Goal: Task Accomplishment & Management: Complete application form

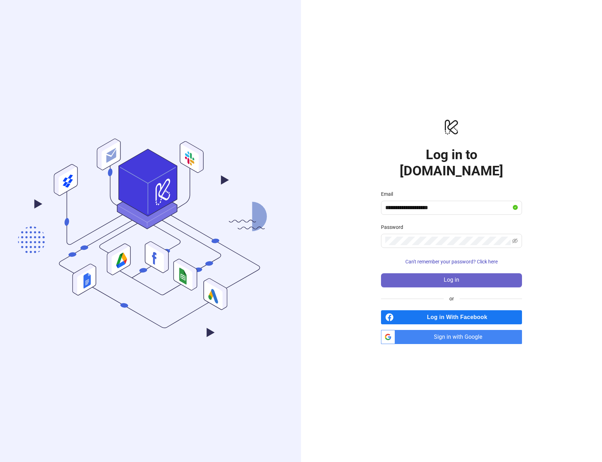
click at [489, 276] on button "Log in" at bounding box center [451, 281] width 141 height 14
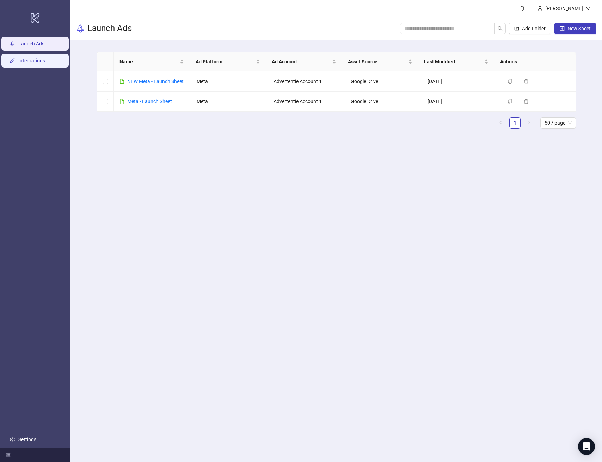
click at [34, 58] on link "Integrations" at bounding box center [31, 61] width 27 height 6
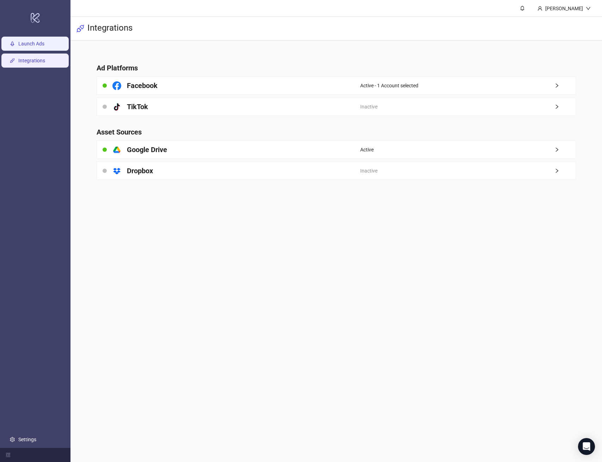
click at [44, 44] on link "Launch Ads" at bounding box center [31, 44] width 26 height 6
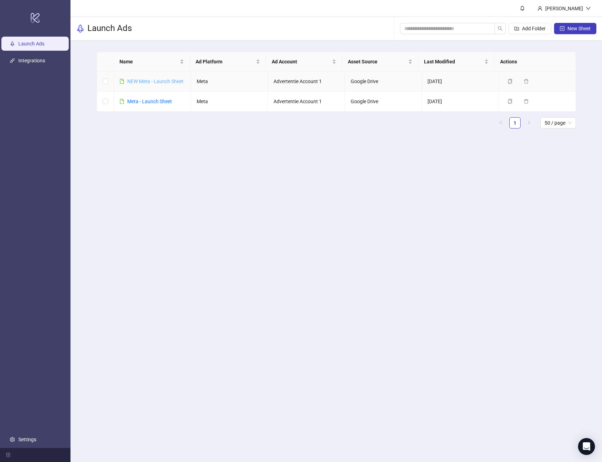
click at [151, 82] on link "NEW Meta - Launch Sheet" at bounding box center [155, 82] width 56 height 6
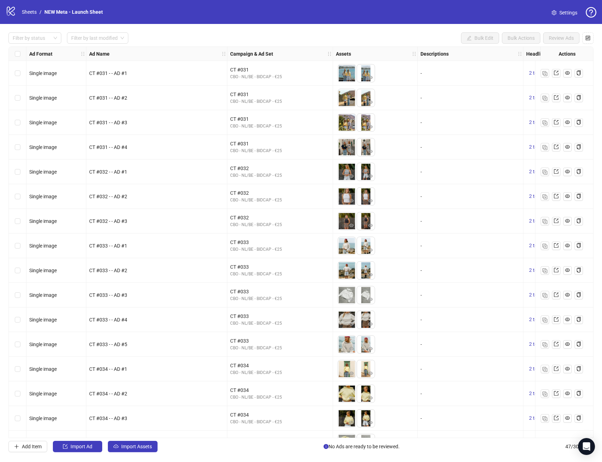
click at [19, 12] on nav "Sheets / NEW Meta - Launch Sheet" at bounding box center [62, 12] width 87 height 8
click at [15, 12] on icon "logo/logo-mobile" at bounding box center [11, 11] width 11 height 11
click at [72, 1] on div "logo/logo-mobile Sheets / NEW Meta - Launch Sheet Settings" at bounding box center [301, 12] width 602 height 24
click at [67, 13] on link "NEW Meta - Launch Sheet" at bounding box center [73, 12] width 61 height 8
click at [31, 13] on link "Sheets" at bounding box center [29, 12] width 18 height 8
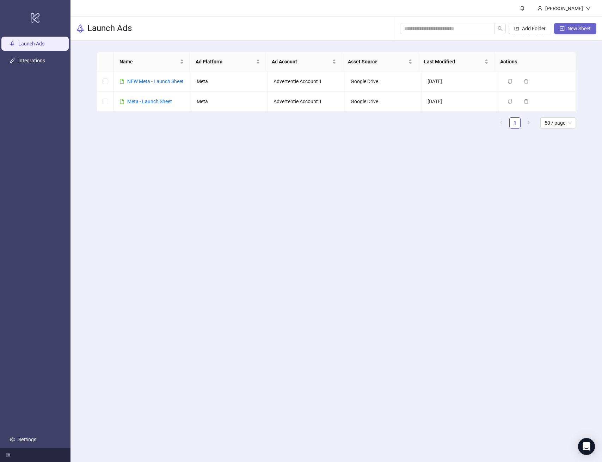
click at [567, 32] on button "New Sheet" at bounding box center [575, 28] width 42 height 11
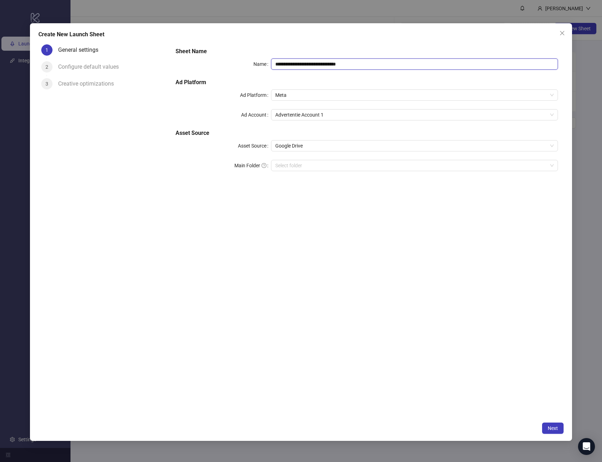
click at [320, 60] on input "**********" at bounding box center [414, 64] width 287 height 11
click at [321, 60] on input "**********" at bounding box center [414, 64] width 287 height 11
type input "**********"
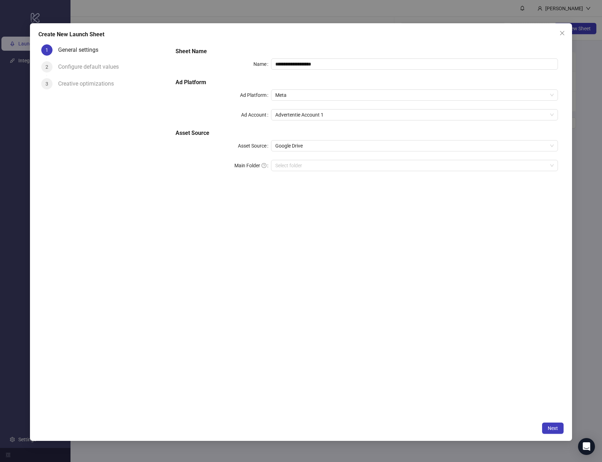
click at [304, 222] on div "**********" at bounding box center [367, 231] width 394 height 378
click at [312, 172] on div "**********" at bounding box center [367, 113] width 388 height 138
click at [312, 170] on input "Main Folder" at bounding box center [411, 165] width 272 height 11
click at [546, 425] on button "Next" at bounding box center [553, 428] width 22 height 11
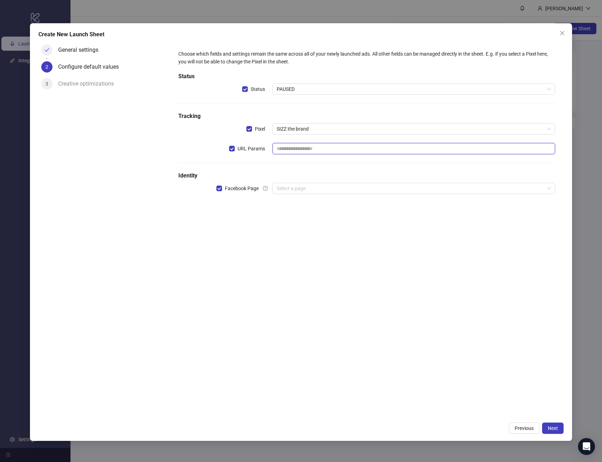
click at [301, 152] on input "text" at bounding box center [413, 148] width 283 height 11
click at [311, 190] on input "search" at bounding box center [411, 188] width 268 height 11
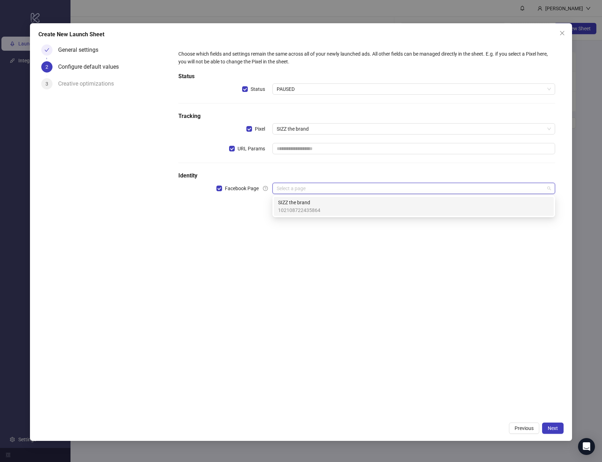
click at [313, 201] on span "SIZZ the brand" at bounding box center [299, 203] width 42 height 8
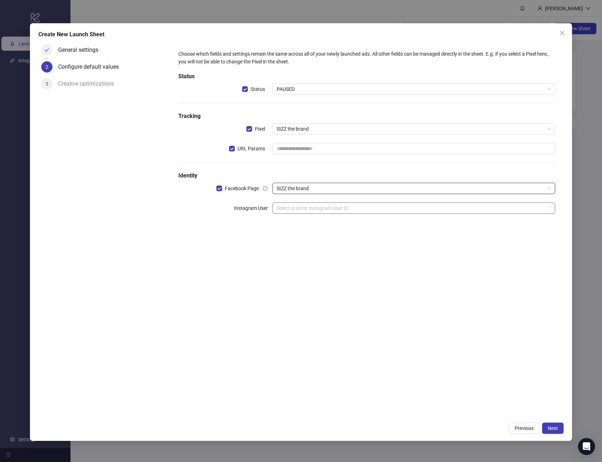
click at [347, 214] on div "Choose which fields and settings remain the same across all of your newly launc…" at bounding box center [367, 136] width 382 height 178
click at [338, 203] on input "search" at bounding box center [411, 208] width 268 height 11
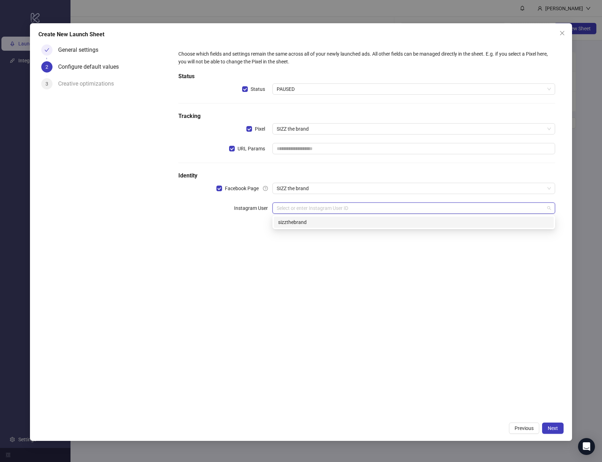
type input "**********"
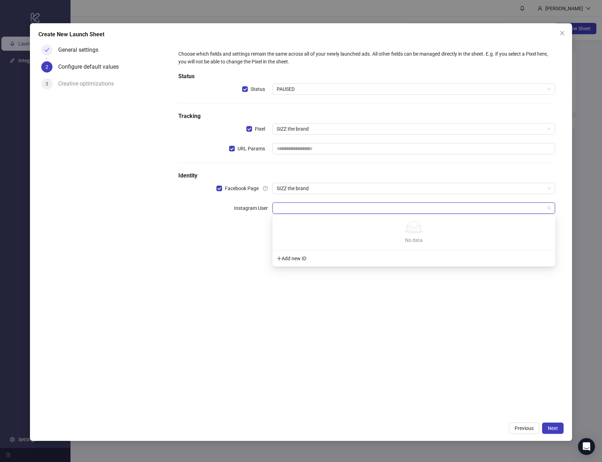
click at [484, 308] on div "Choose which fields and settings remain the same across all of your newly launc…" at bounding box center [367, 231] width 394 height 378
click at [466, 205] on input "search" at bounding box center [411, 208] width 268 height 11
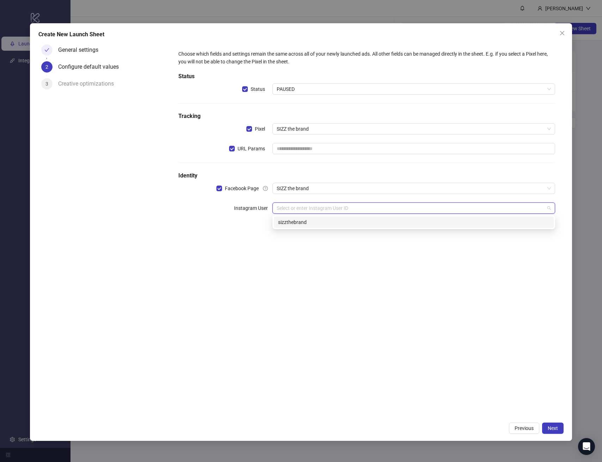
click at [275, 223] on div "sizzthebrand" at bounding box center [414, 222] width 280 height 11
click at [346, 329] on div "Choose which fields and settings remain the same across all of your newly launc…" at bounding box center [367, 231] width 394 height 378
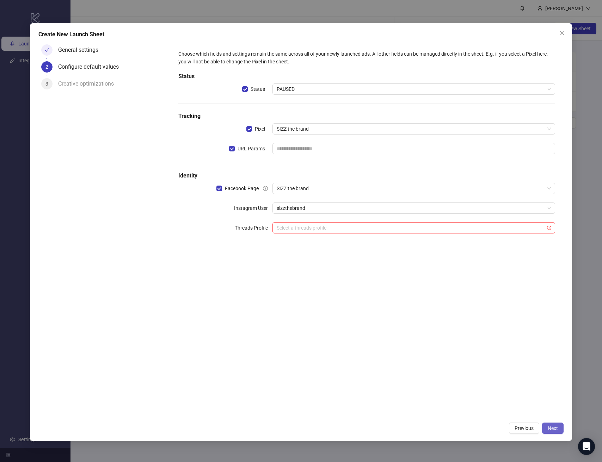
click at [551, 427] on span "Next" at bounding box center [553, 429] width 10 height 6
click at [322, 150] on input "text" at bounding box center [413, 148] width 283 height 11
click at [249, 150] on span "URL Params" at bounding box center [251, 149] width 33 height 8
click at [240, 151] on span "URL Params" at bounding box center [251, 149] width 33 height 8
drag, startPoint x: 302, startPoint y: 160, endPoint x: 303, endPoint y: 147, distance: 13.4
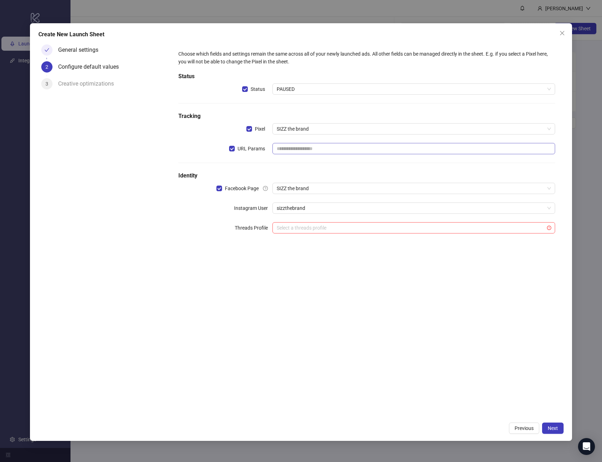
click at [302, 160] on div "Choose which fields and settings remain the same across all of your newly launc…" at bounding box center [367, 146] width 382 height 198
click at [303, 147] on input "text" at bounding box center [413, 148] width 283 height 11
paste input "**********"
type input "**********"
click at [386, 283] on div "**********" at bounding box center [367, 231] width 394 height 378
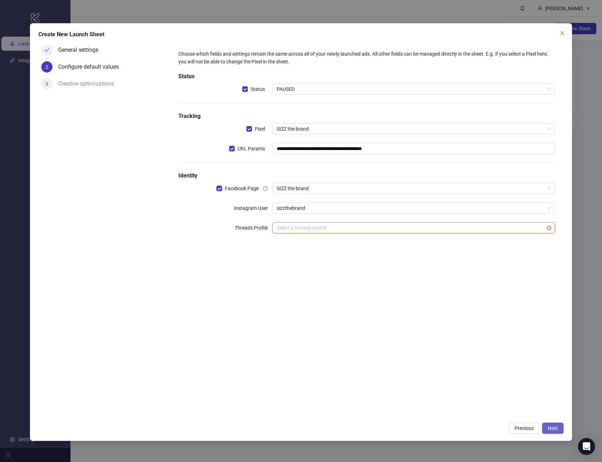
click at [546, 425] on button "Next" at bounding box center [553, 428] width 22 height 11
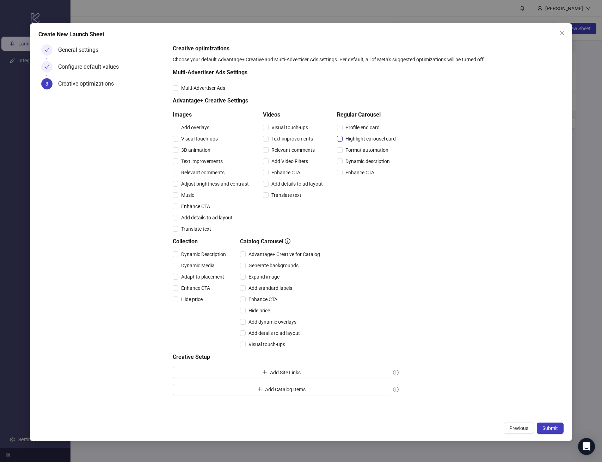
click at [373, 141] on span "Highlight carousel card" at bounding box center [371, 139] width 56 height 8
click at [548, 425] on button "Submit" at bounding box center [550, 428] width 27 height 11
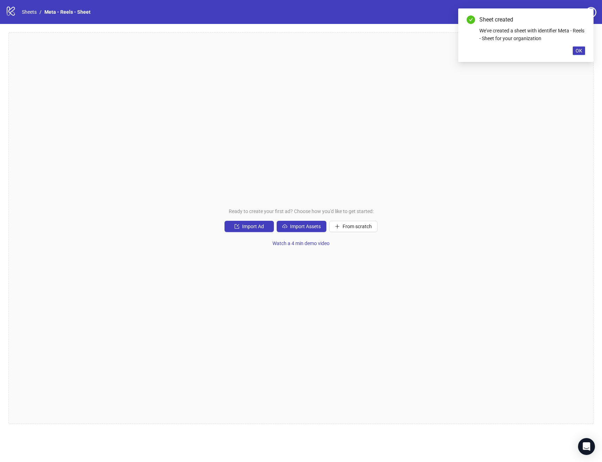
click at [403, 198] on div "Ready to create your first ad? Choose how you'd like to get started: Import Ad …" at bounding box center [300, 228] width 585 height 392
click at [583, 49] on button "OK" at bounding box center [579, 51] width 12 height 8
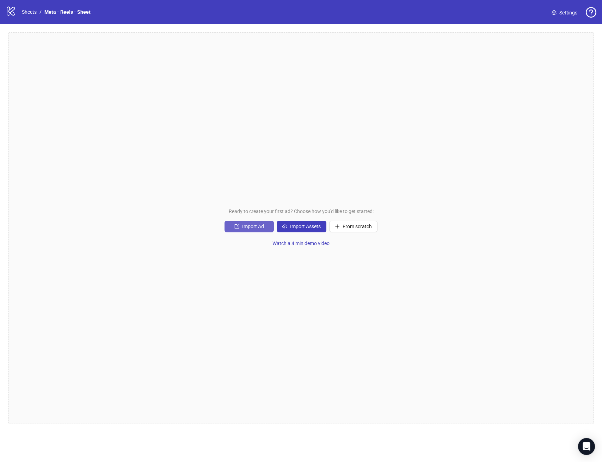
click at [249, 226] on span "Import Ad" at bounding box center [253, 227] width 22 height 6
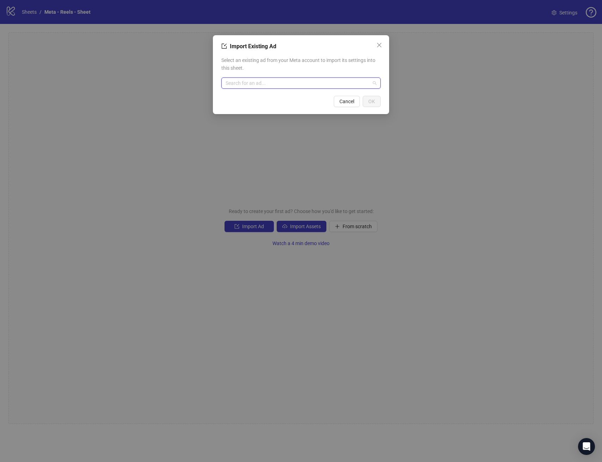
click at [286, 87] on input "search" at bounding box center [298, 83] width 145 height 11
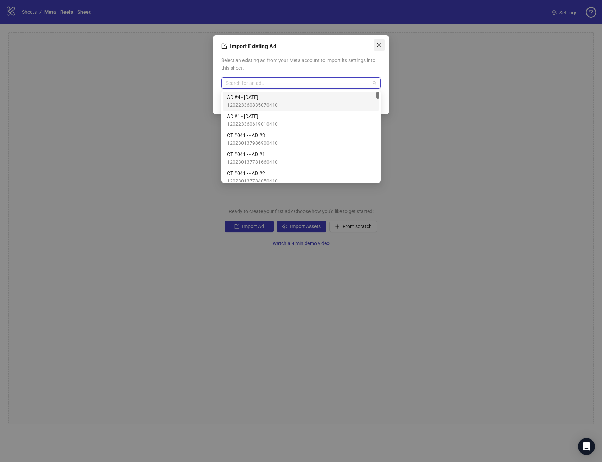
click at [382, 45] on icon "close" at bounding box center [379, 45] width 6 height 6
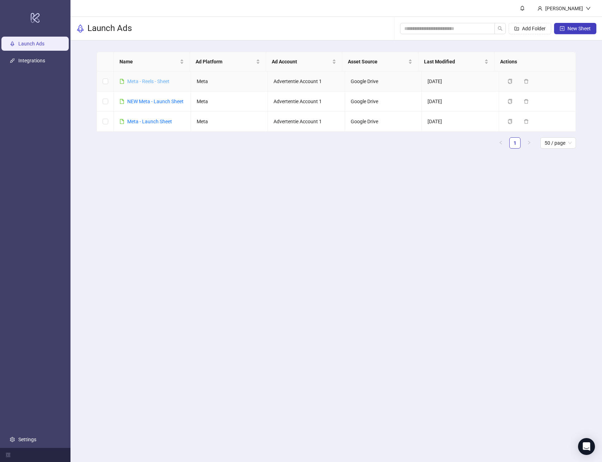
click at [159, 82] on link "Meta - Reels - Sheet" at bounding box center [148, 82] width 42 height 6
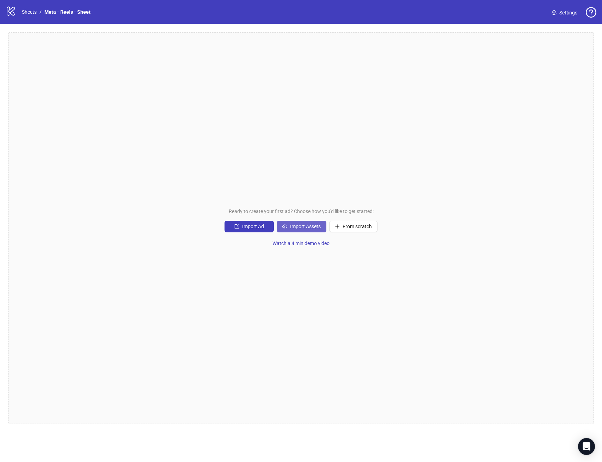
click at [293, 231] on button "Import Assets" at bounding box center [302, 226] width 50 height 11
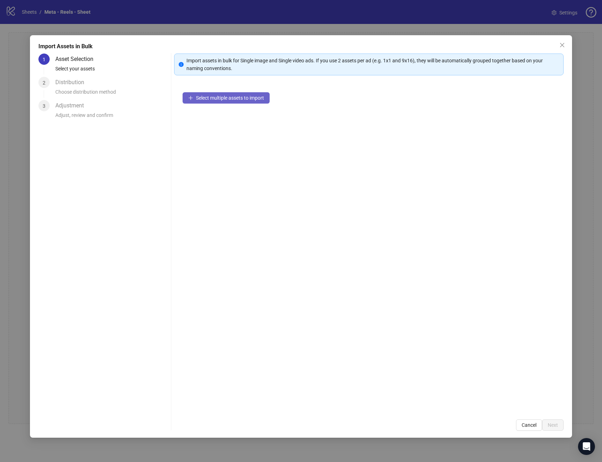
click at [211, 101] on button "Select multiple assets to import" at bounding box center [226, 97] width 87 height 11
click at [560, 426] on button "Next" at bounding box center [553, 425] width 22 height 11
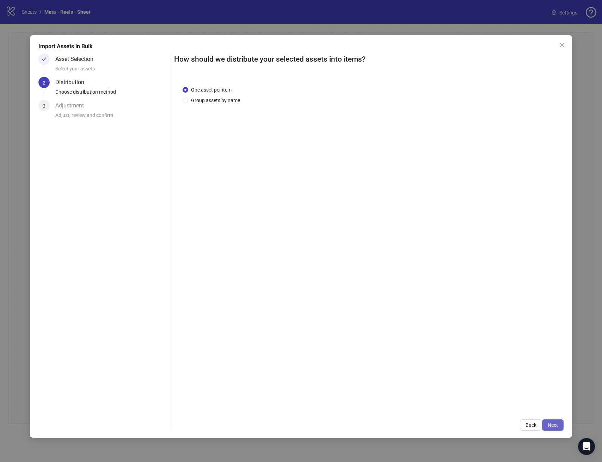
click at [558, 424] on button "Next" at bounding box center [553, 425] width 22 height 11
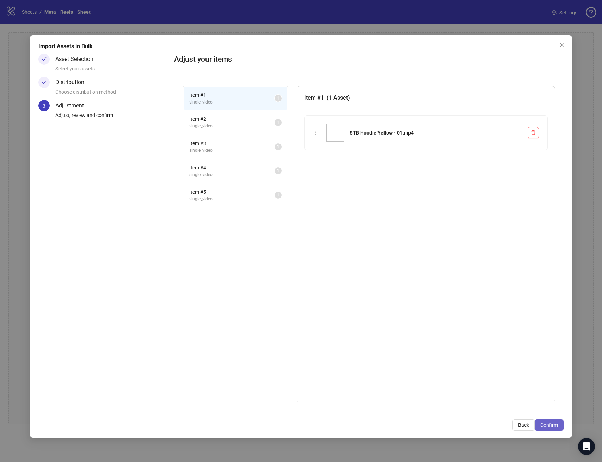
click at [558, 423] on button "Confirm" at bounding box center [549, 425] width 29 height 11
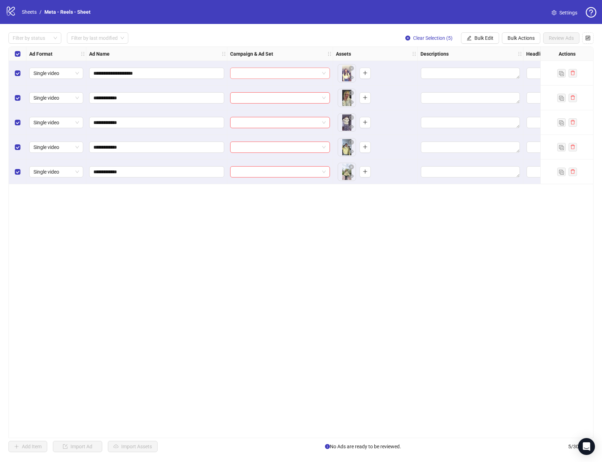
click at [250, 73] on input "search" at bounding box center [276, 73] width 85 height 11
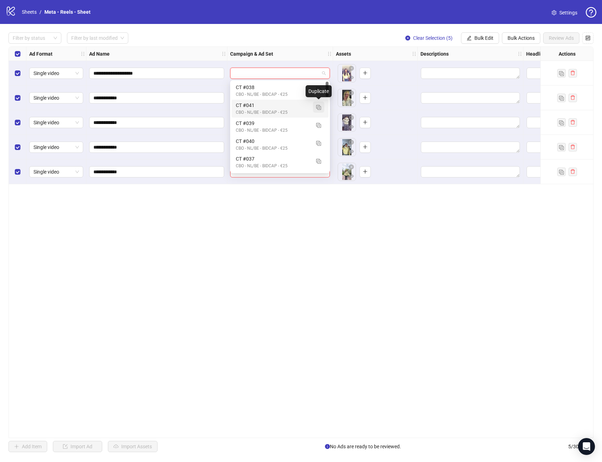
click at [319, 109] on img "button" at bounding box center [318, 107] width 5 height 5
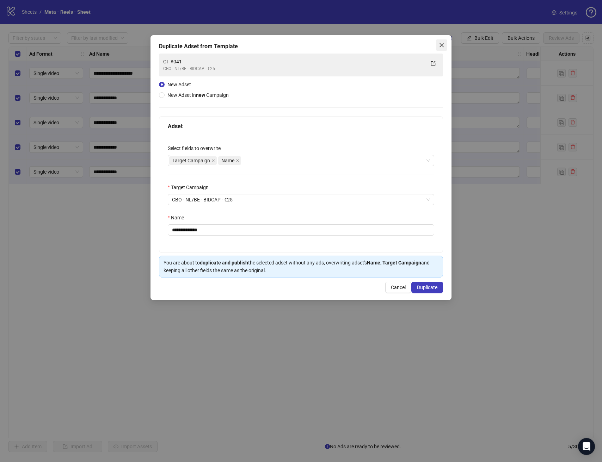
click at [441, 47] on icon "close" at bounding box center [442, 45] width 6 height 6
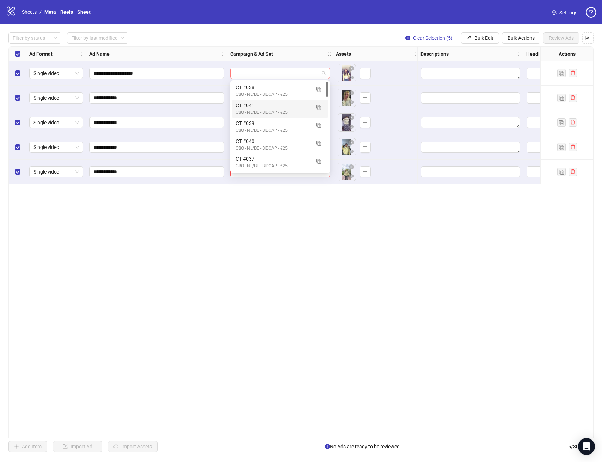
click at [320, 72] on span at bounding box center [279, 73] width 91 height 11
click at [318, 106] on img "button" at bounding box center [318, 107] width 5 height 5
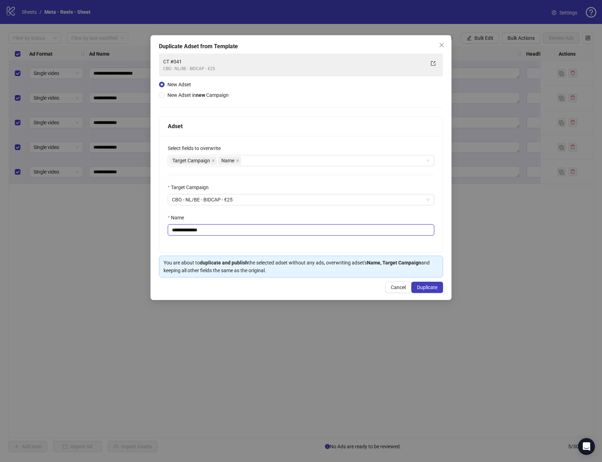
click at [218, 228] on input "**********" at bounding box center [301, 230] width 266 height 11
drag, startPoint x: 188, startPoint y: 230, endPoint x: 302, endPoint y: 238, distance: 114.5
click at [302, 238] on div "**********" at bounding box center [300, 194] width 283 height 117
type input "**********"
click at [263, 246] on div "**********" at bounding box center [300, 194] width 283 height 117
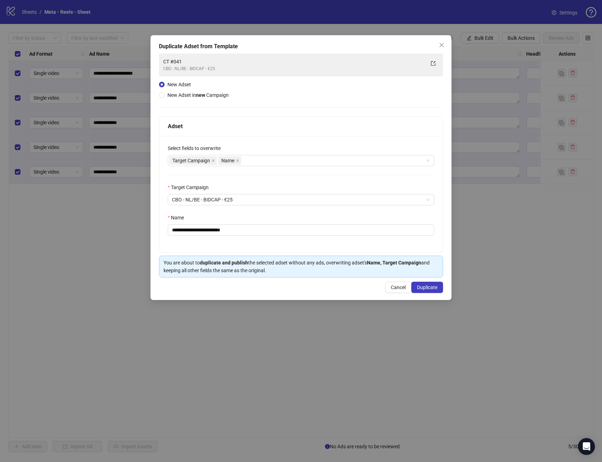
click at [274, 244] on div "**********" at bounding box center [300, 194] width 283 height 117
click at [427, 289] on span "Duplicate" at bounding box center [427, 288] width 20 height 6
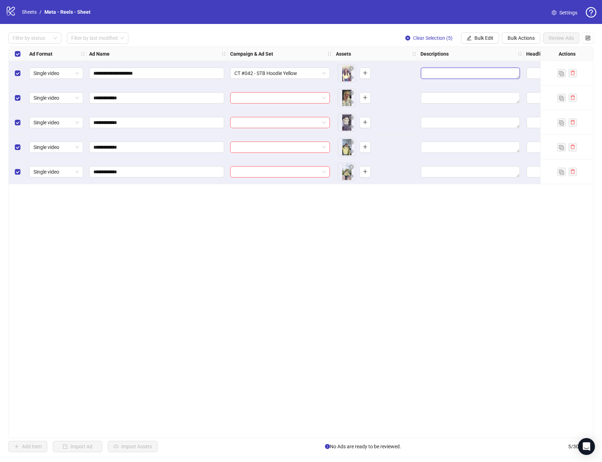
click at [473, 72] on textarea "Edit values" at bounding box center [470, 73] width 99 height 11
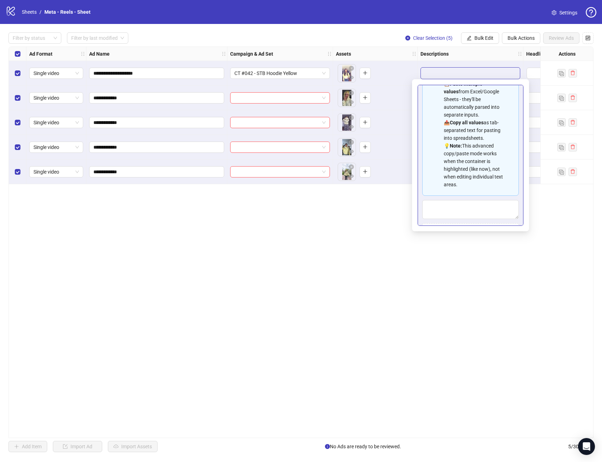
scroll to position [39, 0]
drag, startPoint x: 332, startPoint y: 245, endPoint x: 341, endPoint y: 235, distance: 12.8
click at [332, 244] on div "**********" at bounding box center [300, 243] width 585 height 392
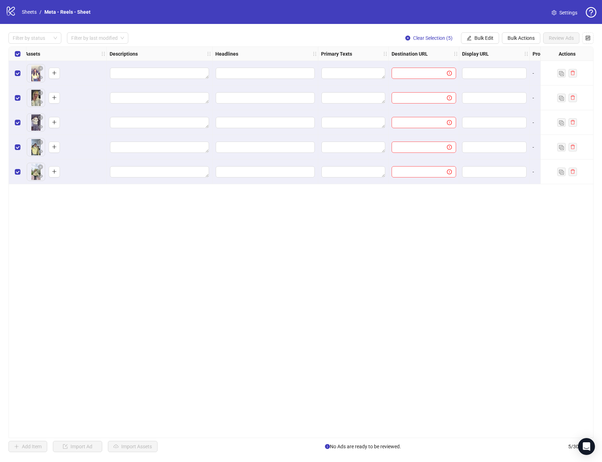
scroll to position [0, 311]
click at [232, 70] on input "Edit values" at bounding box center [264, 73] width 99 height 11
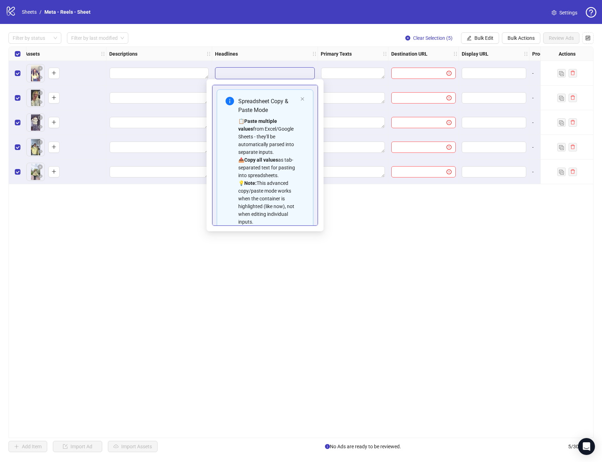
click at [378, 237] on div "**********" at bounding box center [300, 243] width 585 height 392
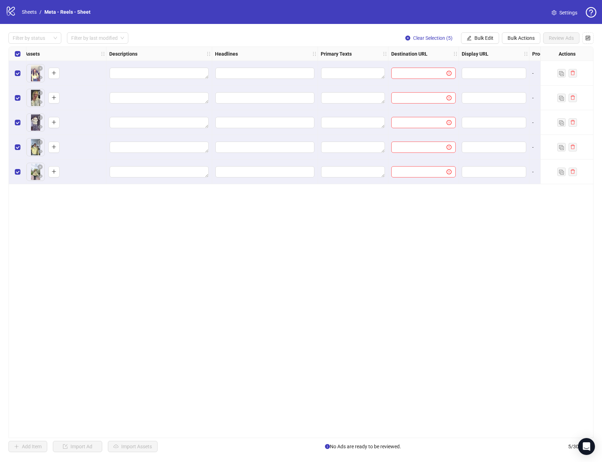
click at [272, 64] on div at bounding box center [265, 73] width 106 height 25
drag, startPoint x: 171, startPoint y: 75, endPoint x: 198, endPoint y: 77, distance: 27.2
click at [171, 75] on textarea "Edit values" at bounding box center [159, 73] width 99 height 11
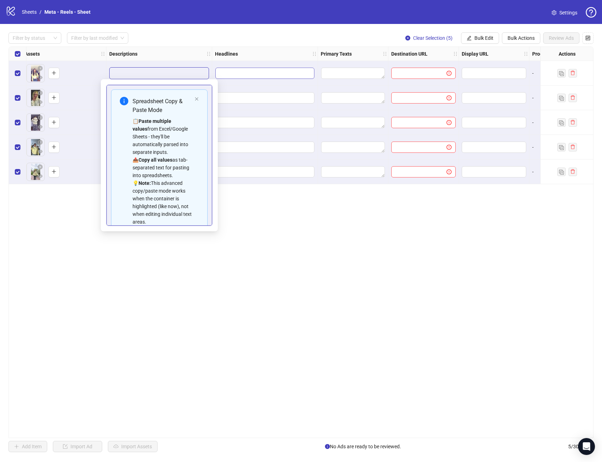
click at [254, 74] on input "Edit values" at bounding box center [264, 73] width 99 height 11
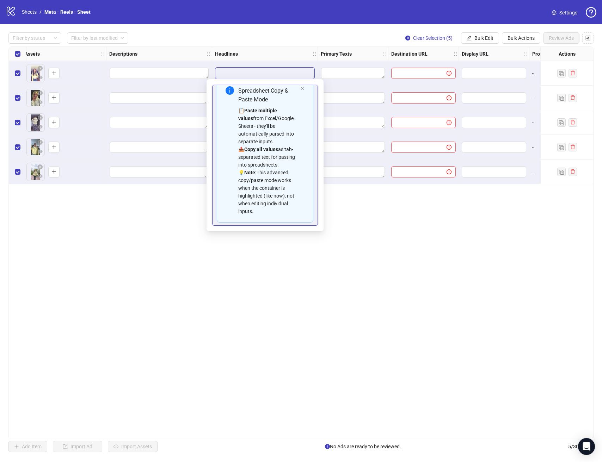
scroll to position [56, 0]
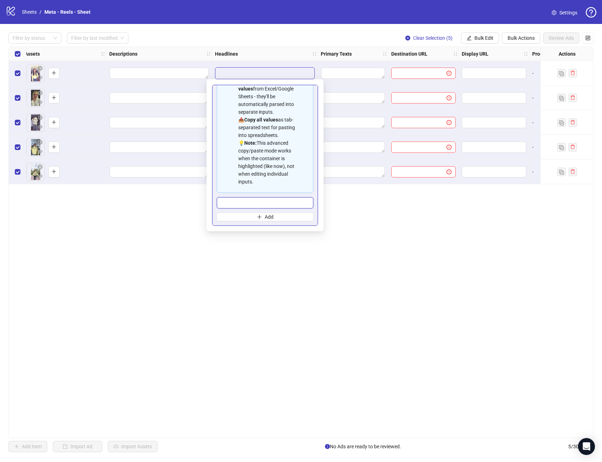
click at [264, 203] on input "Multi-input container - paste or copy values" at bounding box center [265, 202] width 97 height 11
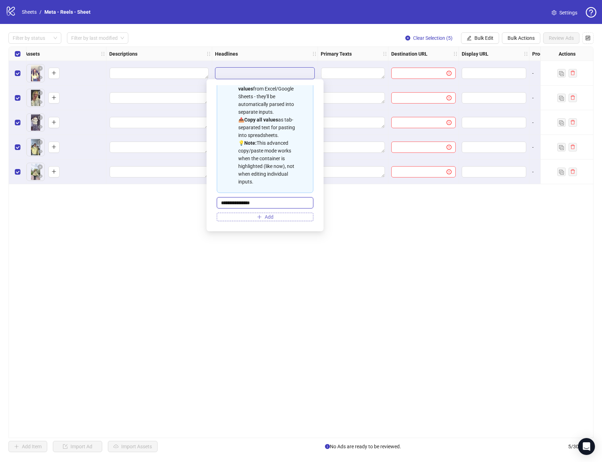
type input "**********"
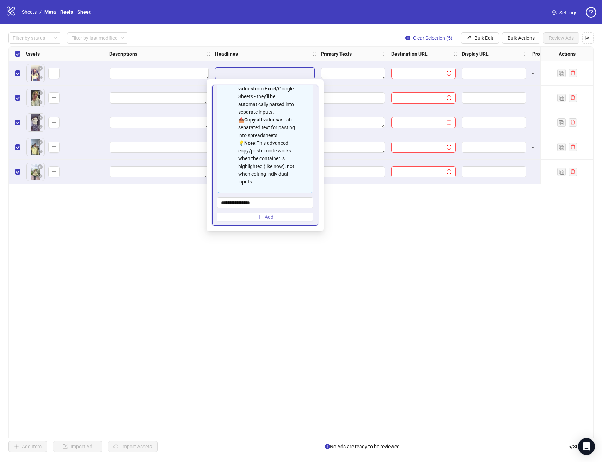
click at [265, 216] on span "Add" at bounding box center [269, 217] width 9 height 6
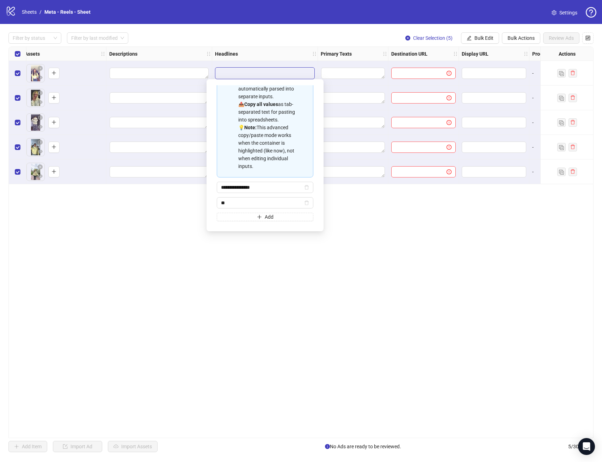
type input "*"
type input "**********"
click at [415, 226] on div "**********" at bounding box center [300, 243] width 585 height 392
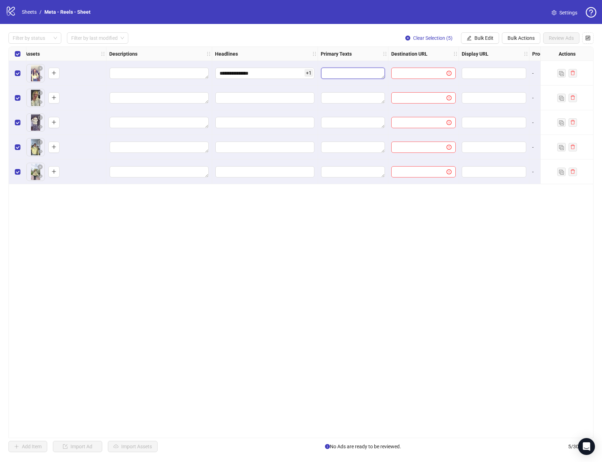
click at [326, 75] on textarea "Edit values" at bounding box center [353, 73] width 64 height 11
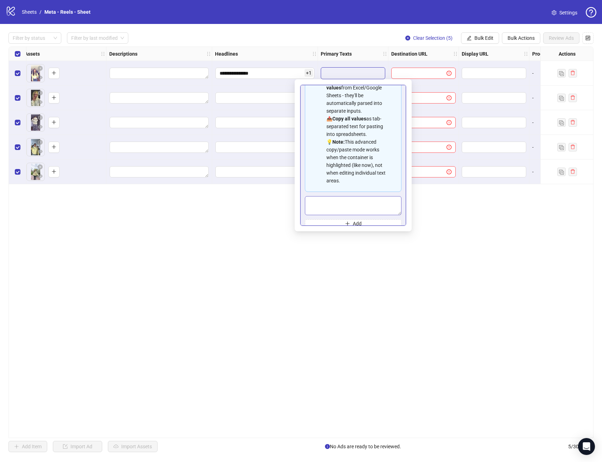
scroll to position [63, 0]
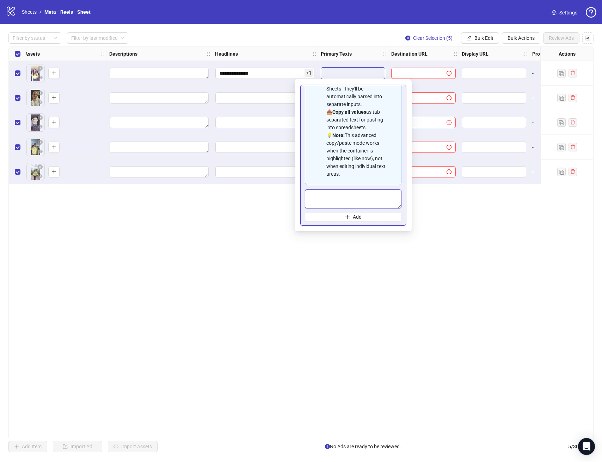
click at [369, 197] on textarea "Multi-text input container - paste or copy values" at bounding box center [353, 199] width 97 height 19
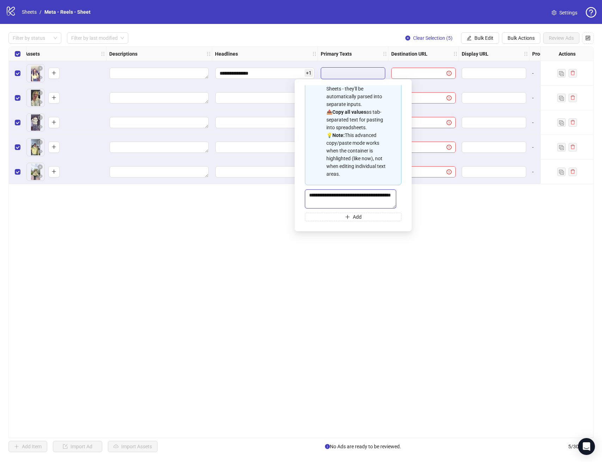
type textarea "**********"
click at [461, 233] on div "**********" at bounding box center [300, 243] width 585 height 392
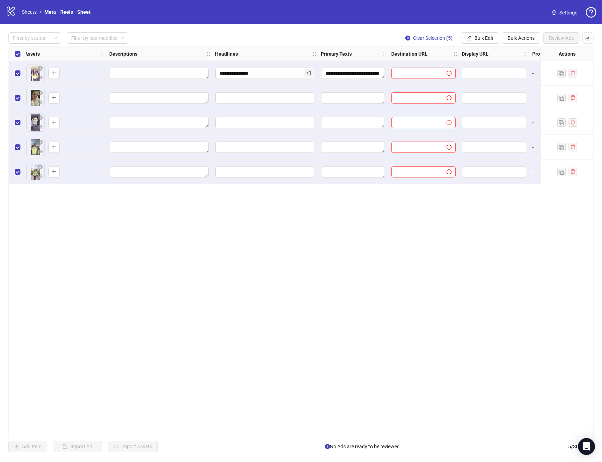
click at [424, 63] on div at bounding box center [423, 73] width 70 height 25
click at [422, 68] on span at bounding box center [423, 73] width 65 height 11
click at [422, 69] on input "text" at bounding box center [415, 73] width 41 height 8
paste input "**********"
type input "**********"
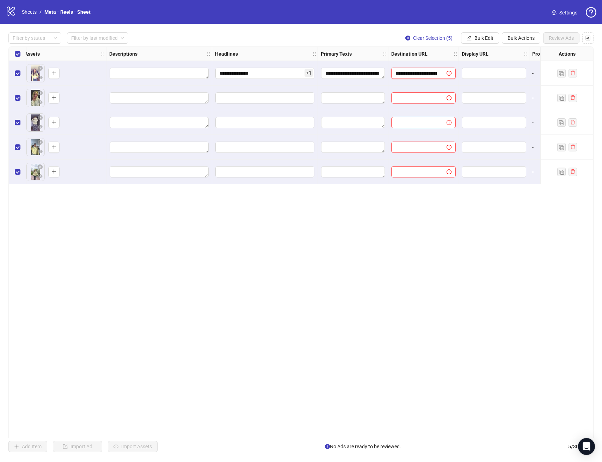
scroll to position [0, 62]
click at [415, 242] on div "**********" at bounding box center [300, 243] width 585 height 392
click at [475, 75] on input "text" at bounding box center [493, 73] width 55 height 8
drag, startPoint x: 290, startPoint y: 435, endPoint x: 299, endPoint y: 436, distance: 8.2
click at [299, 436] on div "**********" at bounding box center [300, 243] width 585 height 392
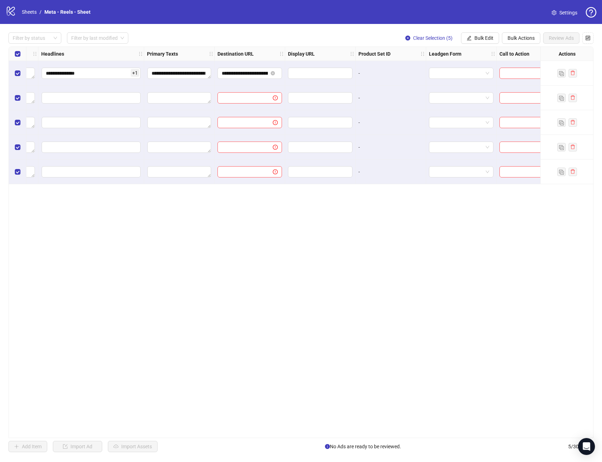
scroll to position [0, 568]
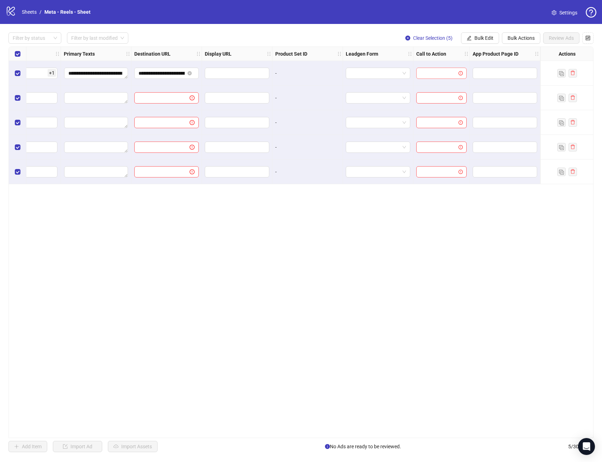
click at [448, 70] on input "search" at bounding box center [439, 73] width 36 height 11
click at [446, 110] on div "Shop now" at bounding box center [441, 110] width 39 height 8
click at [493, 72] on input "text" at bounding box center [500, 73] width 46 height 8
click at [486, 268] on div "**********" at bounding box center [300, 243] width 585 height 392
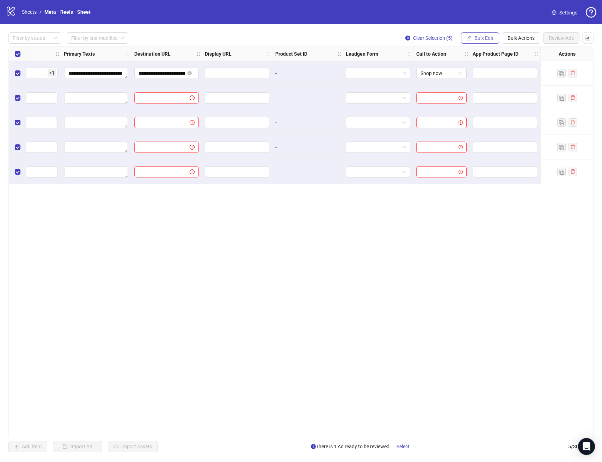
click at [478, 43] on button "Bulk Edit" at bounding box center [480, 37] width 38 height 11
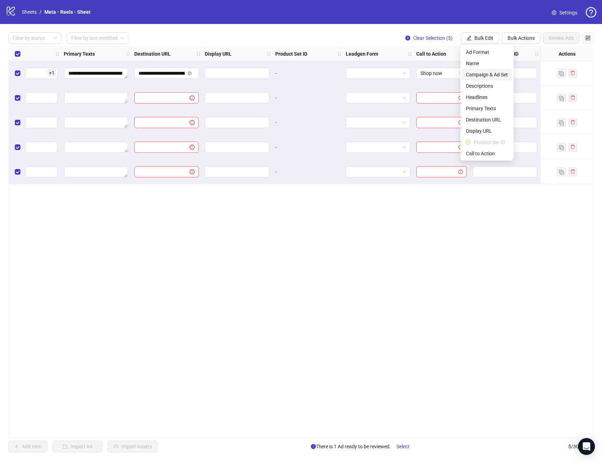
click at [483, 72] on span "Campaign & Ad Set" at bounding box center [487, 75] width 42 height 8
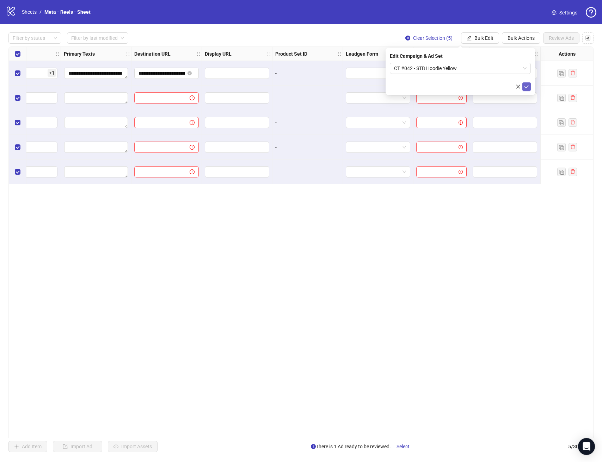
click at [525, 87] on icon "check" at bounding box center [526, 86] width 5 height 5
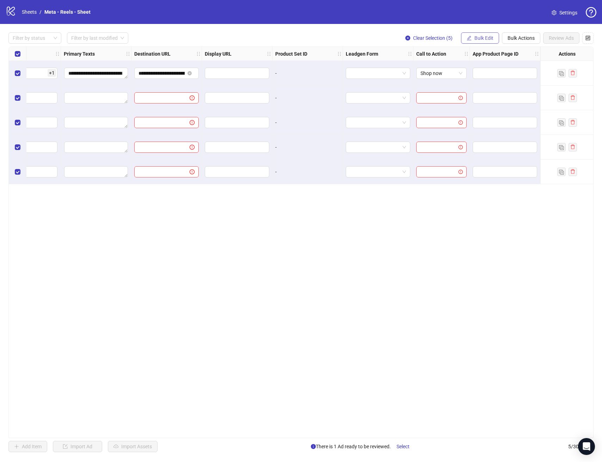
click at [478, 38] on span "Bulk Edit" at bounding box center [483, 38] width 19 height 6
click at [481, 86] on span "Descriptions" at bounding box center [487, 86] width 42 height 8
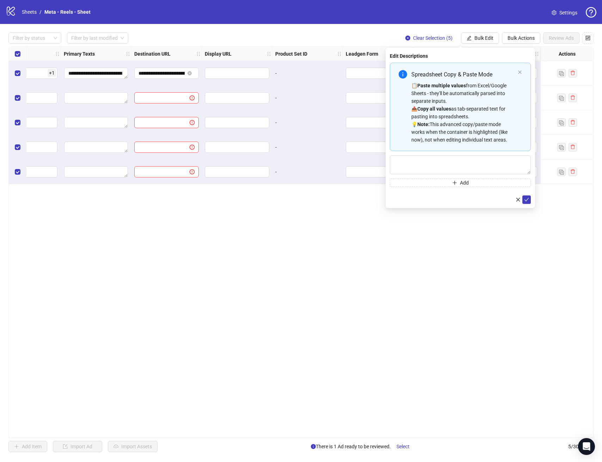
click at [485, 41] on button "Bulk Edit" at bounding box center [480, 37] width 38 height 11
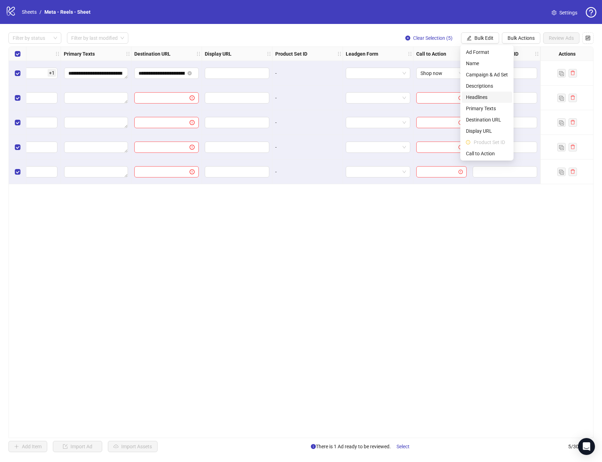
click at [489, 96] on span "Headlines" at bounding box center [487, 97] width 42 height 8
click at [431, 261] on div "**********" at bounding box center [300, 243] width 585 height 392
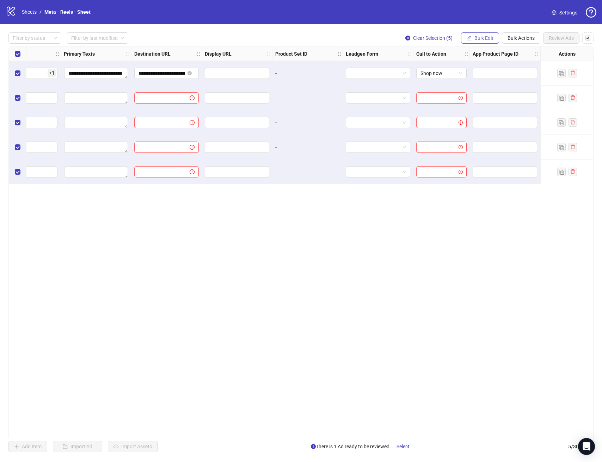
click at [487, 39] on span "Bulk Edit" at bounding box center [483, 38] width 19 height 6
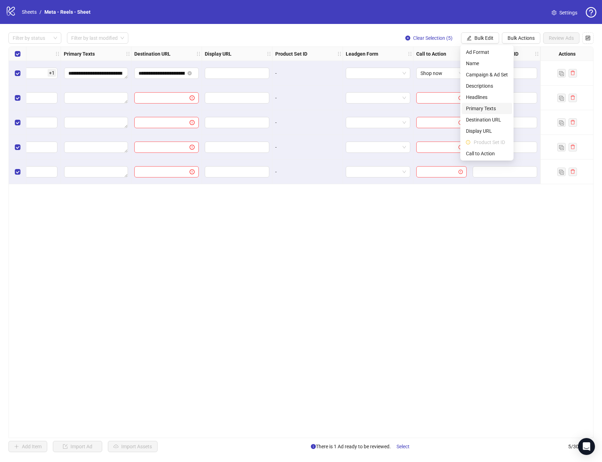
click at [491, 110] on span "Primary Texts" at bounding box center [487, 109] width 42 height 8
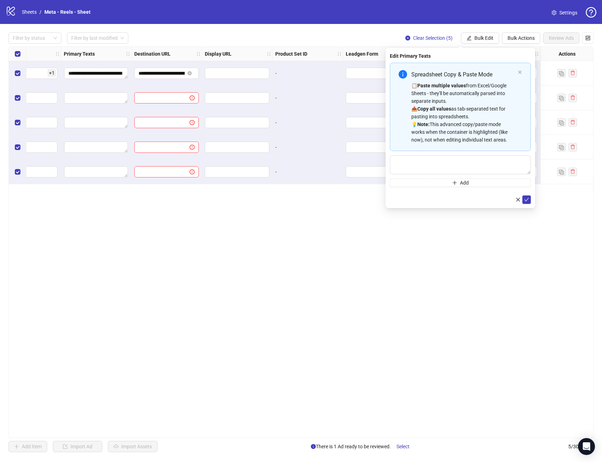
click at [260, 256] on div "**********" at bounding box center [300, 243] width 585 height 392
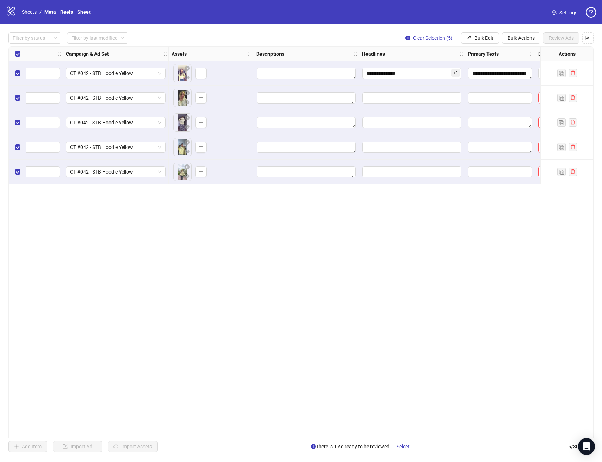
scroll to position [0, 163]
click at [20, 57] on div "**********" at bounding box center [300, 243] width 585 height 392
click at [19, 56] on label "Select all rows" at bounding box center [18, 54] width 6 height 8
click at [19, 50] on label "Select all rows" at bounding box center [18, 54] width 6 height 8
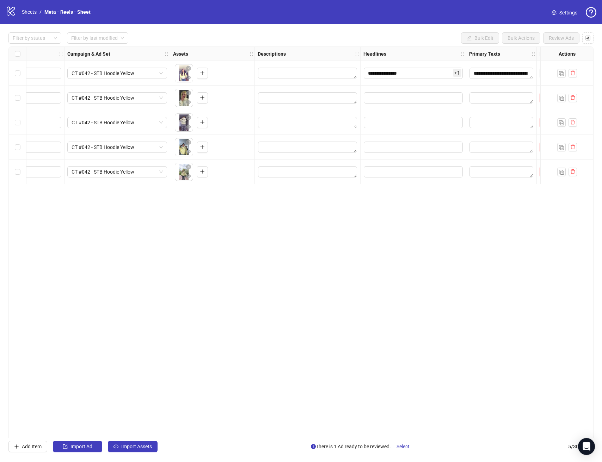
click at [17, 67] on div "Select row 1" at bounding box center [18, 73] width 18 height 25
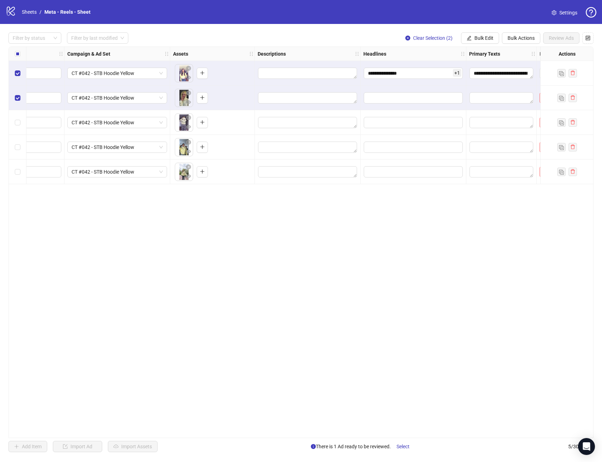
click at [20, 118] on div "Select row 3" at bounding box center [18, 122] width 18 height 25
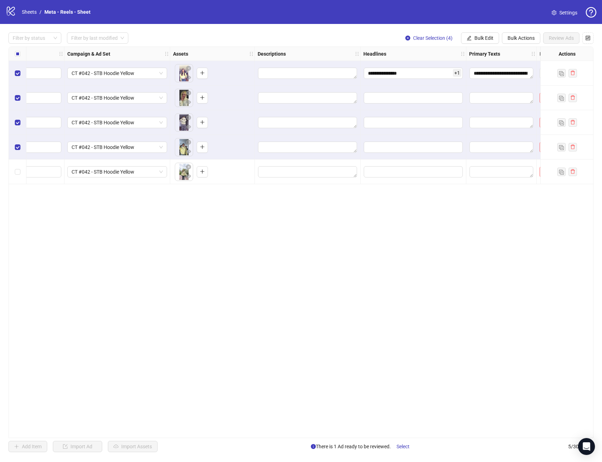
click at [20, 164] on div "Select row 5" at bounding box center [18, 172] width 18 height 25
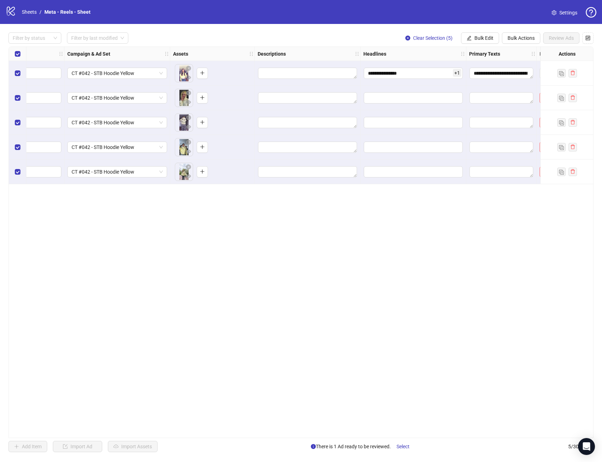
click at [496, 44] on div "**********" at bounding box center [301, 242] width 602 height 437
click at [526, 38] on span "Bulk Actions" at bounding box center [521, 38] width 27 height 6
click at [479, 35] on span "Bulk Edit" at bounding box center [483, 38] width 19 height 6
click at [489, 96] on span "Headlines" at bounding box center [487, 97] width 42 height 8
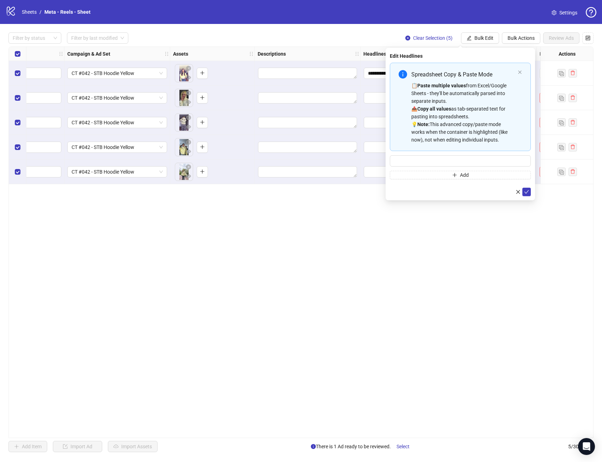
click at [481, 39] on span "Bulk Edit" at bounding box center [483, 38] width 19 height 6
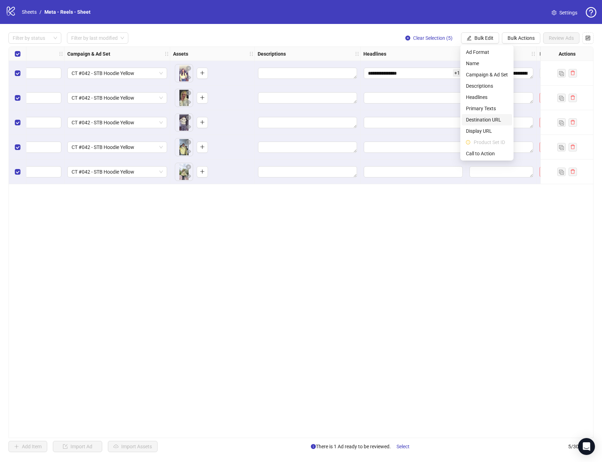
click at [488, 123] on span "Destination URL" at bounding box center [487, 120] width 42 height 8
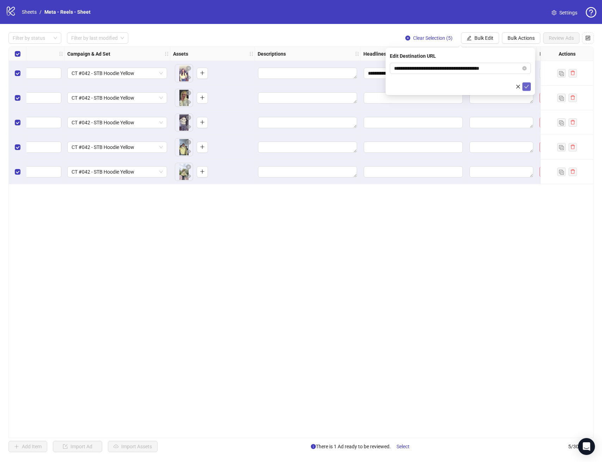
click at [530, 88] on button "submit" at bounding box center [526, 86] width 8 height 8
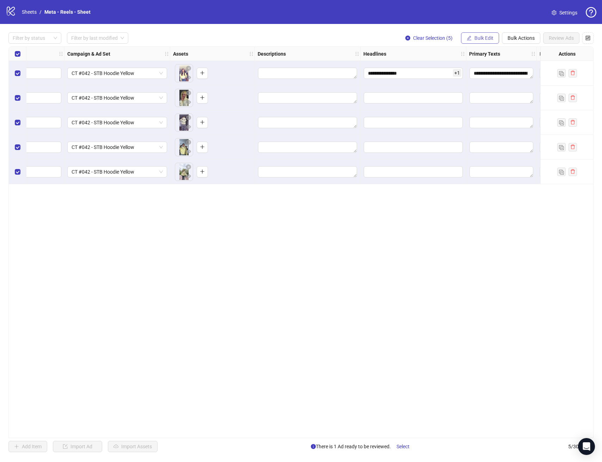
click at [472, 36] on button "Bulk Edit" at bounding box center [480, 37] width 38 height 11
click at [484, 155] on span "Call to Action" at bounding box center [487, 154] width 42 height 8
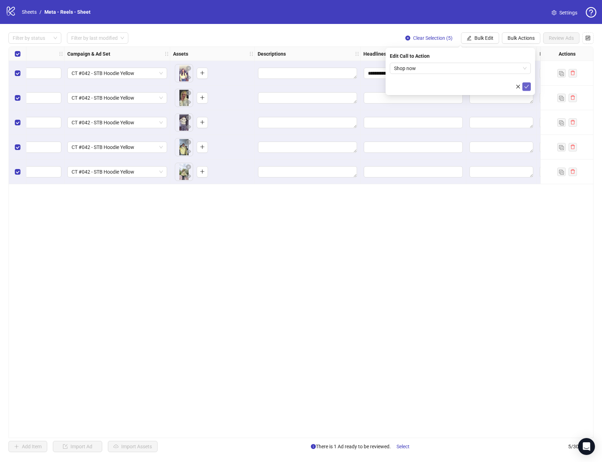
click at [530, 86] on button "submit" at bounding box center [526, 86] width 8 height 8
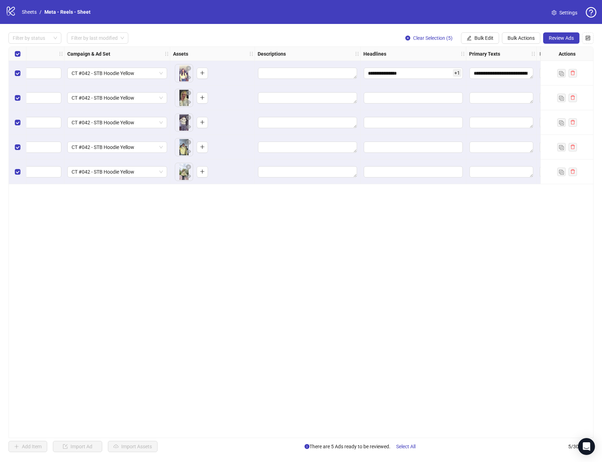
drag, startPoint x: 471, startPoint y: 39, endPoint x: 475, endPoint y: 49, distance: 11.1
click at [471, 39] on button "Bulk Edit" at bounding box center [480, 37] width 38 height 11
click at [484, 108] on span "Primary Texts" at bounding box center [487, 109] width 42 height 8
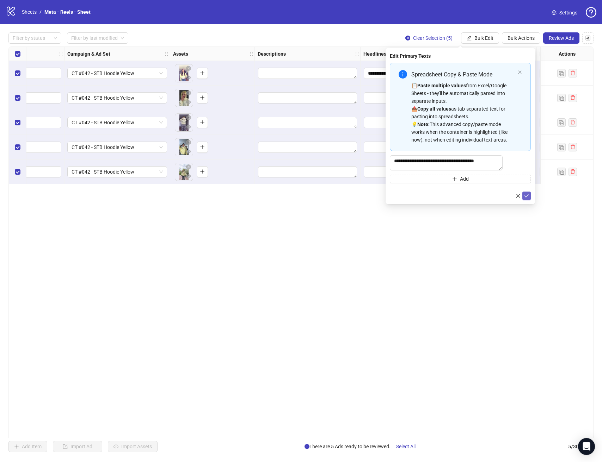
click at [525, 198] on icon "check" at bounding box center [526, 196] width 5 height 5
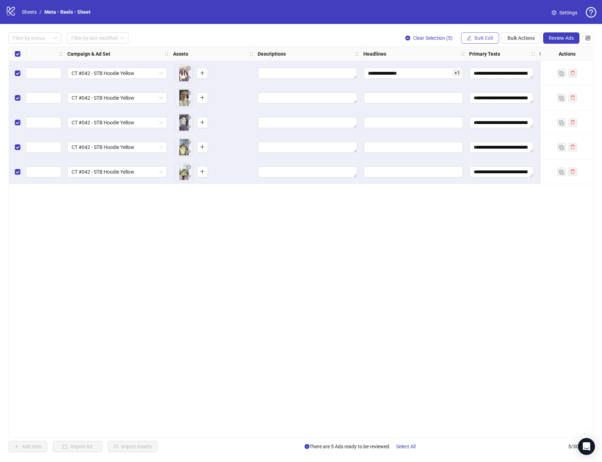
click at [489, 37] on span "Bulk Edit" at bounding box center [483, 38] width 19 height 6
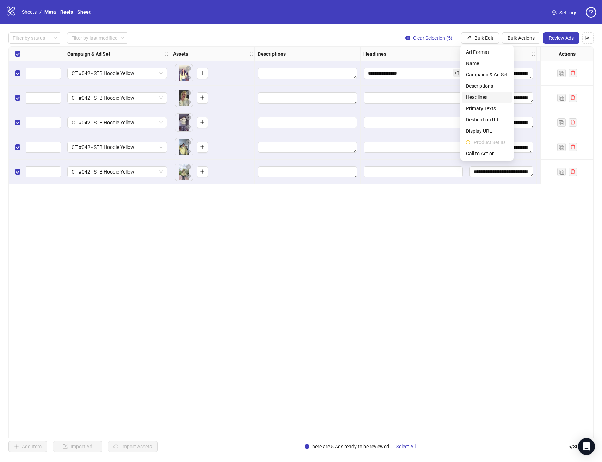
click at [491, 95] on span "Headlines" at bounding box center [487, 97] width 42 height 8
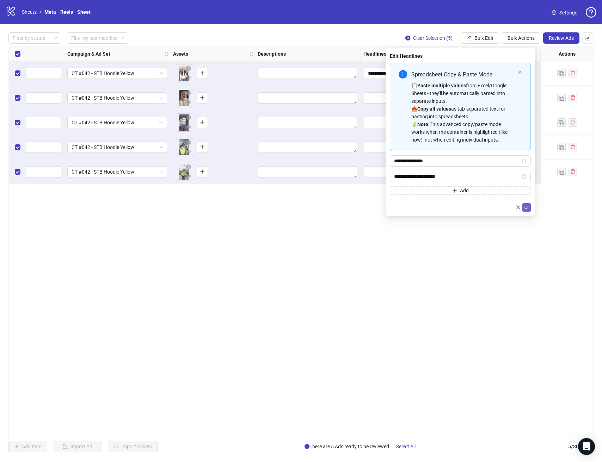
click at [526, 205] on icon "check" at bounding box center [526, 207] width 5 height 5
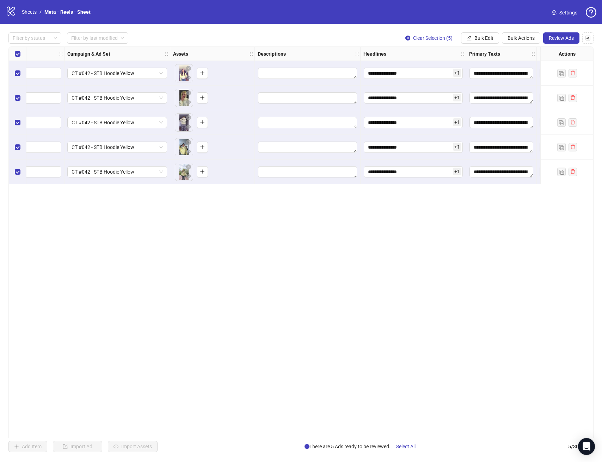
click at [444, 219] on div "**********" at bounding box center [300, 243] width 585 height 392
click at [564, 39] on span "Review Ads" at bounding box center [561, 38] width 25 height 6
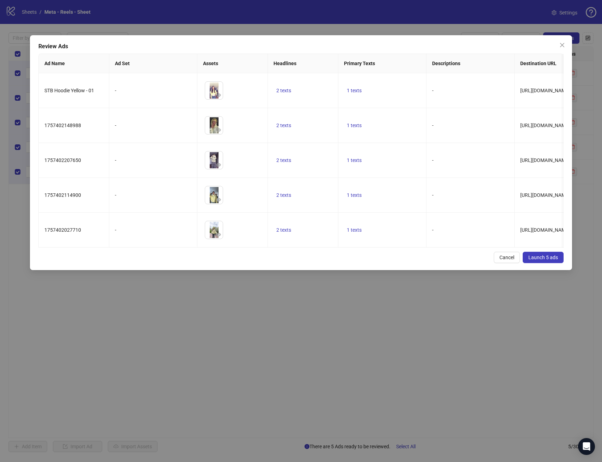
click at [539, 263] on button "Launch 5 ads" at bounding box center [543, 257] width 41 height 11
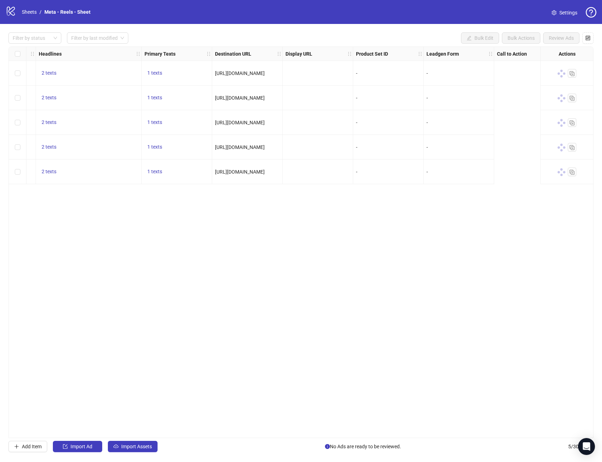
scroll to position [0, 568]
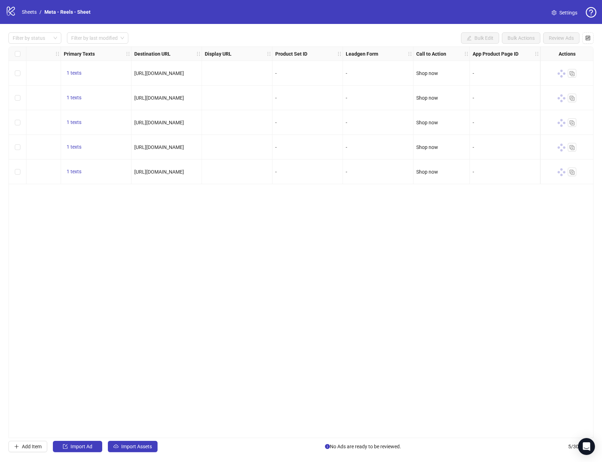
click at [499, 340] on div "Ad Format Ad Name Campaign & Ad Set Assets Descriptions Headlines Primary Texts…" at bounding box center [300, 243] width 585 height 392
drag, startPoint x: 452, startPoint y: 440, endPoint x: 402, endPoint y: 438, distance: 49.4
click at [402, 438] on div "Filter by status Filter by last modified Bulk Edit Bulk Actions Review Ads Ad F…" at bounding box center [301, 242] width 602 height 437
drag, startPoint x: 399, startPoint y: 438, endPoint x: 340, endPoint y: 431, distance: 58.9
click at [340, 431] on div "Ad Format Ad Name Campaign & Ad Set Assets Descriptions Headlines Primary Texts…" at bounding box center [300, 243] width 585 height 392
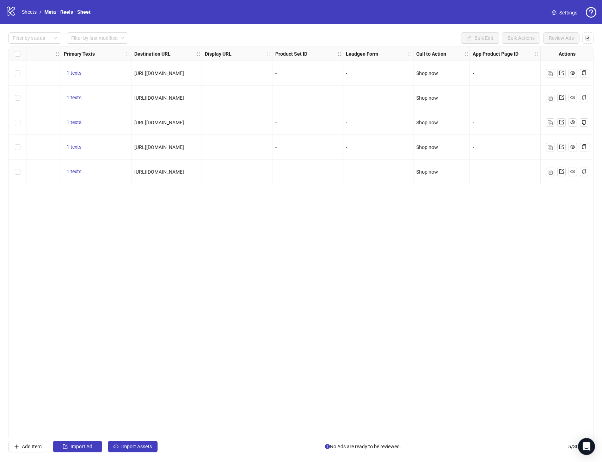
scroll to position [0, 0]
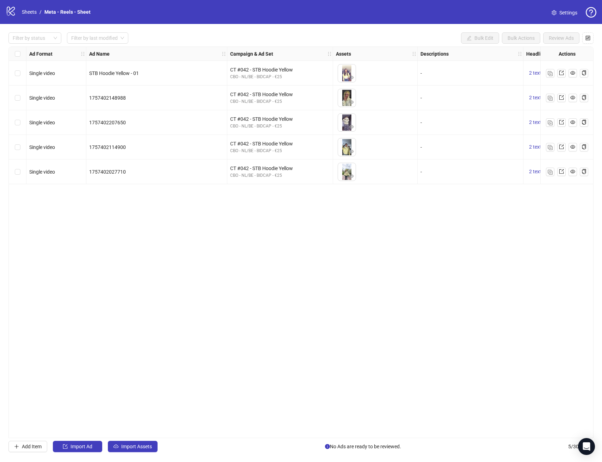
click at [136, 229] on div "Ad Format Ad Name Campaign & Ad Set Assets Descriptions Headlines Primary Texts…" at bounding box center [300, 243] width 585 height 392
click at [132, 447] on span "Import Assets" at bounding box center [136, 447] width 31 height 6
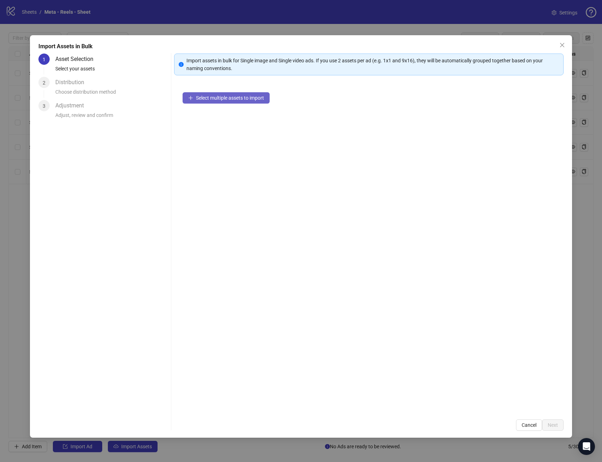
drag, startPoint x: 237, startPoint y: 109, endPoint x: 238, endPoint y: 100, distance: 8.8
click at [237, 105] on div "Select multiple assets to import" at bounding box center [368, 247] width 389 height 327
click at [238, 99] on span "Select multiple assets to import" at bounding box center [230, 98] width 68 height 6
click at [551, 423] on span "Next" at bounding box center [553, 426] width 10 height 6
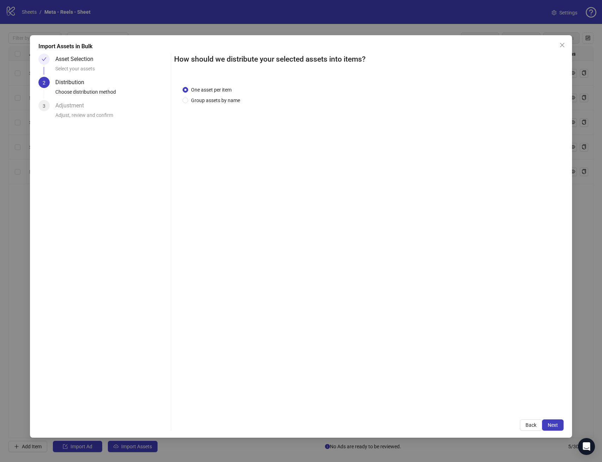
click at [551, 423] on span "Next" at bounding box center [553, 426] width 10 height 6
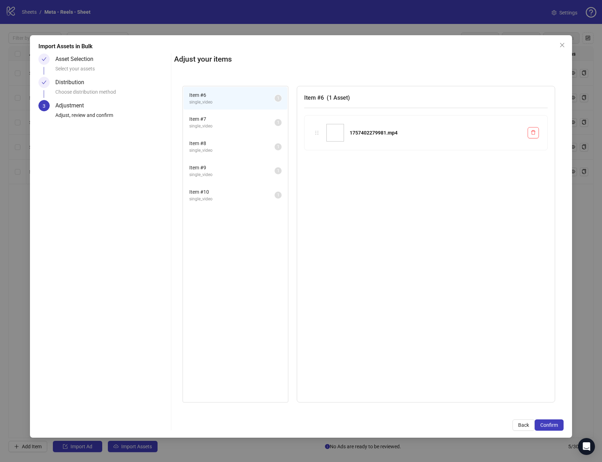
click at [551, 423] on span "Confirm" at bounding box center [549, 426] width 18 height 6
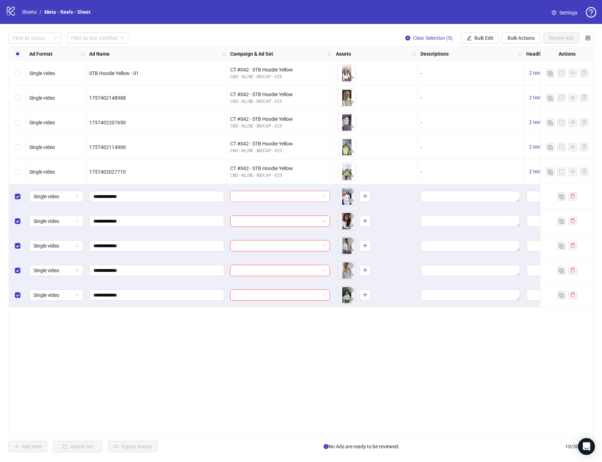
click at [258, 193] on input "search" at bounding box center [276, 196] width 85 height 11
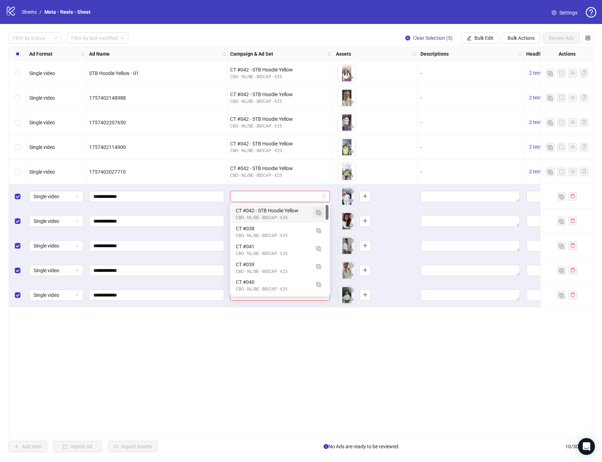
click at [319, 214] on img "button" at bounding box center [318, 212] width 5 height 5
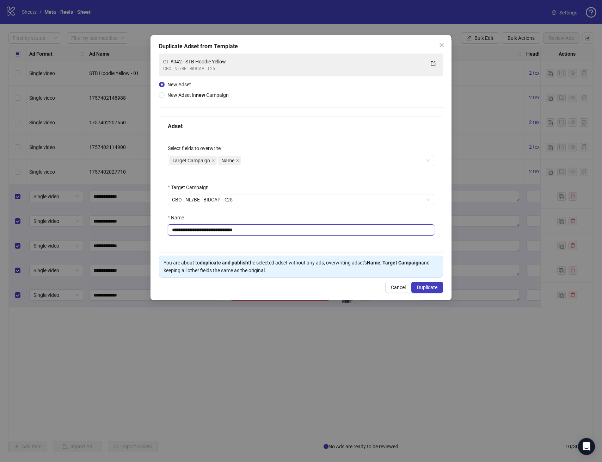
click at [225, 231] on input "**********" at bounding box center [301, 230] width 266 height 11
drag, startPoint x: 231, startPoint y: 229, endPoint x: 362, endPoint y: 228, distance: 130.8
click at [362, 228] on input "**********" at bounding box center [301, 230] width 266 height 11
type input "**********"
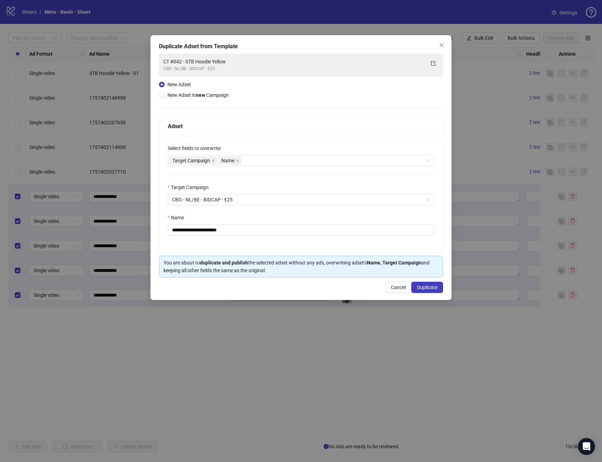
click at [277, 243] on div "**********" at bounding box center [300, 194] width 283 height 117
click at [421, 285] on span "Duplicate" at bounding box center [427, 288] width 20 height 6
click at [447, 163] on div "**********" at bounding box center [301, 167] width 301 height 265
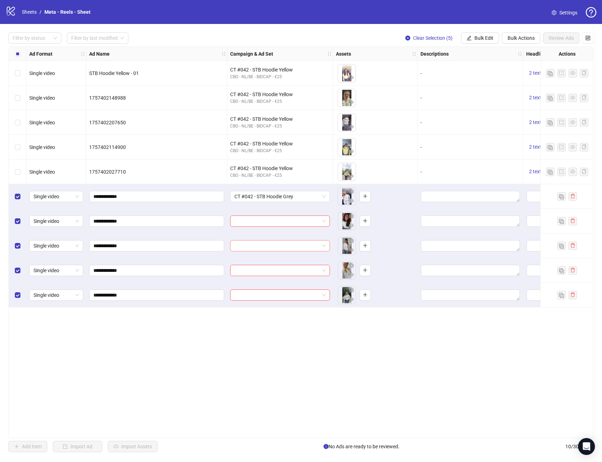
drag, startPoint x: 271, startPoint y: 368, endPoint x: 289, endPoint y: 251, distance: 118.2
click at [271, 366] on div "Ad Format Ad Name Campaign & Ad Set Assets Descriptions Headlines Primary Texts…" at bounding box center [300, 243] width 585 height 392
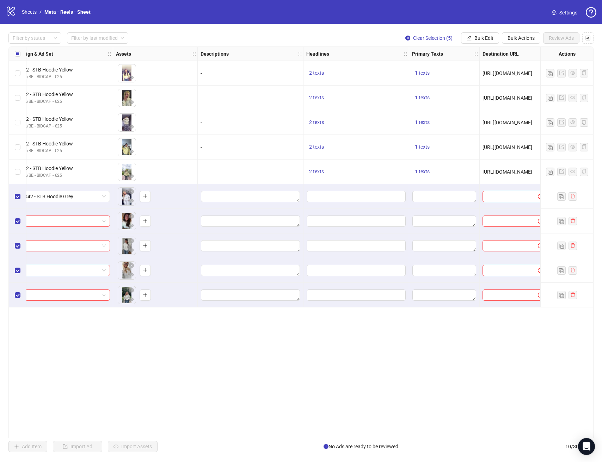
scroll to position [0, 221]
click at [361, 200] on input "Edit values" at bounding box center [355, 196] width 99 height 11
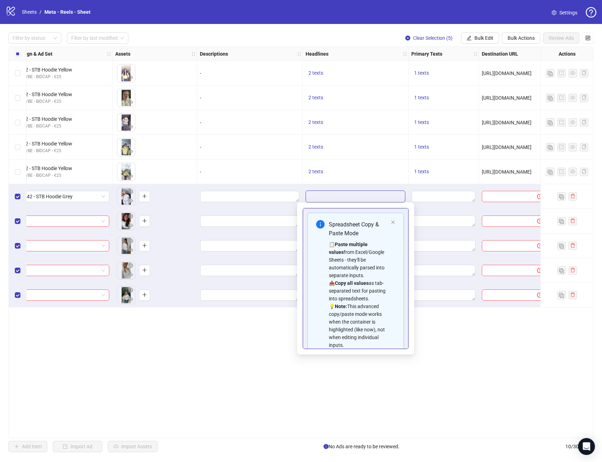
scroll to position [56, 0]
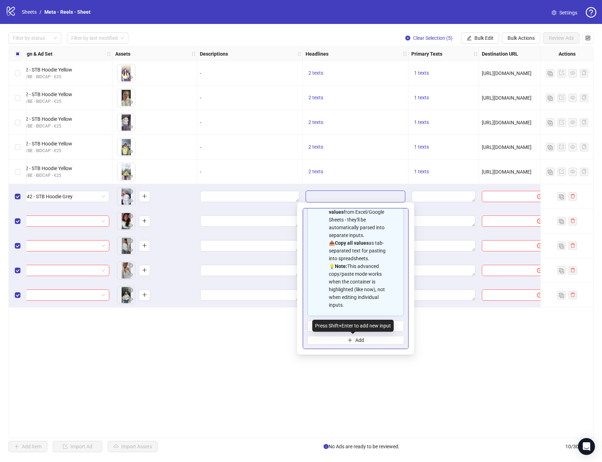
click at [361, 318] on div "Spreadsheet Copy & Paste Mode 📋 Paste multiple values from Excel/Google Sheets …" at bounding box center [355, 259] width 97 height 172
click at [361, 323] on input "Multi-input container - paste or copy values" at bounding box center [355, 326] width 97 height 11
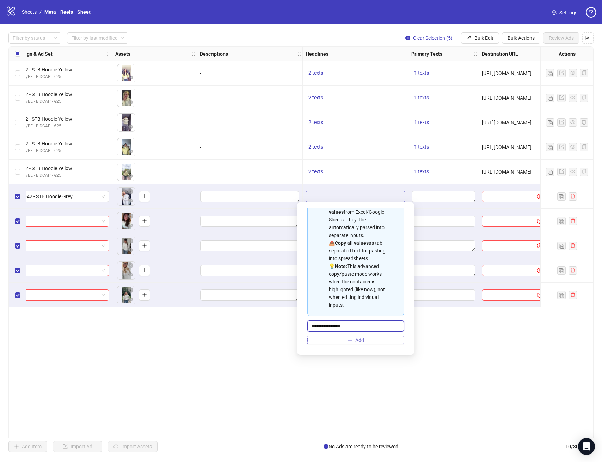
type input "**********"
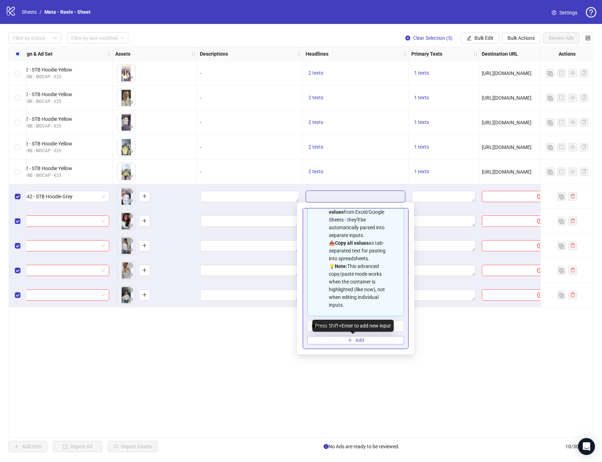
click at [335, 343] on button "Add" at bounding box center [355, 340] width 97 height 8
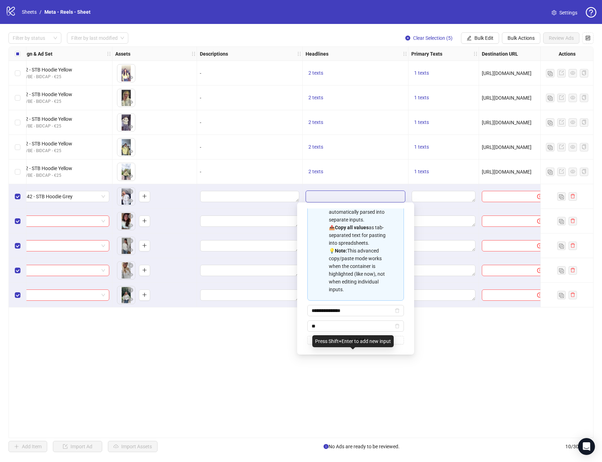
type input "*"
type input "**********"
click at [446, 366] on div "Ad Format Ad Name Campaign & Ad Set Assets Descriptions Headlines Primary Texts…" at bounding box center [300, 243] width 585 height 392
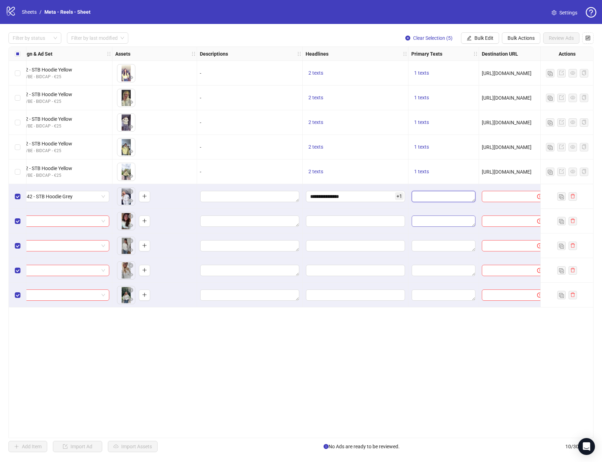
click at [432, 201] on textarea "Edit values" at bounding box center [444, 196] width 64 height 11
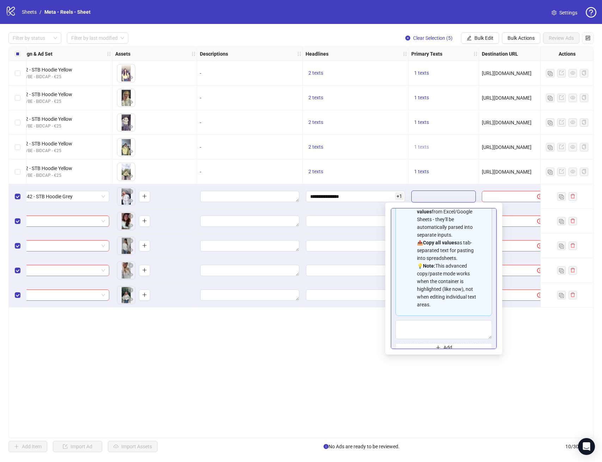
scroll to position [63, 0]
click at [421, 167] on div "1 texts" at bounding box center [444, 172] width 70 height 25
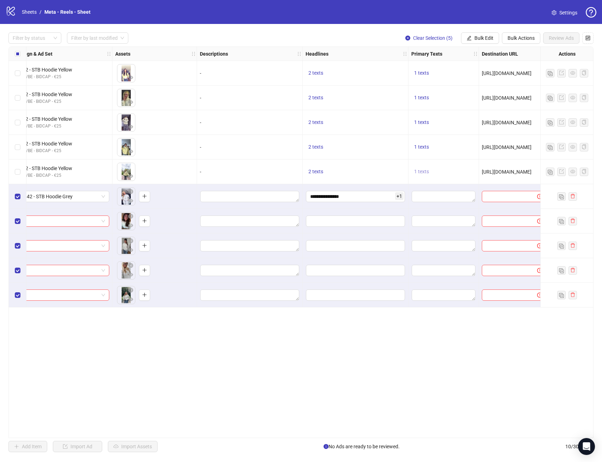
click at [421, 173] on span "1 texts" at bounding box center [421, 172] width 15 height 6
click at [492, 165] on div "POV: You've finally found the perfect hoodie." at bounding box center [493, 167] width 59 height 16
copy div "POV: You've finally found the perfect hoodie."
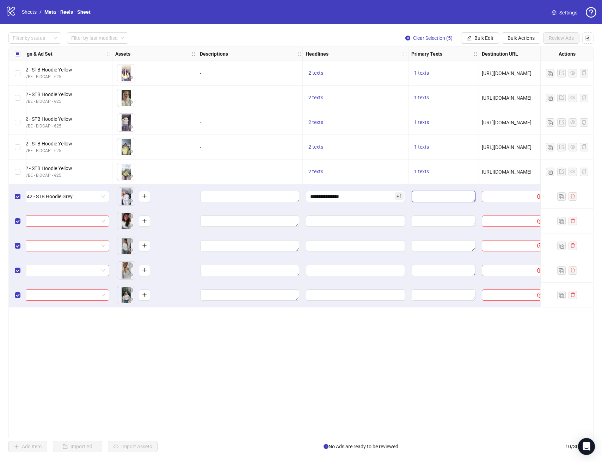
click at [427, 198] on textarea "Edit values" at bounding box center [444, 196] width 64 height 11
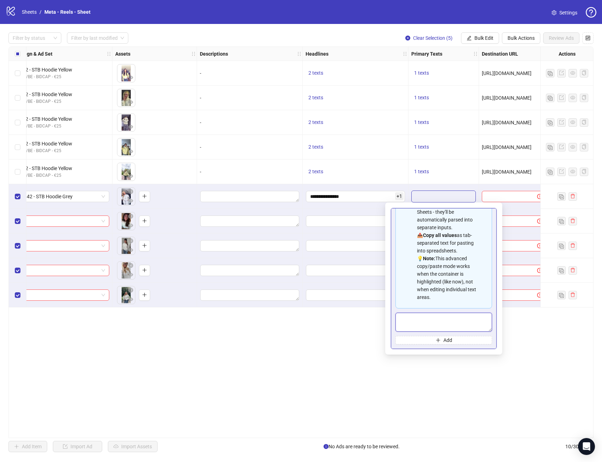
click at [444, 324] on textarea "Multi-text input container - paste or copy values" at bounding box center [443, 322] width 97 height 19
paste textarea "**********"
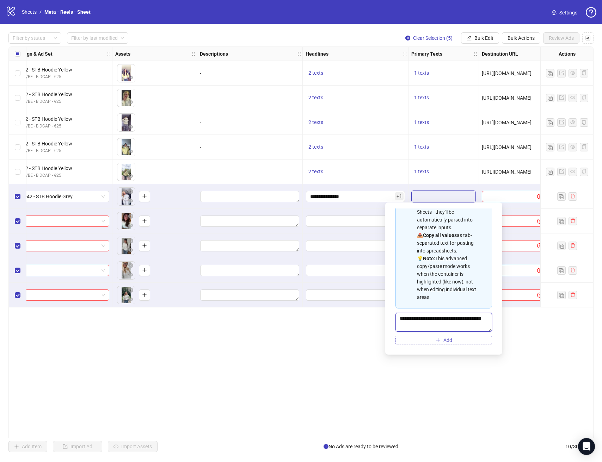
scroll to position [6, 0]
type textarea "**********"
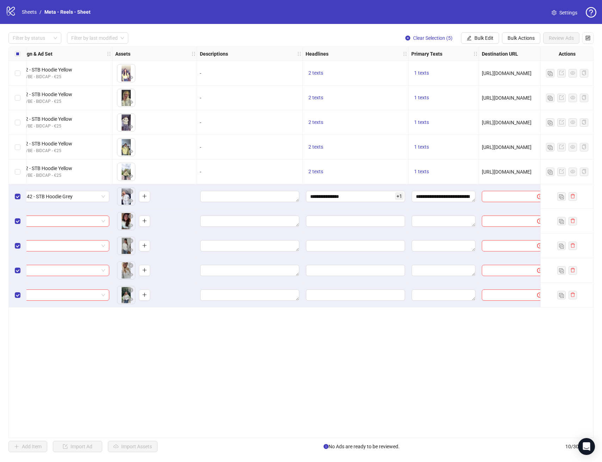
click at [513, 374] on div "Ad Format Ad Name Campaign & Ad Set Assets Descriptions Headlines Primary Texts…" at bounding box center [300, 243] width 585 height 392
click at [495, 202] on div at bounding box center [514, 196] width 70 height 25
click at [498, 172] on span "[URL][DOMAIN_NAME]" at bounding box center [507, 172] width 50 height 6
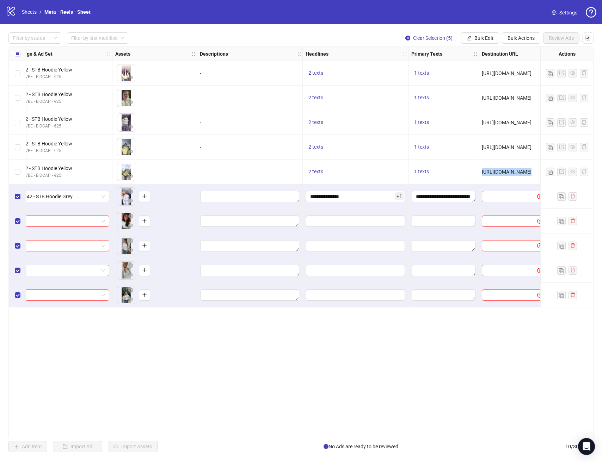
copy span "[URL][DOMAIN_NAME]"
click at [494, 196] on input "text" at bounding box center [506, 197] width 41 height 8
paste input "**********"
type input "**********"
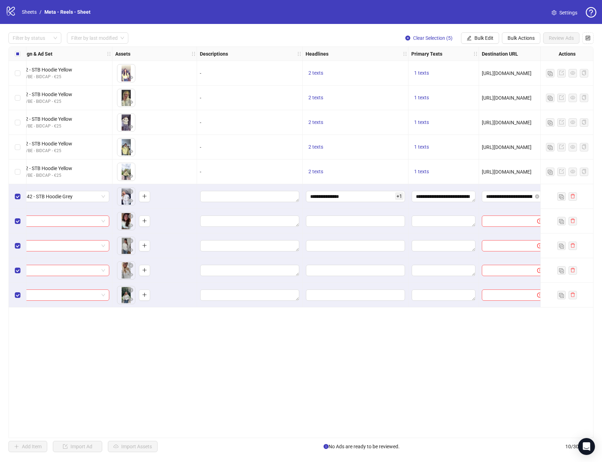
drag, startPoint x: 488, startPoint y: 336, endPoint x: 482, endPoint y: 321, distance: 15.6
click at [488, 335] on div "Ad Format Ad Name Campaign & Ad Set Assets Descriptions Headlines Primary Texts…" at bounding box center [300, 243] width 585 height 392
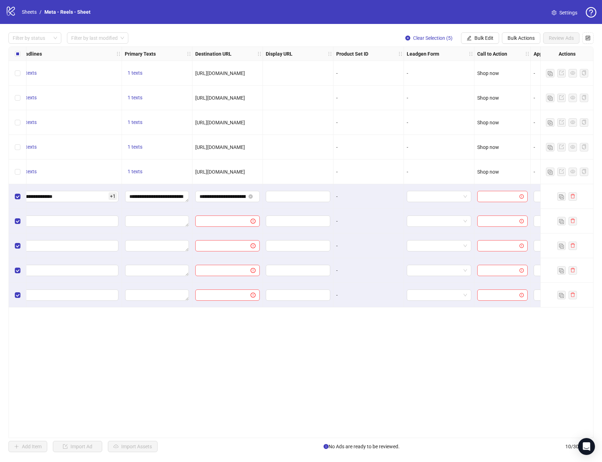
scroll to position [0, 568]
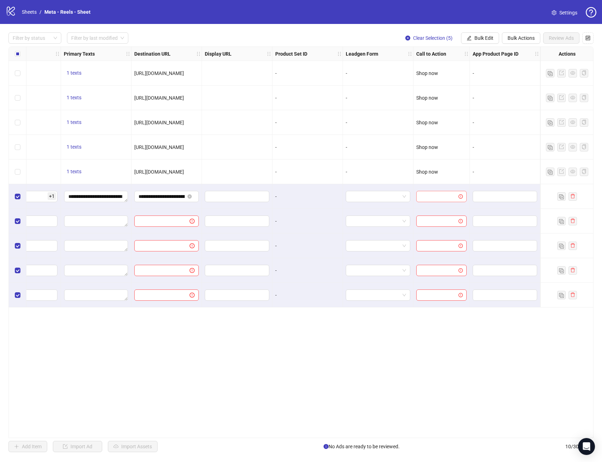
click at [437, 196] on input "search" at bounding box center [439, 196] width 36 height 11
click at [440, 230] on div "Shop now" at bounding box center [441, 233] width 39 height 8
click at [448, 362] on div "**********" at bounding box center [300, 243] width 585 height 392
click at [467, 39] on icon "edit" at bounding box center [469, 38] width 5 height 5
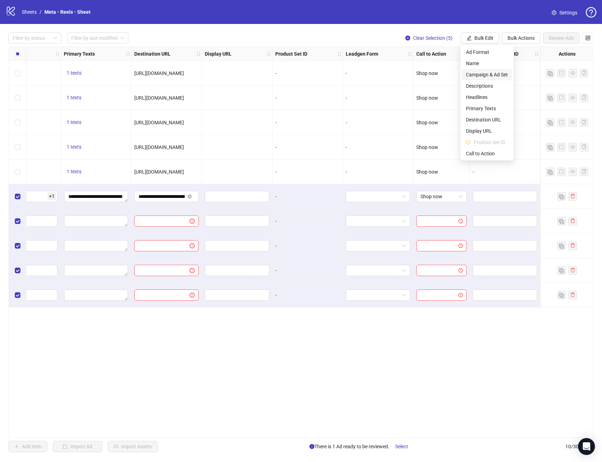
click at [482, 78] on span "Campaign & Ad Set" at bounding box center [487, 75] width 42 height 8
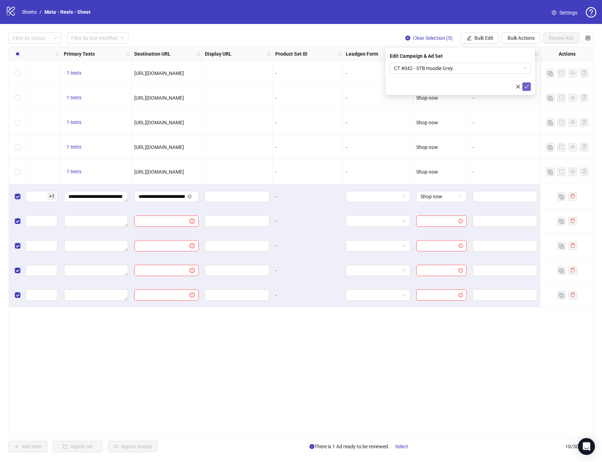
click at [525, 88] on icon "check" at bounding box center [526, 86] width 5 height 5
click at [490, 37] on span "Bulk Edit" at bounding box center [483, 38] width 19 height 6
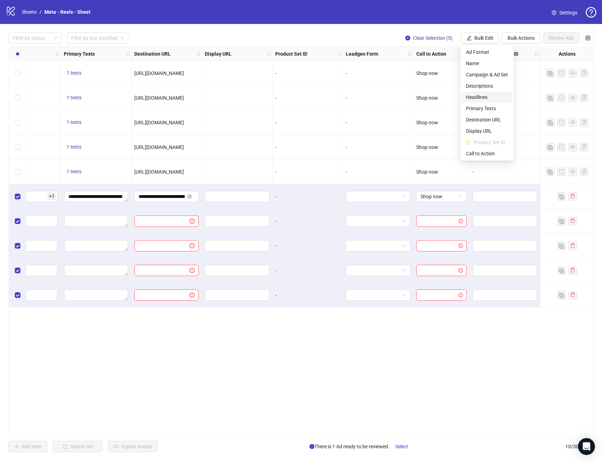
click at [489, 93] on span "Headlines" at bounding box center [487, 97] width 42 height 8
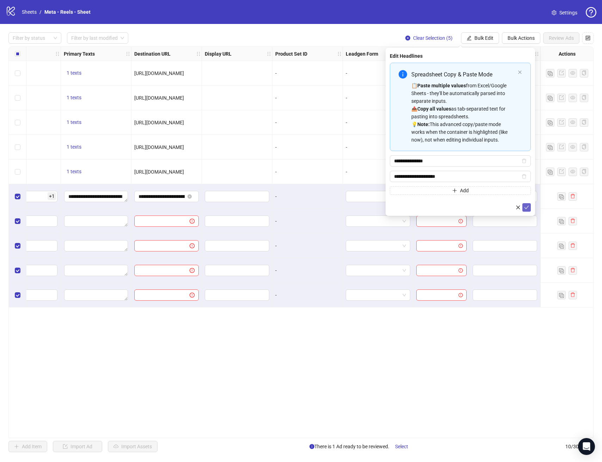
click at [528, 205] on icon "check" at bounding box center [526, 207] width 5 height 5
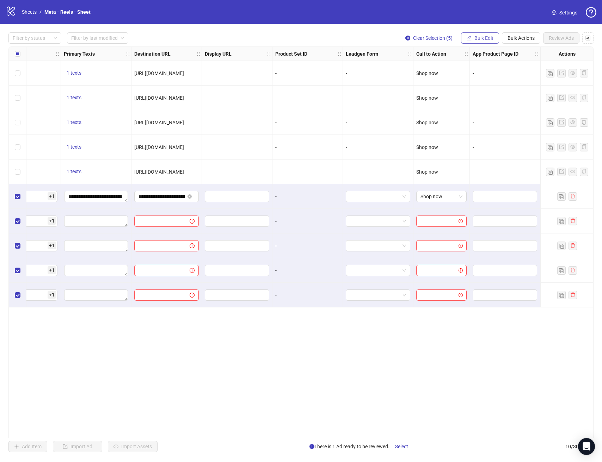
click at [485, 41] on span "Bulk Edit" at bounding box center [483, 38] width 19 height 6
click at [492, 109] on span "Primary Texts" at bounding box center [487, 109] width 42 height 8
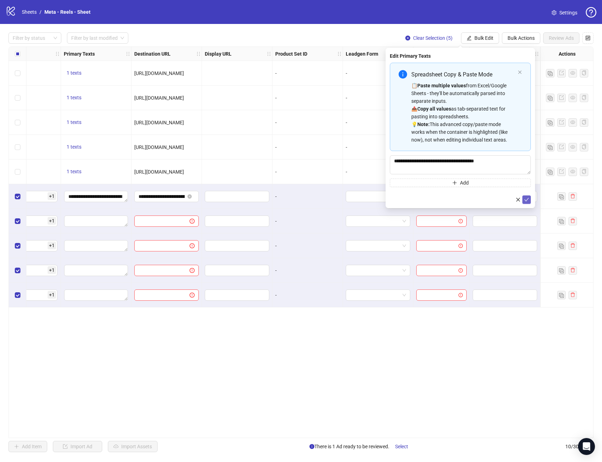
click at [526, 200] on icon "check" at bounding box center [526, 199] width 5 height 5
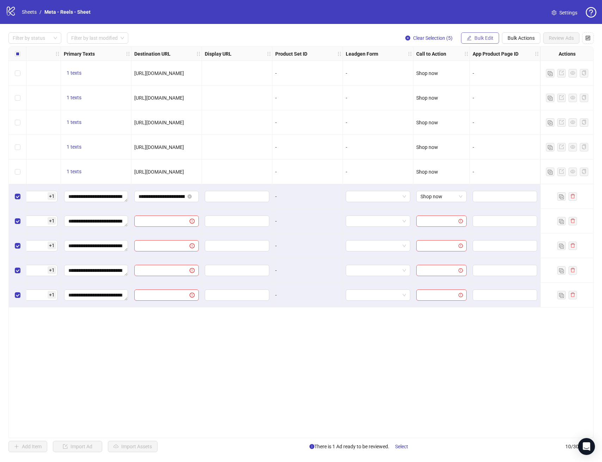
click at [491, 37] on span "Bulk Edit" at bounding box center [483, 38] width 19 height 6
click at [483, 119] on span "Destination URL" at bounding box center [487, 120] width 42 height 8
click at [527, 88] on icon "check" at bounding box center [526, 86] width 5 height 5
drag, startPoint x: 477, startPoint y: 36, endPoint x: 479, endPoint y: 52, distance: 16.7
click at [477, 36] on span "Bulk Edit" at bounding box center [483, 38] width 19 height 6
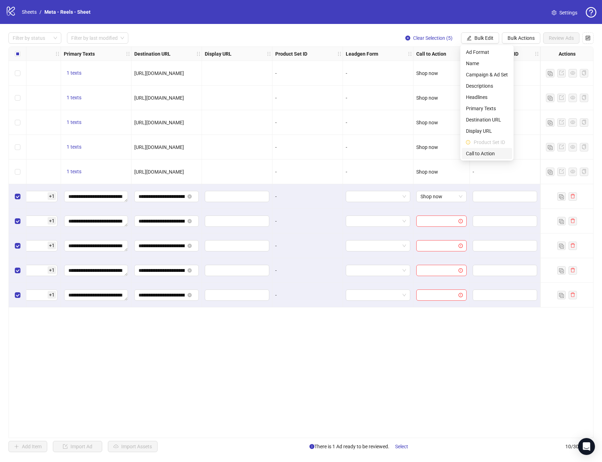
click at [490, 153] on span "Call to Action" at bounding box center [487, 154] width 42 height 8
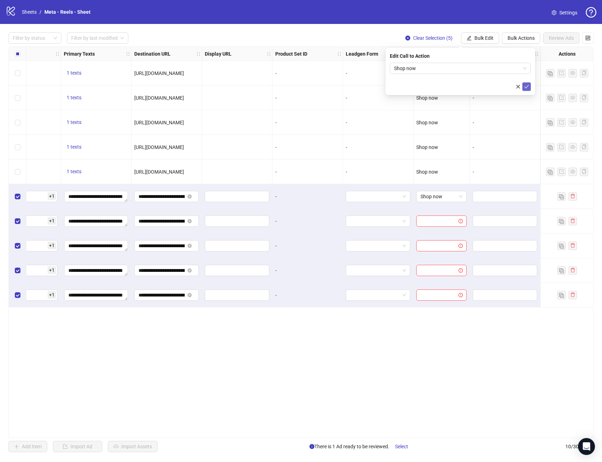
click at [525, 86] on icon "check" at bounding box center [526, 86] width 5 height 5
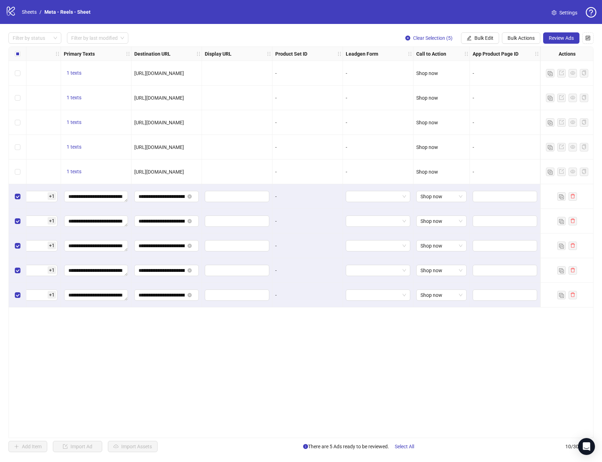
click at [450, 325] on div "**********" at bounding box center [300, 243] width 585 height 392
click at [550, 41] on button "Review Ads" at bounding box center [561, 37] width 36 height 11
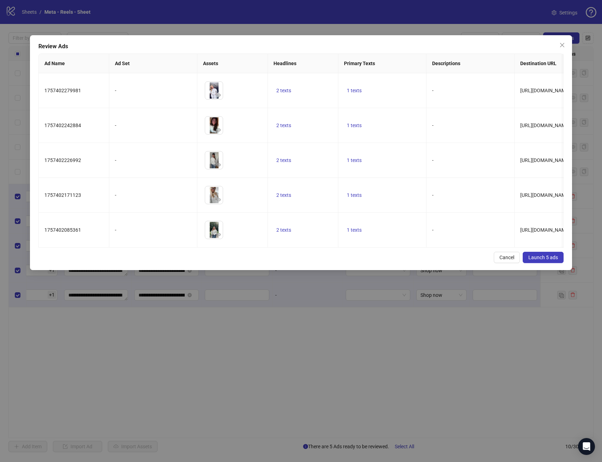
click at [549, 260] on span "Launch 5 ads" at bounding box center [543, 258] width 30 height 6
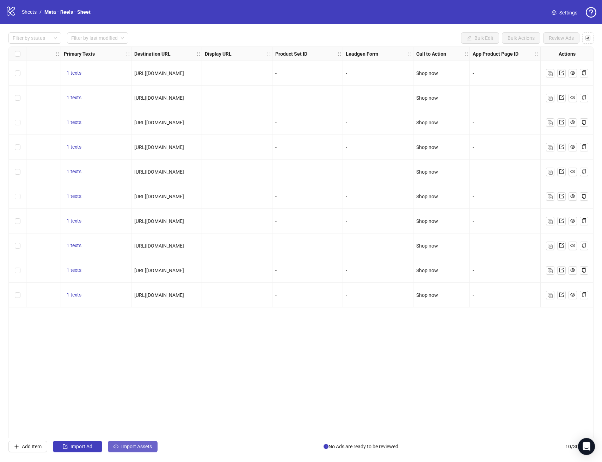
click at [135, 447] on span "Import Assets" at bounding box center [136, 447] width 31 height 6
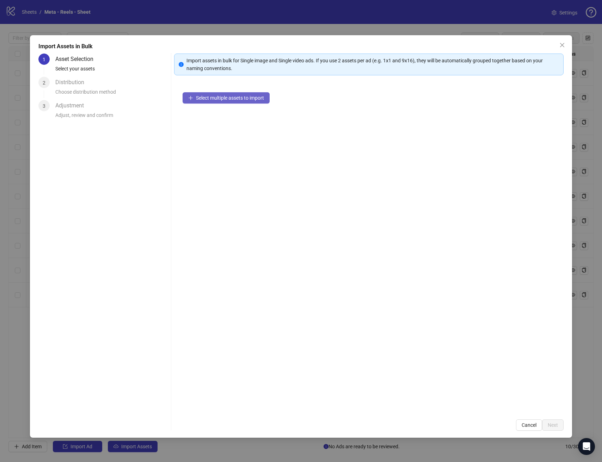
click at [258, 103] on button "Select multiple assets to import" at bounding box center [226, 97] width 87 height 11
click at [552, 426] on span "Next" at bounding box center [553, 426] width 10 height 6
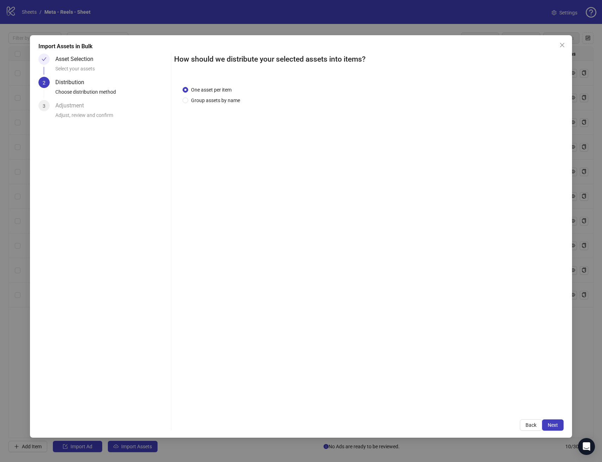
click at [551, 426] on span "Next" at bounding box center [553, 426] width 10 height 6
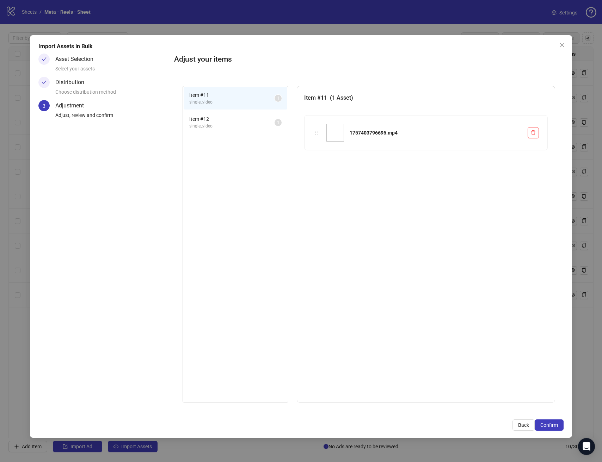
click at [551, 426] on span "Confirm" at bounding box center [549, 426] width 18 height 6
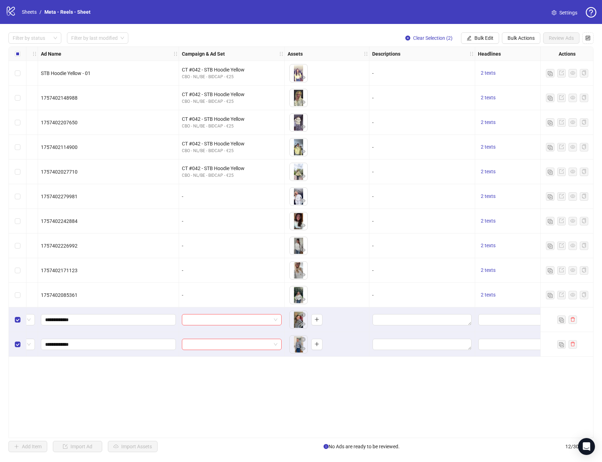
scroll to position [0, 0]
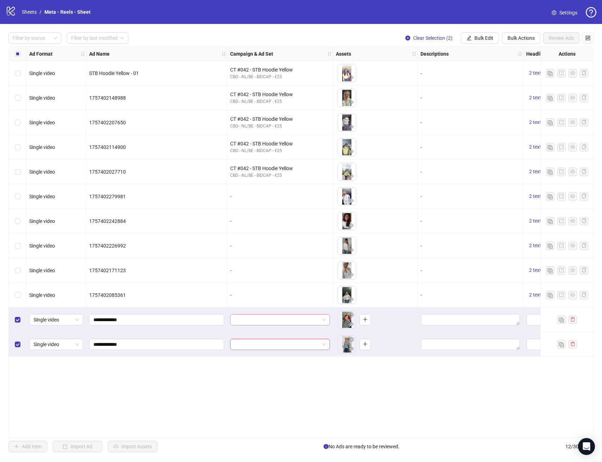
click at [255, 325] on div at bounding box center [280, 319] width 100 height 11
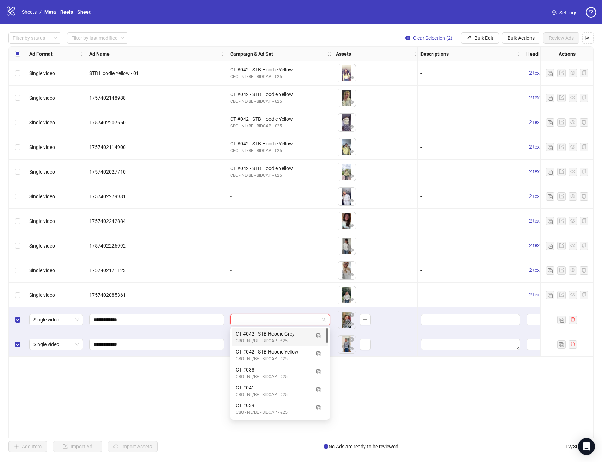
click at [23, 322] on div "Select row 11" at bounding box center [18, 320] width 18 height 25
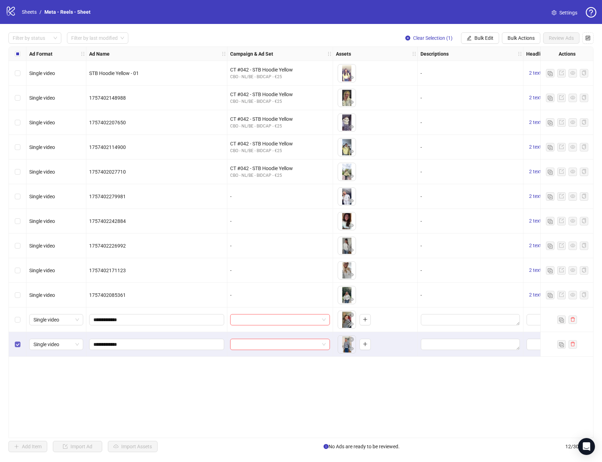
click at [16, 348] on label "Select row 12" at bounding box center [18, 345] width 6 height 8
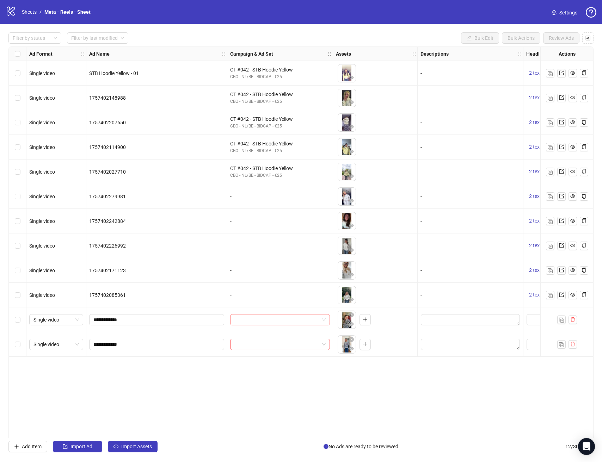
click at [240, 321] on input "search" at bounding box center [276, 320] width 85 height 11
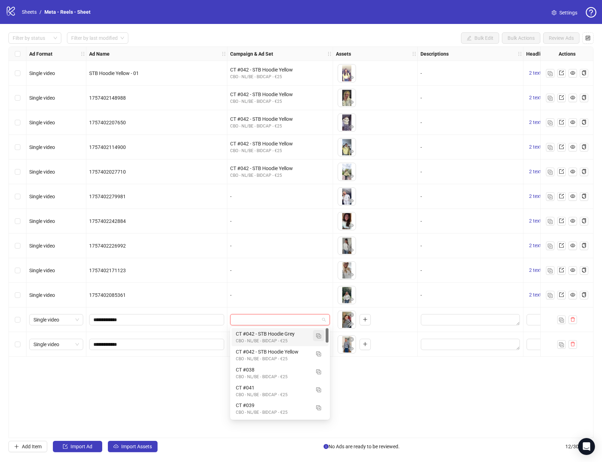
click at [318, 339] on button "button" at bounding box center [318, 335] width 11 height 11
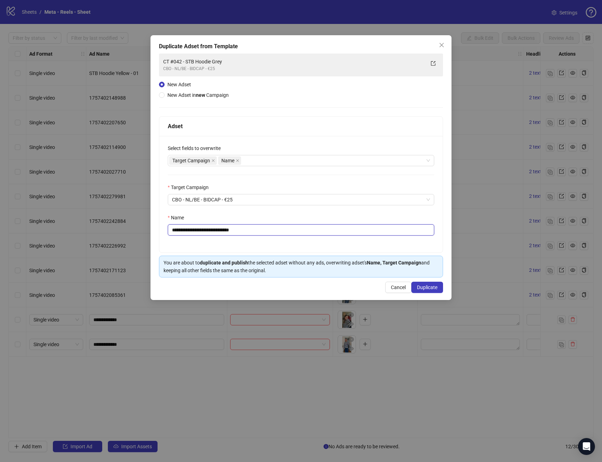
click at [191, 231] on input "**********" at bounding box center [301, 230] width 266 height 11
click at [190, 232] on input "**********" at bounding box center [301, 230] width 266 height 11
drag, startPoint x: 194, startPoint y: 231, endPoint x: 339, endPoint y: 237, distance: 145.3
click at [339, 237] on div "**********" at bounding box center [300, 194] width 283 height 117
type input "**********"
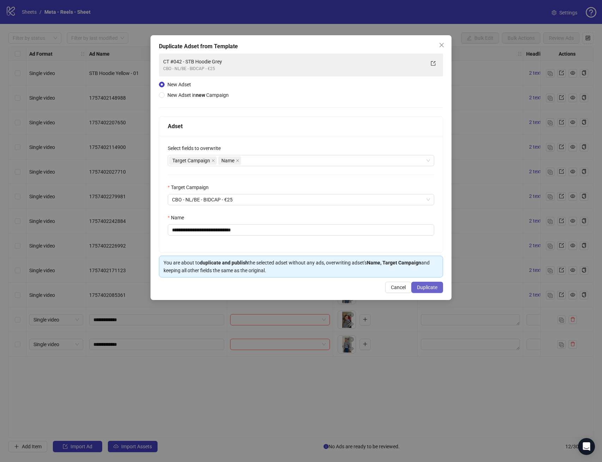
click at [429, 285] on span "Duplicate" at bounding box center [427, 288] width 20 height 6
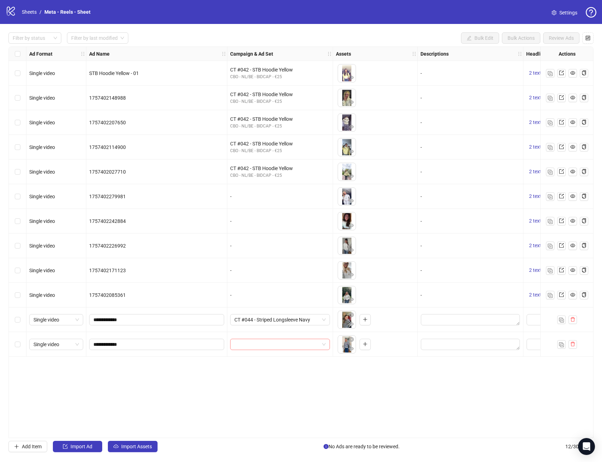
click at [298, 349] on input "search" at bounding box center [276, 344] width 85 height 11
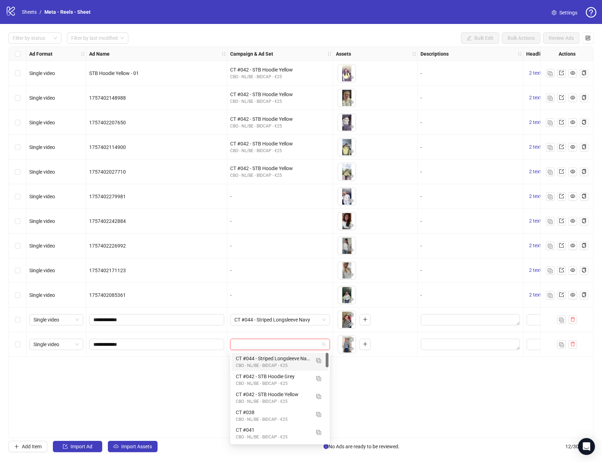
click at [468, 383] on div "Ad Format Ad Name Campaign & Ad Set Assets Descriptions Headlines Primary Texts…" at bounding box center [300, 243] width 585 height 392
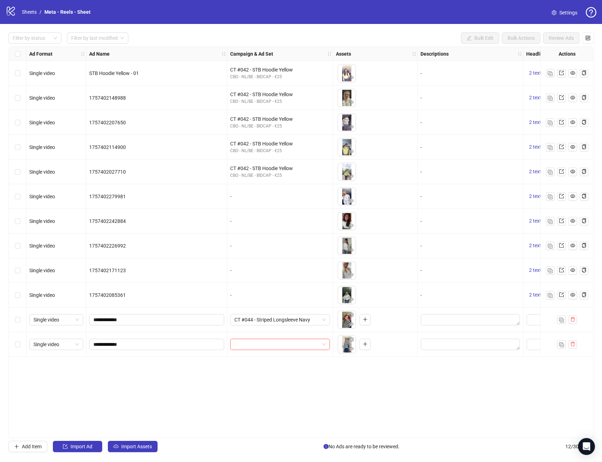
click at [448, 311] on div at bounding box center [471, 320] width 106 height 25
click at [449, 317] on textarea "Edit values" at bounding box center [470, 319] width 99 height 11
click at [284, 433] on div "Ad Format Ad Name Campaign & Ad Set Assets Descriptions Headlines Primary Texts…" at bounding box center [300, 243] width 585 height 392
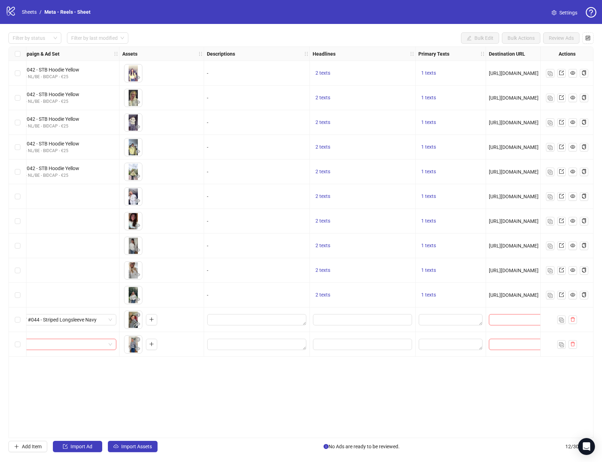
scroll to position [0, 229]
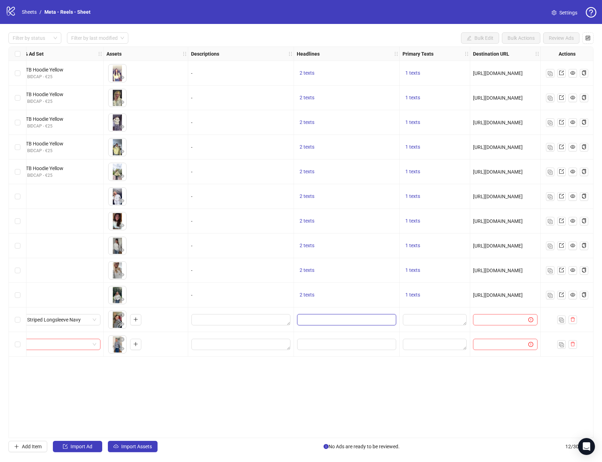
click at [350, 325] on input "Edit values" at bounding box center [346, 319] width 99 height 11
click at [346, 320] on input "Edit values" at bounding box center [346, 319] width 99 height 11
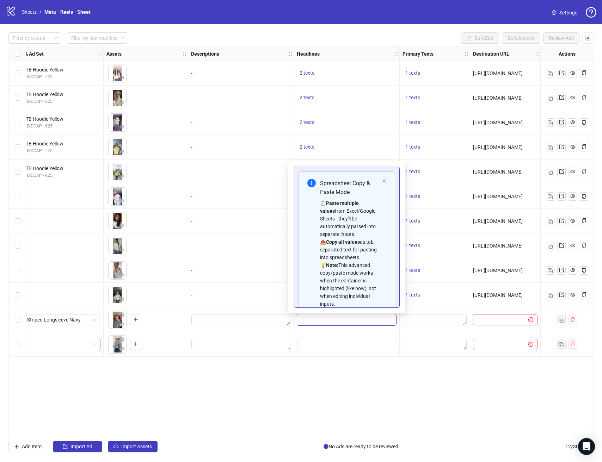
scroll to position [56, 0]
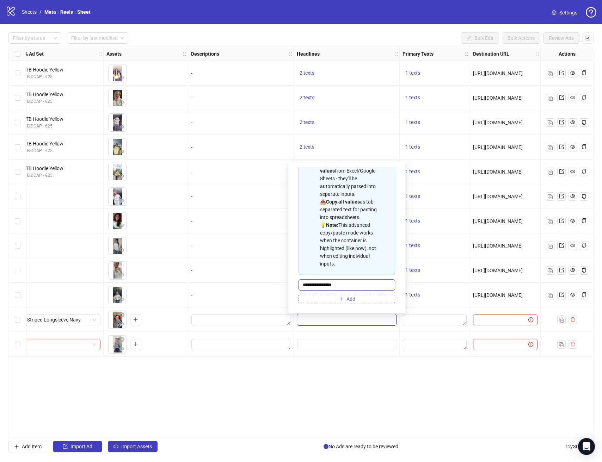
type input "**********"
click at [324, 298] on button "Add" at bounding box center [347, 299] width 97 height 8
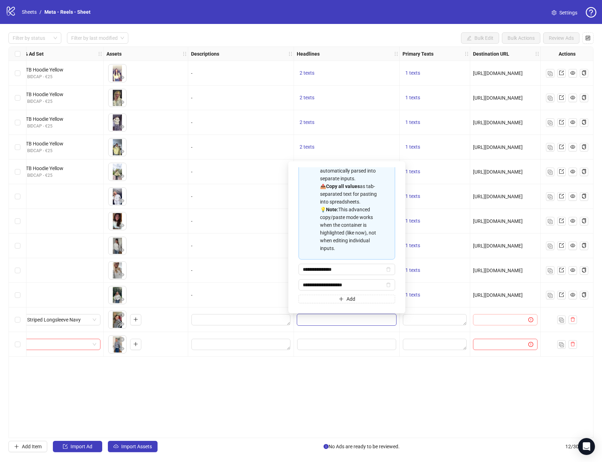
type input "**********"
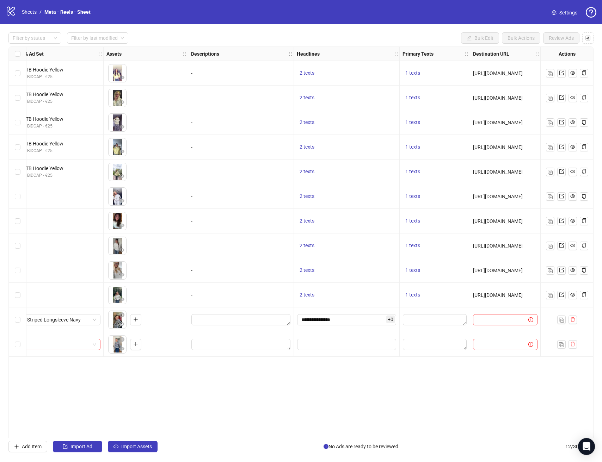
click at [396, 395] on div "Ad Format Ad Name Campaign & Ad Set Assets Descriptions Headlines Primary Texts…" at bounding box center [300, 243] width 585 height 392
click at [415, 310] on div at bounding box center [435, 320] width 70 height 25
click at [417, 316] on textarea "Edit values" at bounding box center [435, 319] width 64 height 11
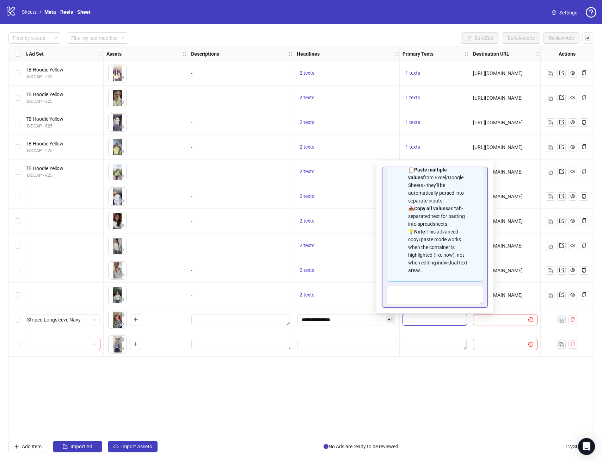
scroll to position [63, 0]
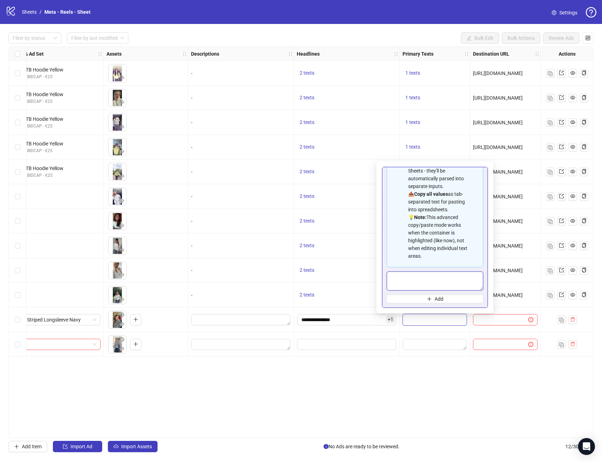
click at [438, 283] on textarea "Multi-text input container - paste or copy values" at bounding box center [435, 281] width 97 height 19
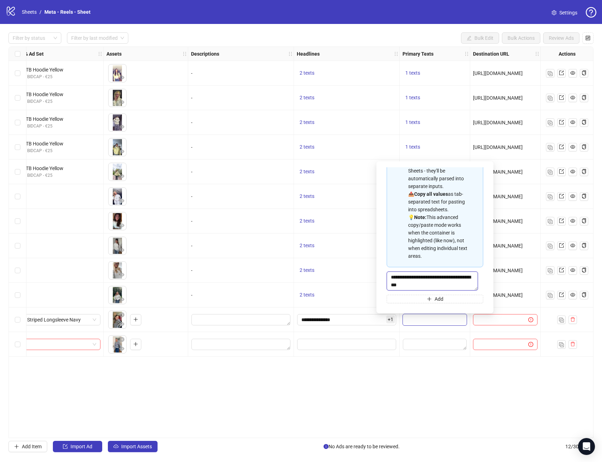
type textarea "**********"
click at [445, 369] on div "Ad Format Ad Name Campaign & Ad Set Assets Descriptions Headlines Primary Texts…" at bounding box center [300, 243] width 585 height 392
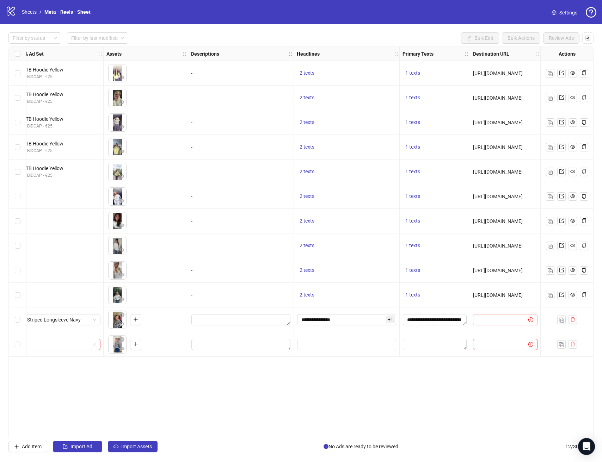
click at [483, 324] on span at bounding box center [505, 319] width 65 height 11
click at [485, 320] on input "text" at bounding box center [497, 320] width 41 height 8
click at [500, 321] on input "text" at bounding box center [497, 320] width 41 height 8
paste input "**********"
type input "**********"
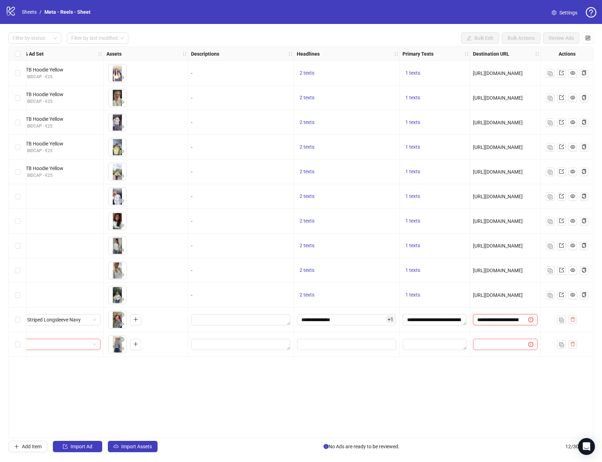
scroll to position [0, 63]
click at [462, 389] on div "Ad Format Ad Name Campaign & Ad Set Assets Descriptions Headlines Primary Texts…" at bounding box center [300, 243] width 585 height 392
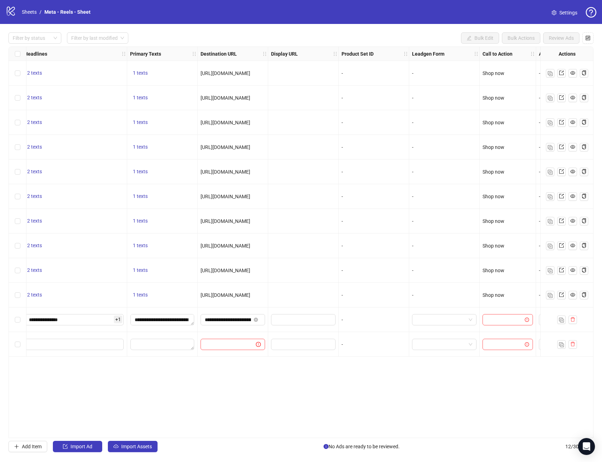
scroll to position [0, 568]
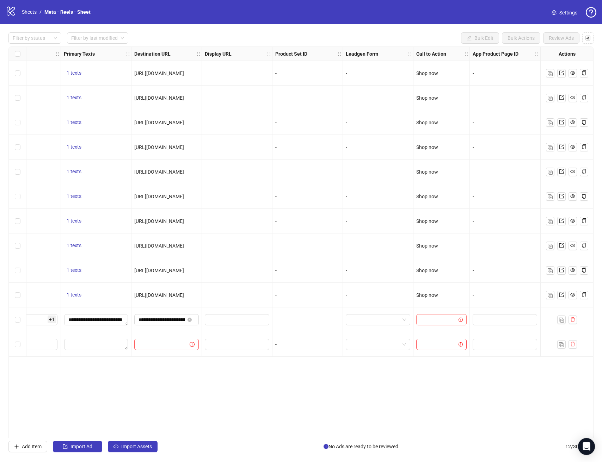
click at [440, 318] on input "search" at bounding box center [439, 320] width 36 height 11
click at [442, 359] on div "Shop now" at bounding box center [441, 357] width 39 height 8
click at [510, 366] on div "**********" at bounding box center [300, 243] width 585 height 392
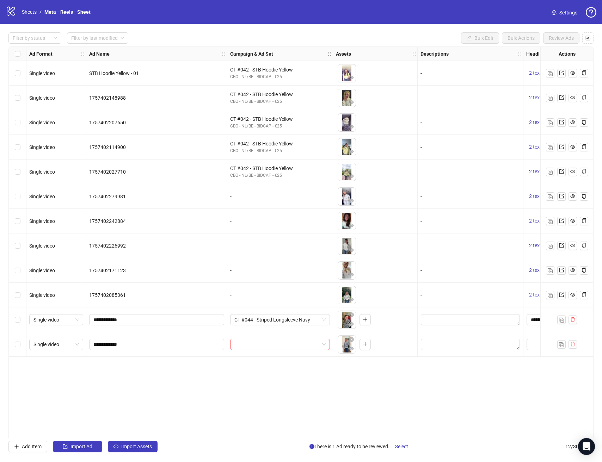
click at [246, 400] on div "Ad Format Ad Name Campaign & Ad Set Assets Descriptions Headlines Primary Texts…" at bounding box center [300, 243] width 585 height 392
click at [141, 448] on span "Import Assets" at bounding box center [136, 447] width 31 height 6
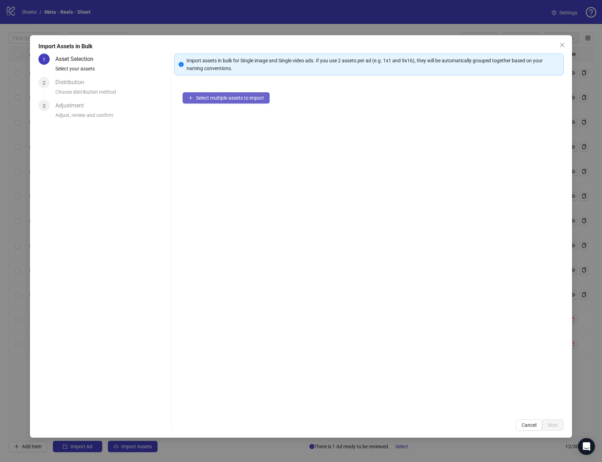
click at [225, 100] on button "Select multiple assets to import" at bounding box center [226, 97] width 87 height 11
click at [550, 429] on button "Next" at bounding box center [553, 425] width 22 height 11
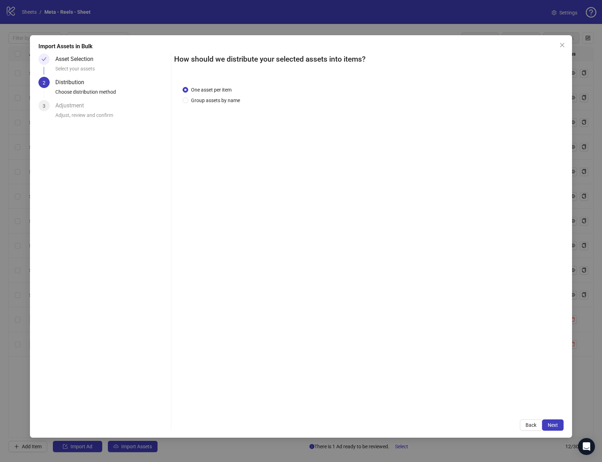
click at [550, 428] on span "Next" at bounding box center [553, 426] width 10 height 6
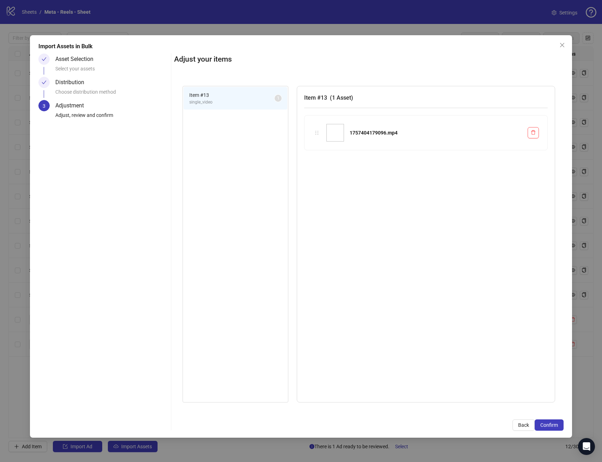
click at [550, 428] on span "Confirm" at bounding box center [549, 426] width 18 height 6
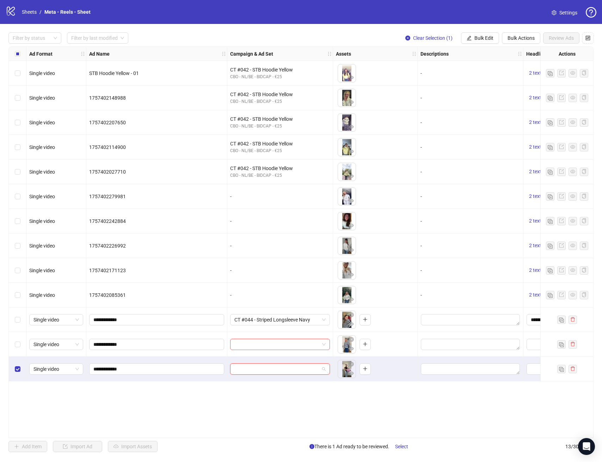
click at [268, 367] on input "search" at bounding box center [276, 369] width 85 height 11
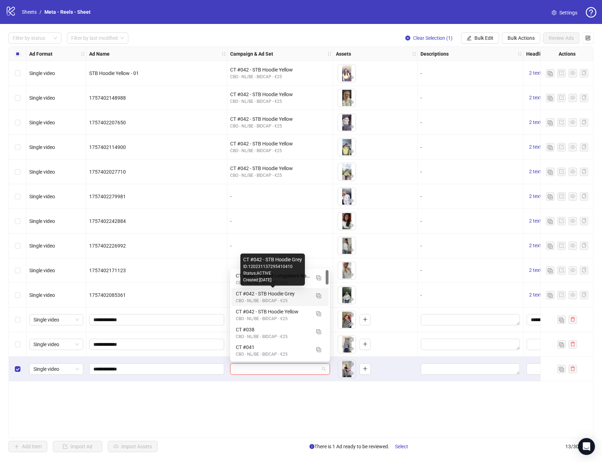
click at [295, 296] on div "CT #042 - STB Hoodie Grey" at bounding box center [273, 294] width 74 height 8
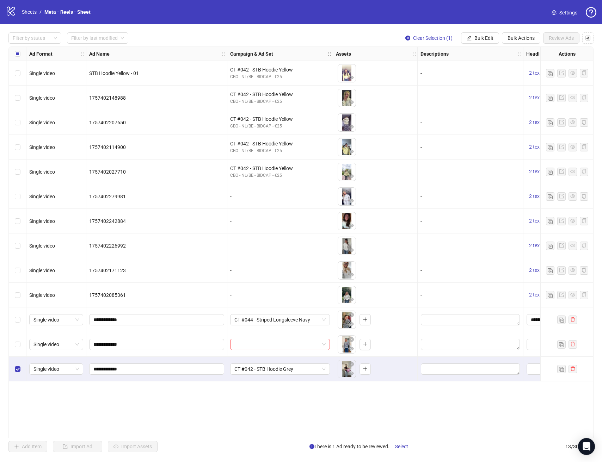
click at [335, 405] on div "Ad Format Ad Name Campaign & Ad Set Assets Descriptions Headlines Primary Texts…" at bounding box center [300, 243] width 585 height 392
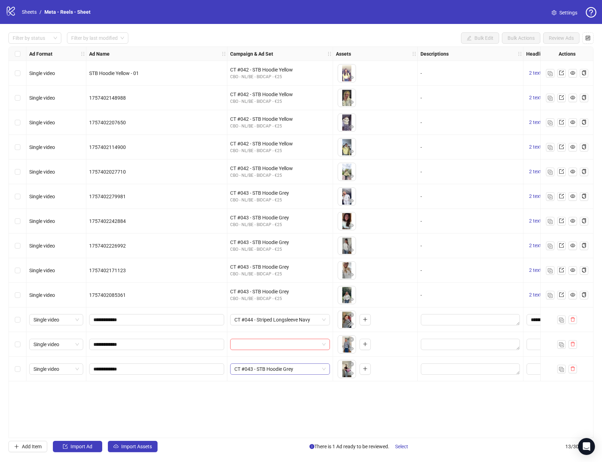
click at [301, 370] on span "CT #043 - STB Hoodie Grey" at bounding box center [279, 369] width 91 height 11
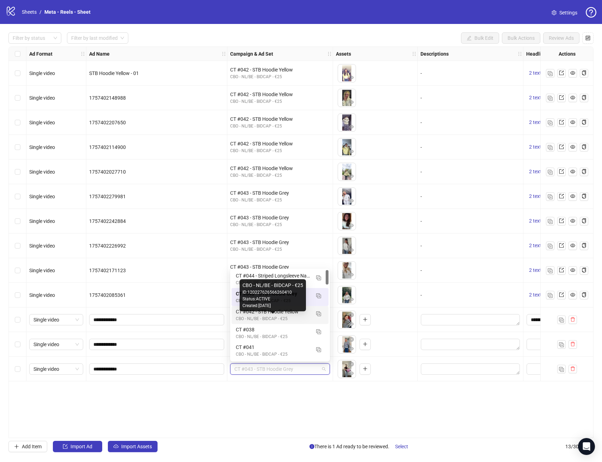
click at [296, 294] on div "ID: 120227626566260410" at bounding box center [273, 292] width 61 height 7
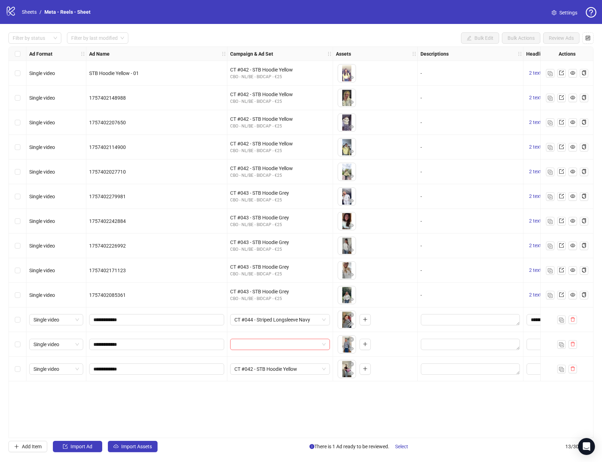
click at [301, 411] on div "Ad Format Ad Name Campaign & Ad Set Assets Descriptions Headlines Primary Texts…" at bounding box center [300, 243] width 585 height 392
click at [22, 321] on div "Select row 11" at bounding box center [18, 320] width 18 height 25
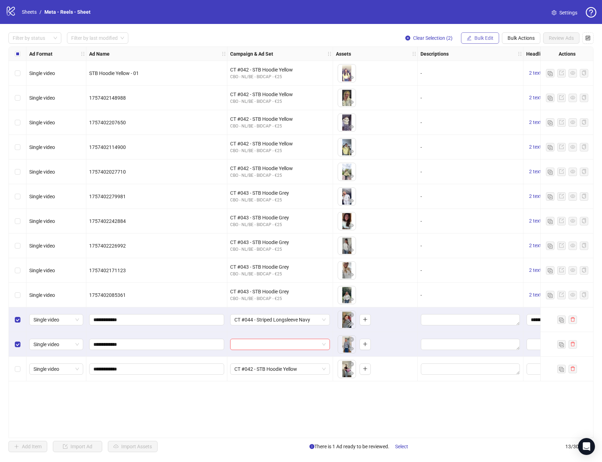
click at [493, 41] on button "Bulk Edit" at bounding box center [480, 37] width 38 height 11
click at [493, 75] on span "Campaign & Ad Set" at bounding box center [487, 75] width 42 height 8
click at [526, 86] on icon "check" at bounding box center [526, 86] width 5 height 5
click at [485, 38] on span "Bulk Edit" at bounding box center [483, 38] width 19 height 6
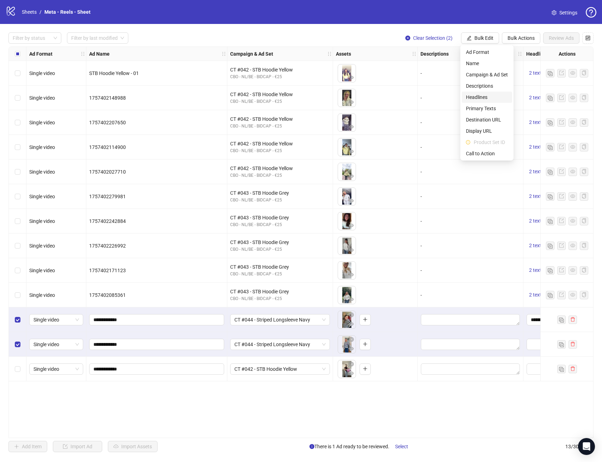
click at [485, 93] on li "Headlines" at bounding box center [487, 97] width 50 height 11
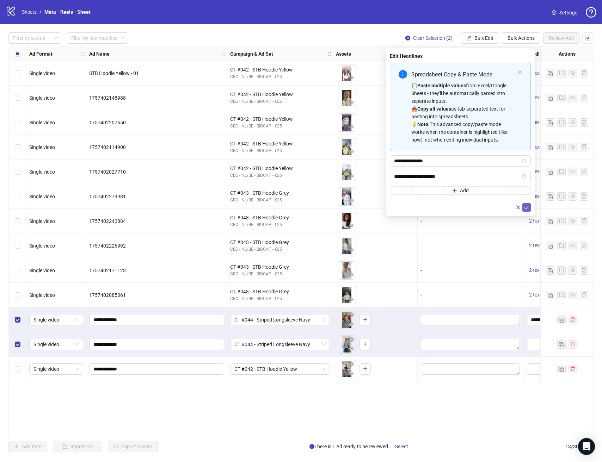
click at [527, 207] on icon "check" at bounding box center [526, 207] width 5 height 5
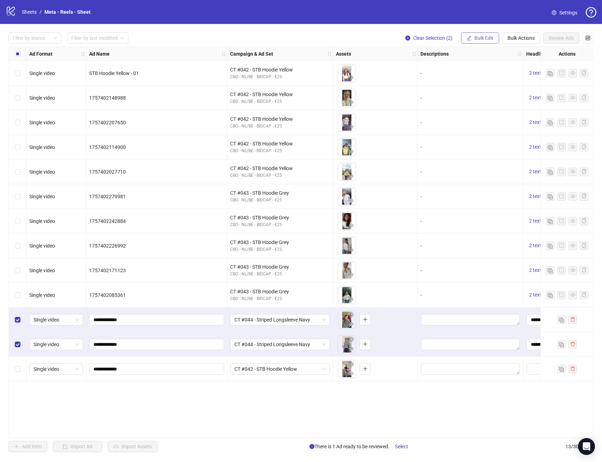
click at [487, 42] on button "Bulk Edit" at bounding box center [480, 37] width 38 height 11
click at [487, 108] on span "Primary Texts" at bounding box center [487, 109] width 42 height 8
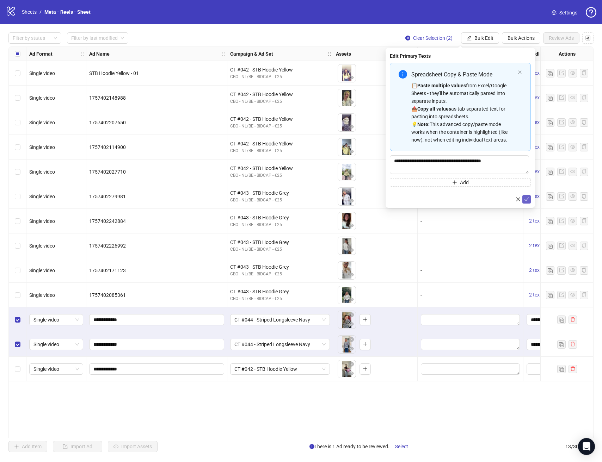
click at [528, 199] on icon "check" at bounding box center [526, 199] width 5 height 5
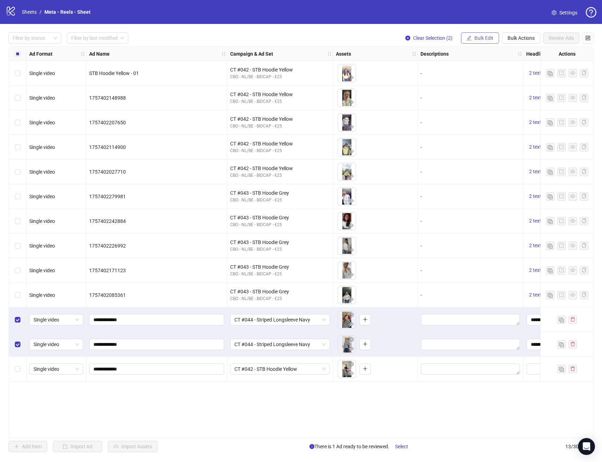
click at [488, 39] on span "Bulk Edit" at bounding box center [483, 38] width 19 height 6
click at [489, 121] on span "Destination URL" at bounding box center [487, 120] width 42 height 8
click at [528, 89] on icon "check" at bounding box center [526, 86] width 5 height 5
click at [483, 35] on button "Bulk Edit" at bounding box center [480, 37] width 38 height 11
click at [489, 151] on span "Call to Action" at bounding box center [487, 154] width 42 height 8
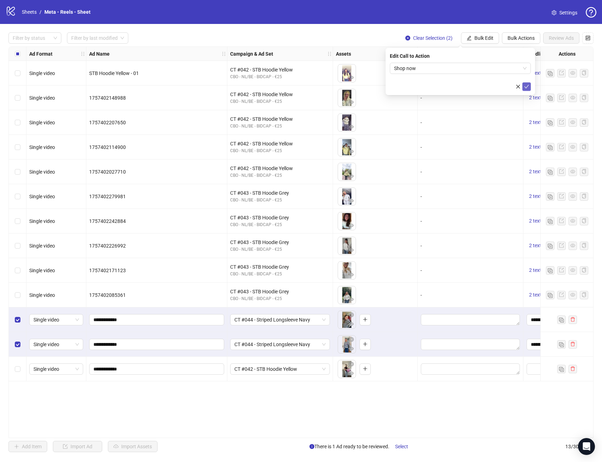
click at [528, 85] on icon "check" at bounding box center [526, 86] width 5 height 5
click at [297, 426] on div "Ad Format Ad Name Campaign & Ad Set Assets Descriptions Headlines Primary Texts…" at bounding box center [300, 243] width 585 height 392
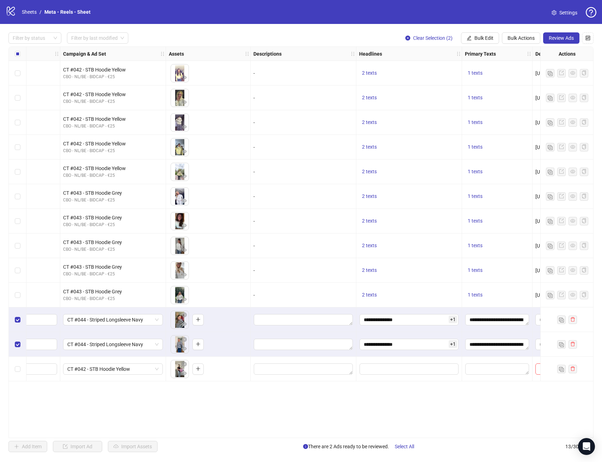
scroll to position [0, 168]
click at [379, 375] on div at bounding box center [408, 369] width 106 height 25
click at [380, 369] on input "Edit values" at bounding box center [407, 369] width 99 height 11
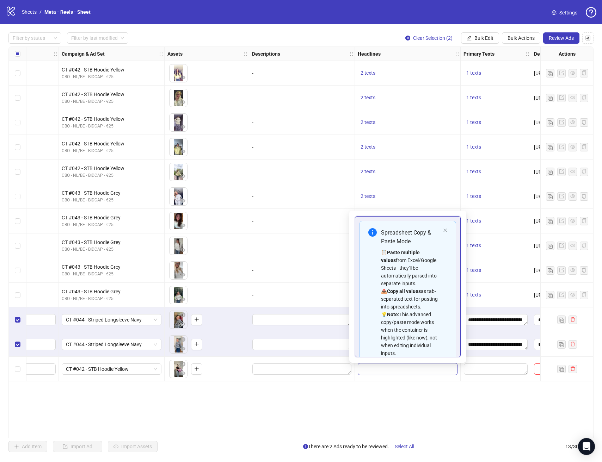
drag, startPoint x: 409, startPoint y: 405, endPoint x: 410, endPoint y: 376, distance: 28.2
click at [409, 404] on div "Ad Format Ad Name Campaign & Ad Set Assets Descriptions Headlines Primary Texts…" at bounding box center [300, 243] width 585 height 392
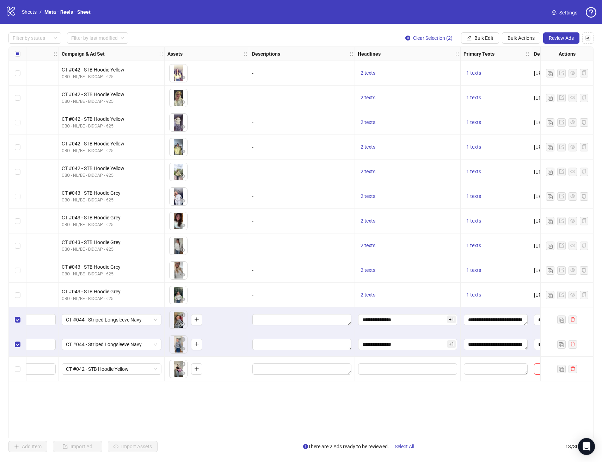
click at [18, 324] on div "Select row 11" at bounding box center [18, 320] width 18 height 25
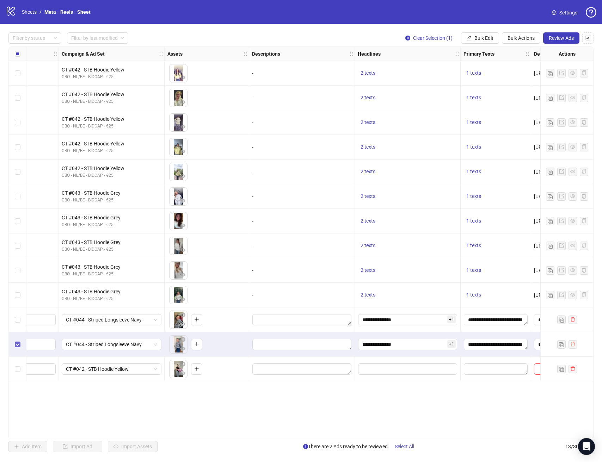
click at [15, 341] on label "Select row 12" at bounding box center [18, 345] width 6 height 8
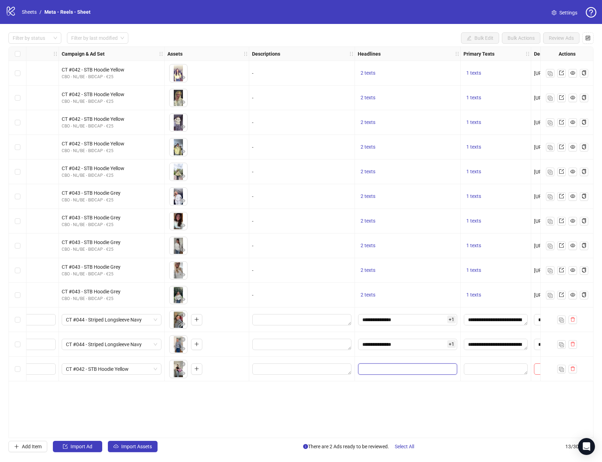
click at [371, 374] on input "Edit values" at bounding box center [407, 369] width 99 height 11
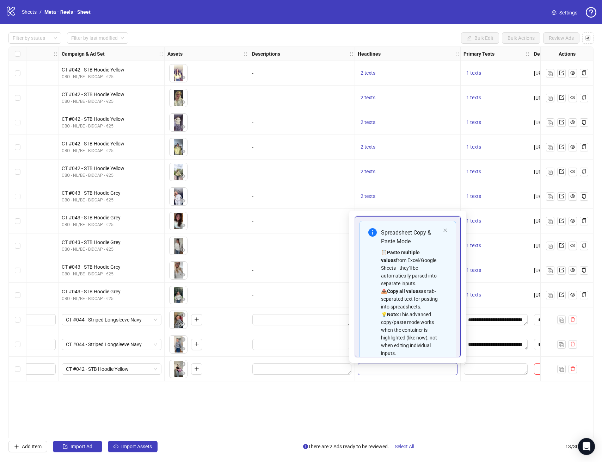
scroll to position [56, 0]
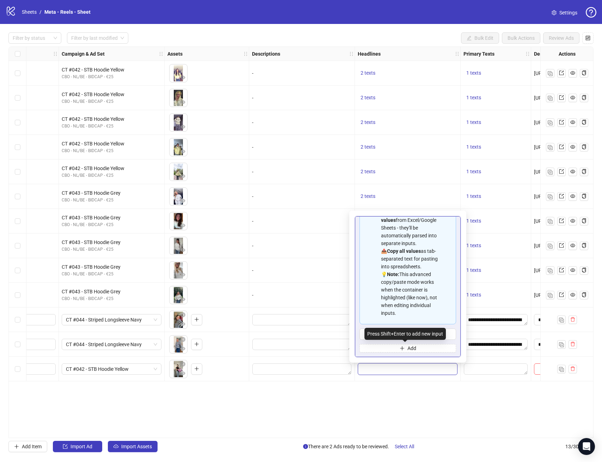
click at [410, 338] on div "Press Shift+Enter to add new input" at bounding box center [404, 334] width 81 height 12
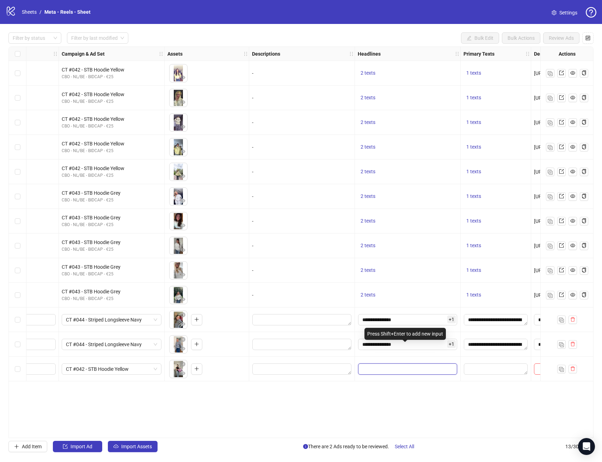
click at [405, 367] on input "Edit values" at bounding box center [407, 369] width 99 height 11
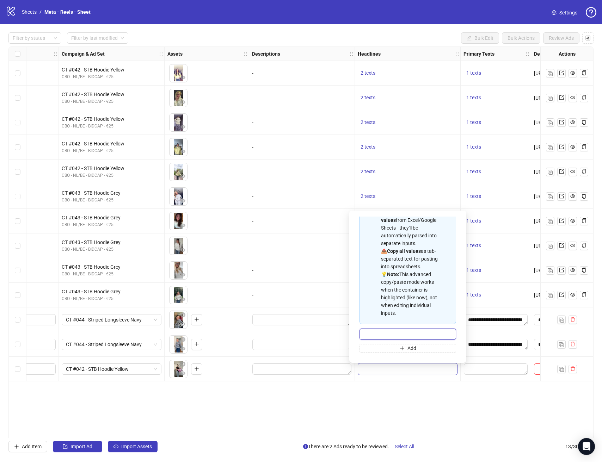
click at [410, 331] on input "Multi-input container - paste or copy values" at bounding box center [408, 334] width 97 height 11
type input "**********"
click at [407, 351] on span "Add" at bounding box center [411, 349] width 9 height 6
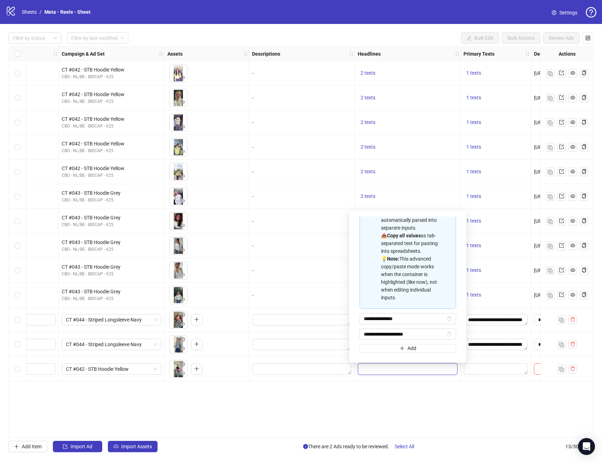
type input "**********"
click at [457, 386] on div "Ad Format Ad Name Campaign & Ad Set Assets Descriptions Headlines Primary Texts…" at bounding box center [300, 243] width 585 height 392
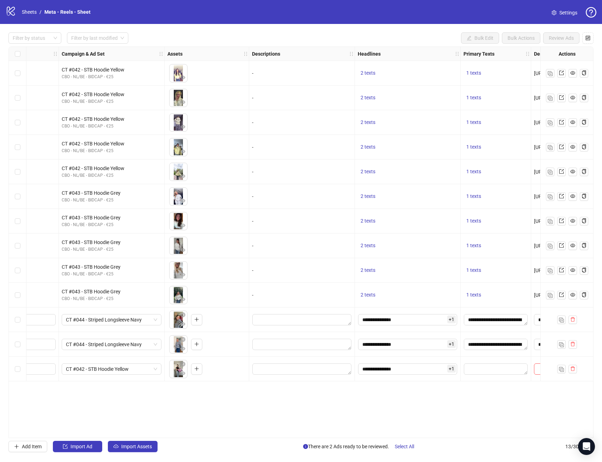
click at [470, 376] on div at bounding box center [496, 369] width 70 height 25
click at [472, 371] on textarea "Edit values" at bounding box center [496, 369] width 64 height 11
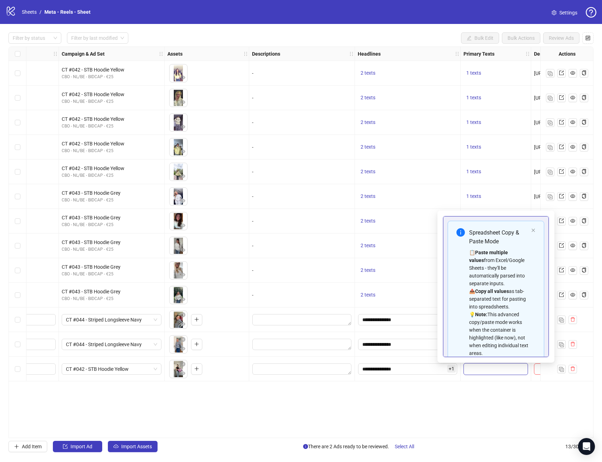
scroll to position [63, 0]
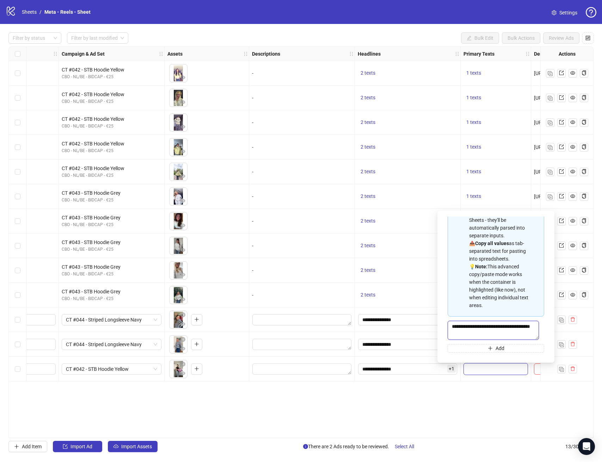
type textarea "**********"
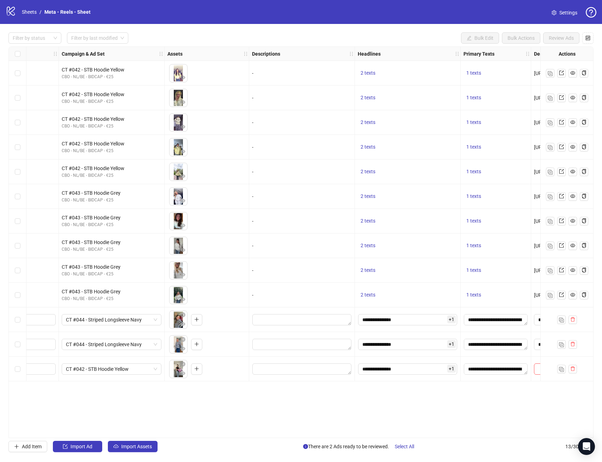
click at [487, 403] on div "Ad Format Ad Name Campaign & Ad Set Assets Descriptions Headlines Primary Texts…" at bounding box center [300, 243] width 585 height 392
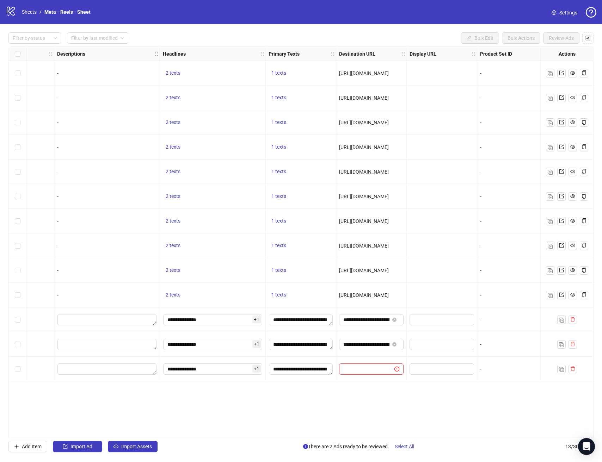
scroll to position [0, 364]
click at [379, 270] on span "[URL][DOMAIN_NAME]" at bounding box center [363, 271] width 50 height 6
copy span "[URL][DOMAIN_NAME]"
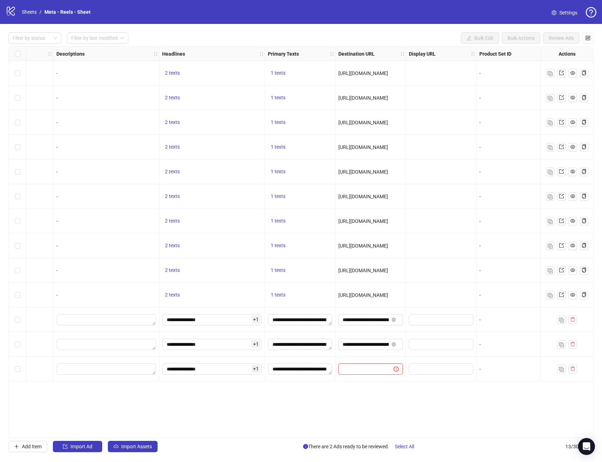
click at [369, 367] on input "text" at bounding box center [363, 370] width 41 height 8
paste input "**********"
type input "**********"
click at [403, 408] on div "Ad Format Ad Name Campaign & Ad Set Assets Descriptions Headlines Primary Texts…" at bounding box center [300, 243] width 585 height 392
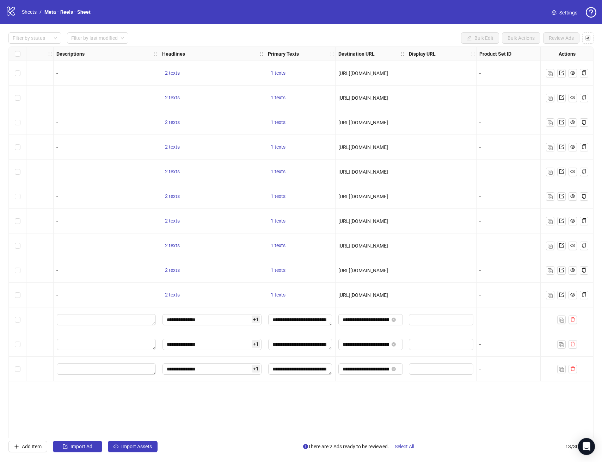
click at [400, 434] on div "Ad Format Ad Name Campaign & Ad Set Assets Descriptions Headlines Primary Texts…" at bounding box center [300, 243] width 585 height 392
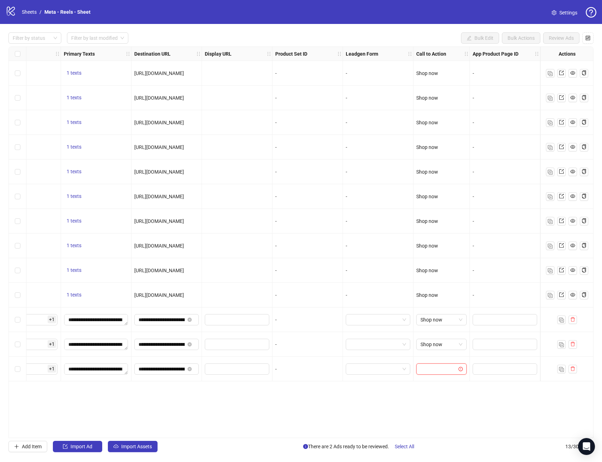
click at [444, 368] on input "search" at bounding box center [439, 369] width 36 height 11
click at [442, 299] on div "Shop now" at bounding box center [441, 299] width 39 height 8
drag, startPoint x: 458, startPoint y: 395, endPoint x: 449, endPoint y: 394, distance: 9.6
click at [458, 395] on div "**********" at bounding box center [300, 243] width 585 height 392
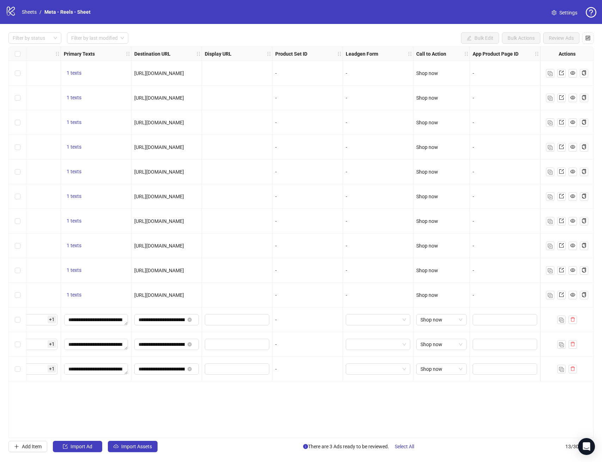
click at [21, 324] on div "Select row 11" at bounding box center [18, 320] width 18 height 25
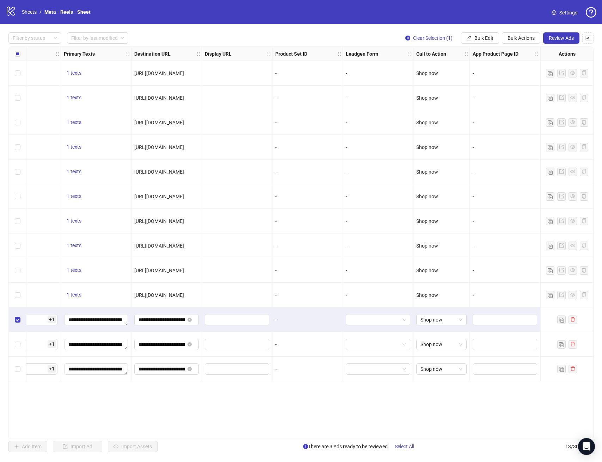
click at [22, 340] on div "Select row 12" at bounding box center [18, 344] width 18 height 25
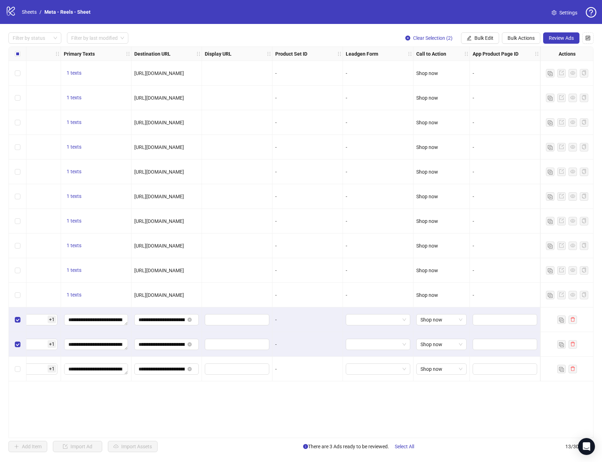
click at [23, 365] on div "Select row 13" at bounding box center [18, 369] width 18 height 25
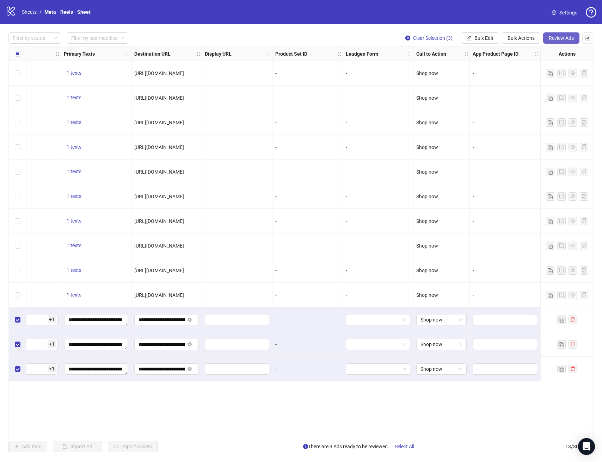
click at [572, 32] on button "Review Ads" at bounding box center [561, 37] width 36 height 11
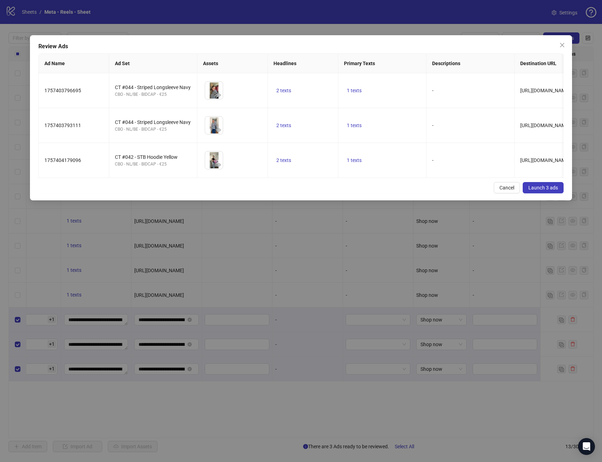
click at [547, 191] on span "Launch 3 ads" at bounding box center [543, 188] width 30 height 6
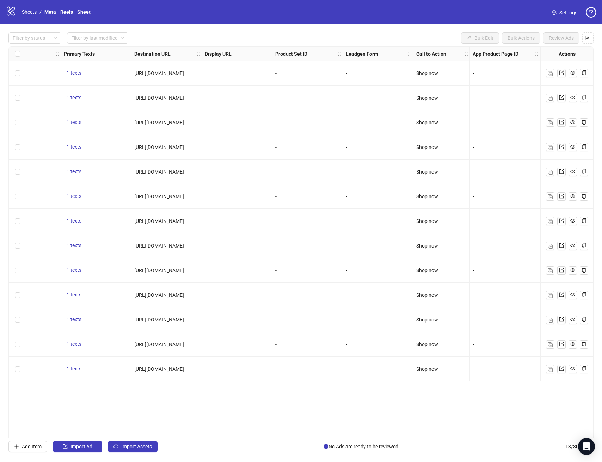
drag, startPoint x: 381, startPoint y: 438, endPoint x: 258, endPoint y: 436, distance: 123.7
click at [258, 436] on div "Ad Format Ad Name Campaign & Ad Set Assets Descriptions Headlines Primary Texts…" at bounding box center [300, 243] width 585 height 392
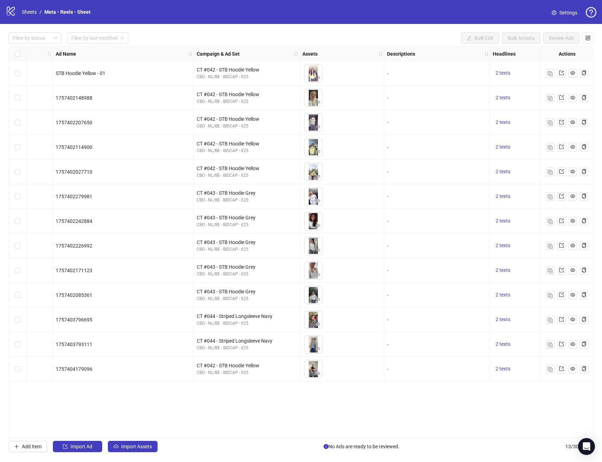
scroll to position [0, 0]
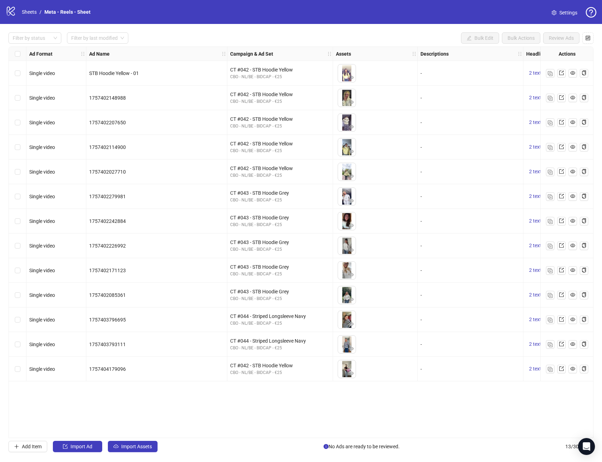
click at [118, 454] on div "Filter by status Filter by last modified Bulk Edit Bulk Actions Review Ads Ad F…" at bounding box center [301, 242] width 602 height 437
click at [146, 444] on span "Import Assets" at bounding box center [136, 447] width 31 height 6
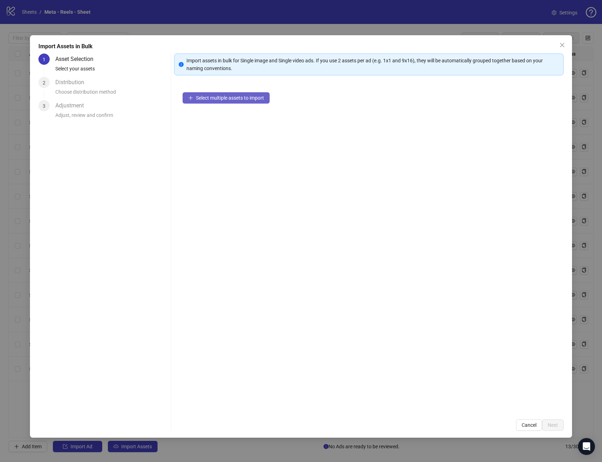
click at [239, 96] on span "Select multiple assets to import" at bounding box center [230, 98] width 68 height 6
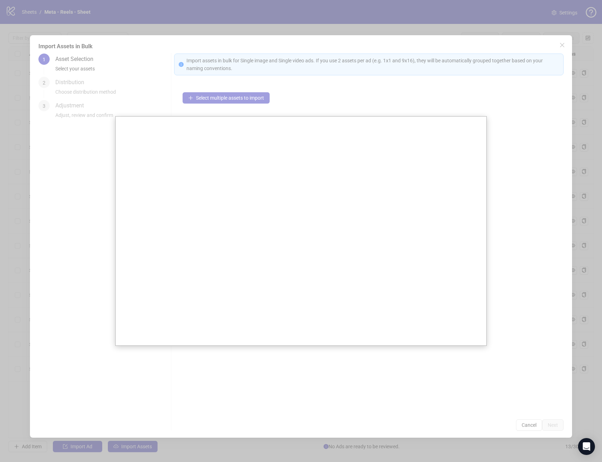
click at [559, 42] on div at bounding box center [301, 231] width 602 height 462
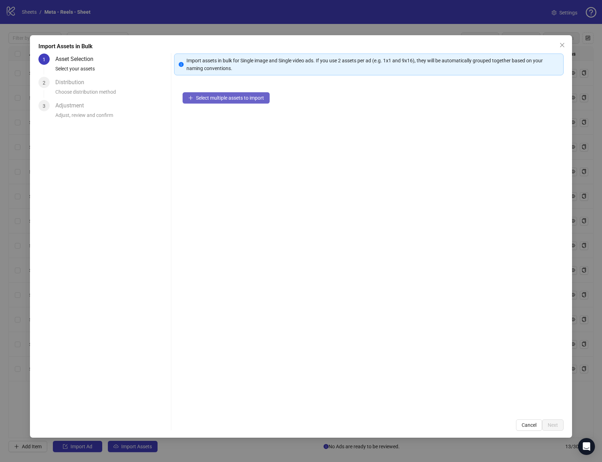
click at [243, 97] on span "Select multiple assets to import" at bounding box center [230, 98] width 68 height 6
click at [550, 423] on button "Next" at bounding box center [553, 425] width 22 height 11
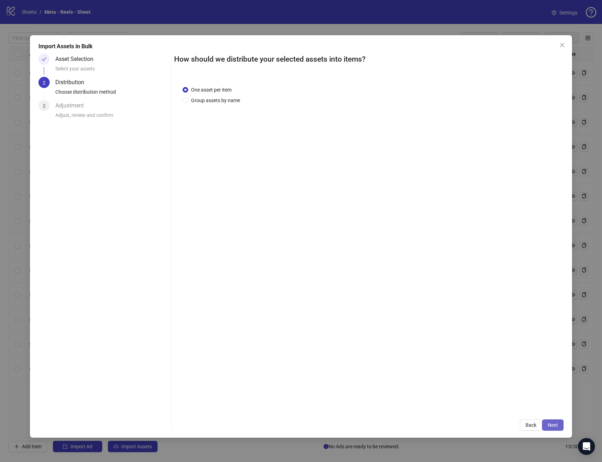
click at [563, 426] on button "Next" at bounding box center [553, 425] width 22 height 11
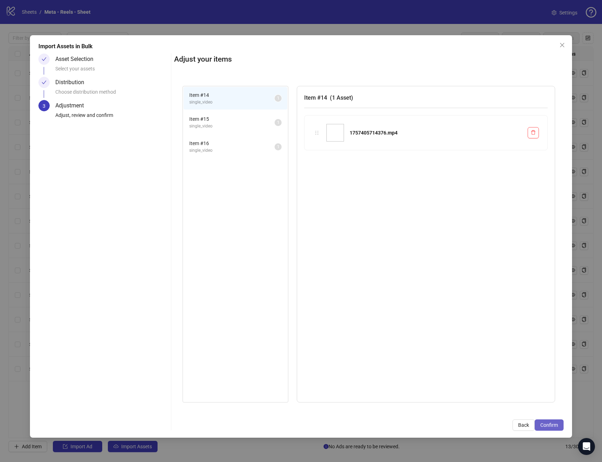
click at [549, 425] on span "Confirm" at bounding box center [549, 426] width 18 height 6
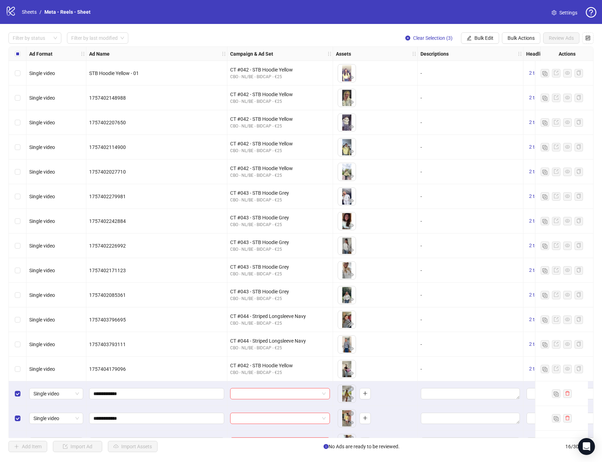
scroll to position [20, 0]
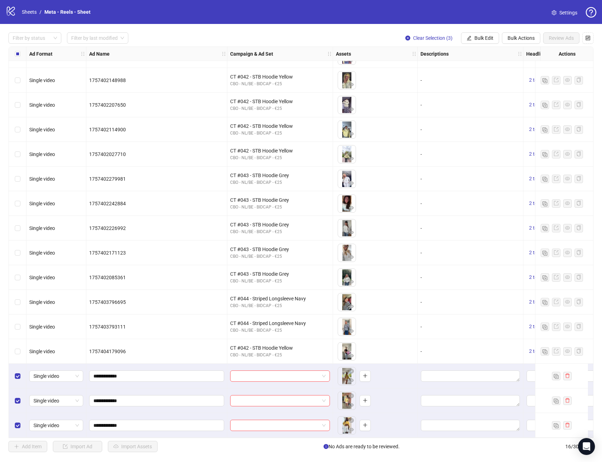
click at [341, 377] on body "logo/logo-mobile Sheets / Meta - Reels - Sheet Settings Filter by status Filter…" at bounding box center [301, 231] width 602 height 462
click at [310, 372] on input "search" at bounding box center [276, 376] width 85 height 11
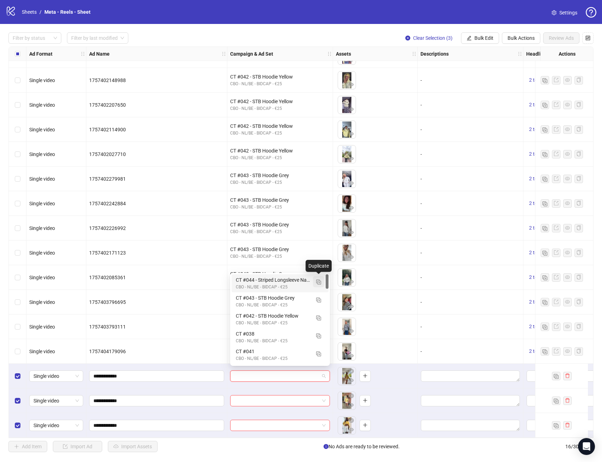
click at [319, 280] on img "button" at bounding box center [318, 282] width 5 height 5
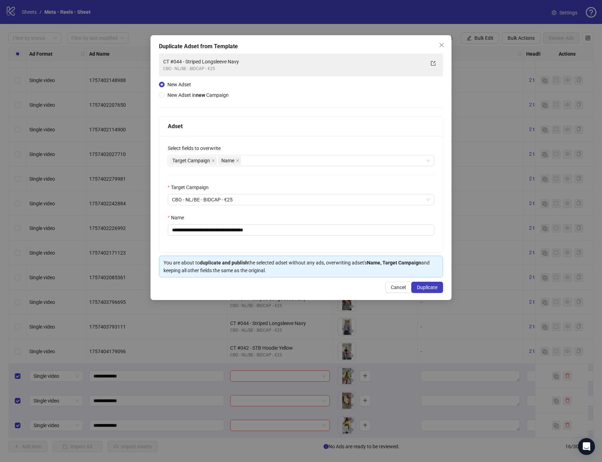
click at [230, 236] on div "**********" at bounding box center [300, 194] width 283 height 117
click at [230, 226] on input "**********" at bounding box center [301, 230] width 266 height 11
click at [229, 226] on input "**********" at bounding box center [301, 230] width 266 height 11
click at [190, 231] on input "**********" at bounding box center [301, 230] width 266 height 11
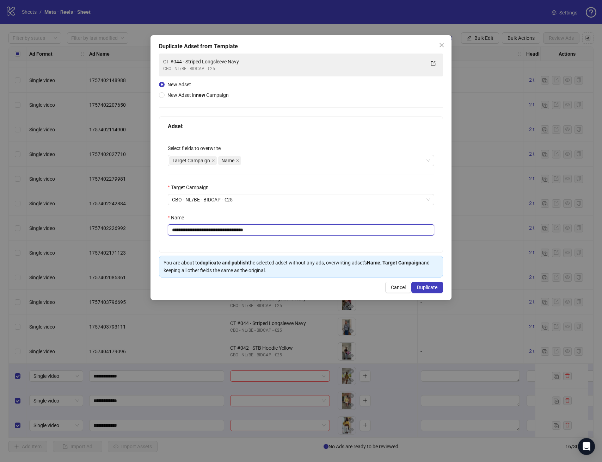
drag, startPoint x: 194, startPoint y: 229, endPoint x: 323, endPoint y: 230, distance: 128.7
click at [323, 230] on input "**********" at bounding box center [301, 230] width 266 height 11
type input "**********"
click at [430, 289] on span "Duplicate" at bounding box center [427, 288] width 20 height 6
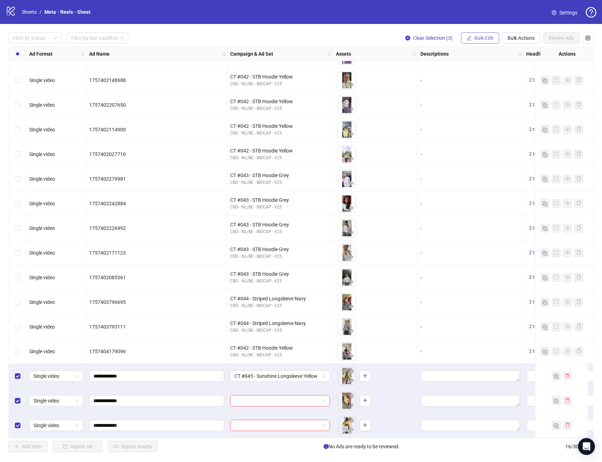
click at [476, 38] on span "Bulk Edit" at bounding box center [483, 38] width 19 height 6
click at [491, 72] on span "Campaign & Ad Set" at bounding box center [487, 75] width 42 height 8
click at [527, 86] on icon "check" at bounding box center [526, 86] width 5 height 5
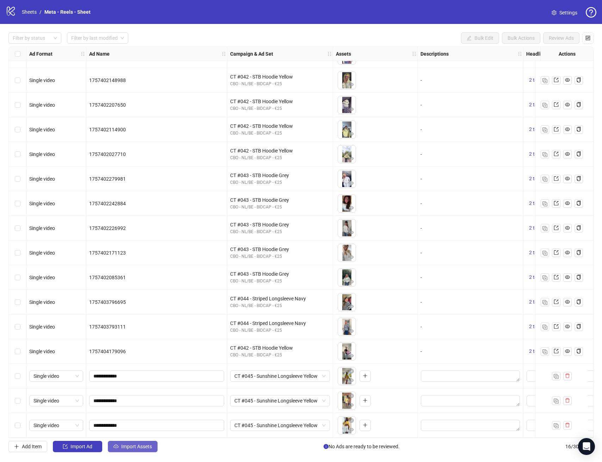
click at [143, 443] on button "Import Assets" at bounding box center [133, 446] width 50 height 11
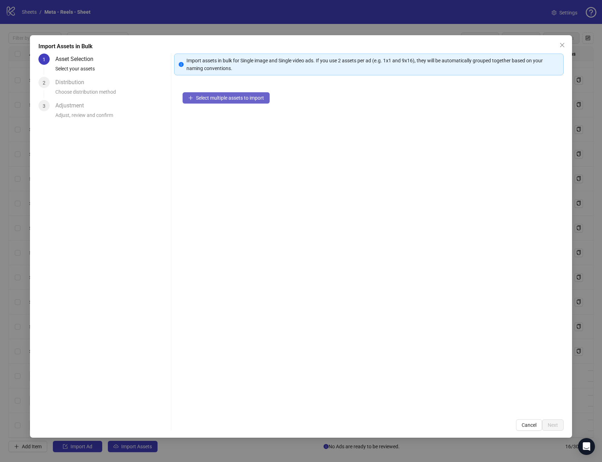
click at [247, 97] on span "Select multiple assets to import" at bounding box center [230, 98] width 68 height 6
click at [553, 424] on span "Next" at bounding box center [553, 426] width 10 height 6
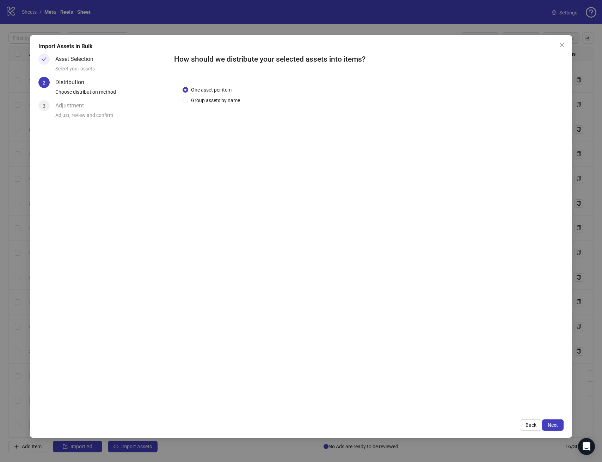
click at [553, 424] on span "Next" at bounding box center [553, 426] width 10 height 6
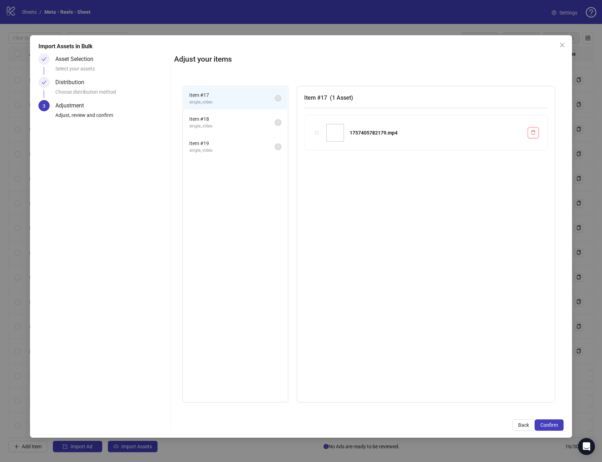
click at [553, 424] on span "Confirm" at bounding box center [549, 426] width 18 height 6
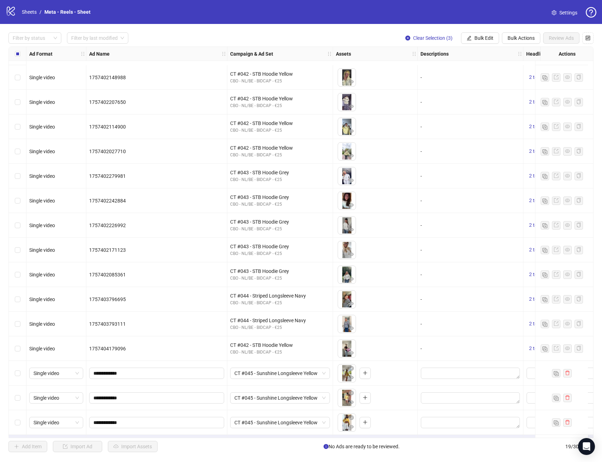
scroll to position [94, 0]
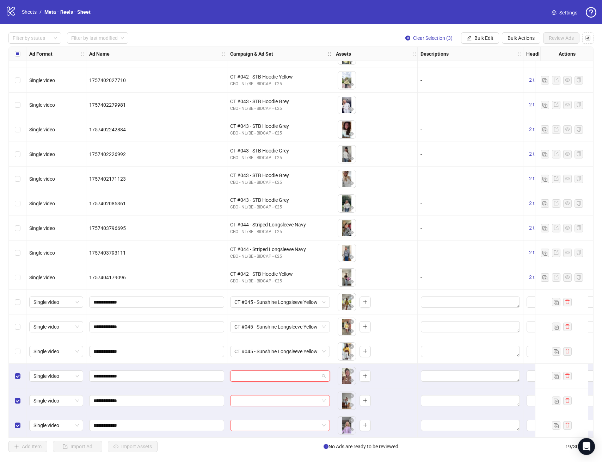
click at [308, 371] on input "search" at bounding box center [276, 376] width 85 height 11
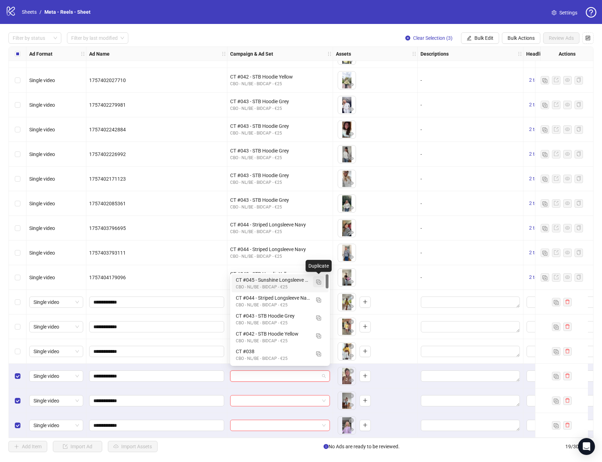
click at [317, 282] on img "button" at bounding box center [318, 282] width 5 height 5
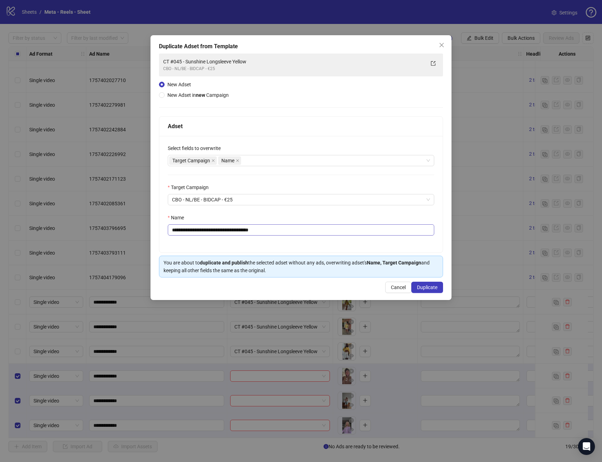
drag, startPoint x: 306, startPoint y: 236, endPoint x: 304, endPoint y: 230, distance: 6.4
click at [306, 235] on div "**********" at bounding box center [300, 194] width 283 height 117
click at [303, 229] on input "**********" at bounding box center [301, 230] width 266 height 11
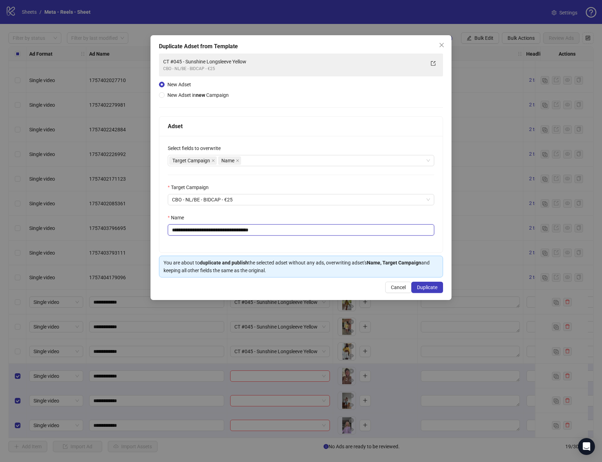
paste input "text"
type input "**********"
click at [306, 248] on div "**********" at bounding box center [300, 194] width 283 height 117
click at [425, 287] on span "Duplicate" at bounding box center [427, 288] width 20 height 6
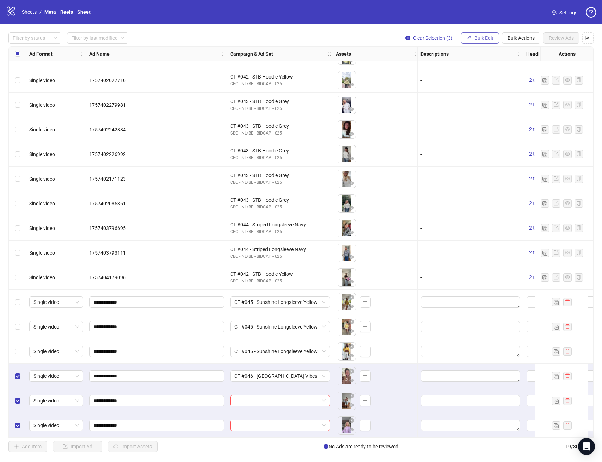
click at [490, 38] on span "Bulk Edit" at bounding box center [483, 38] width 19 height 6
click at [485, 75] on span "Campaign & Ad Set" at bounding box center [487, 75] width 42 height 8
click at [526, 87] on icon "check" at bounding box center [526, 86] width 5 height 5
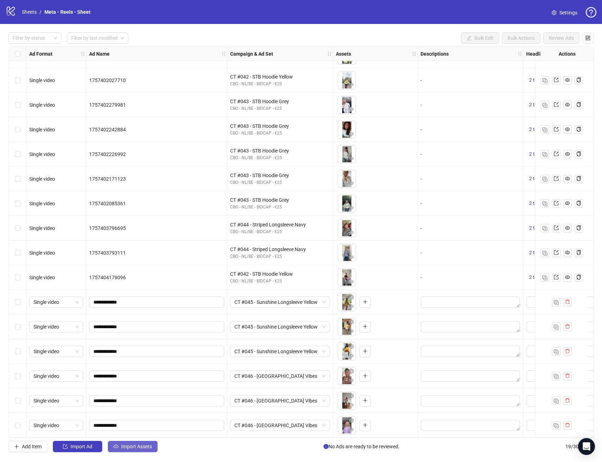
click at [132, 450] on button "Import Assets" at bounding box center [133, 446] width 50 height 11
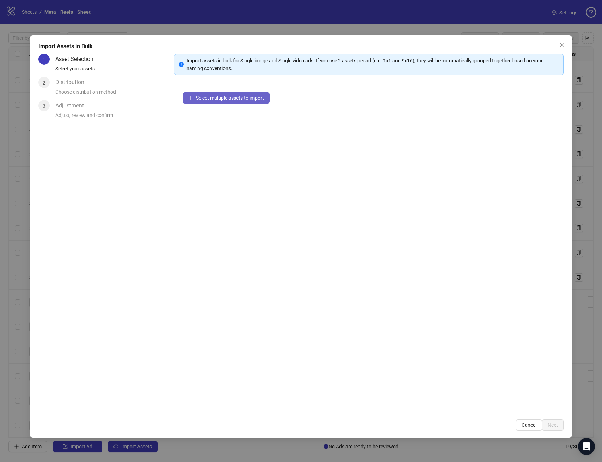
click at [269, 105] on div "Select multiple assets to import" at bounding box center [368, 247] width 389 height 327
click at [267, 102] on button "Select multiple assets to import" at bounding box center [226, 97] width 87 height 11
click at [560, 425] on button "Next" at bounding box center [553, 425] width 22 height 11
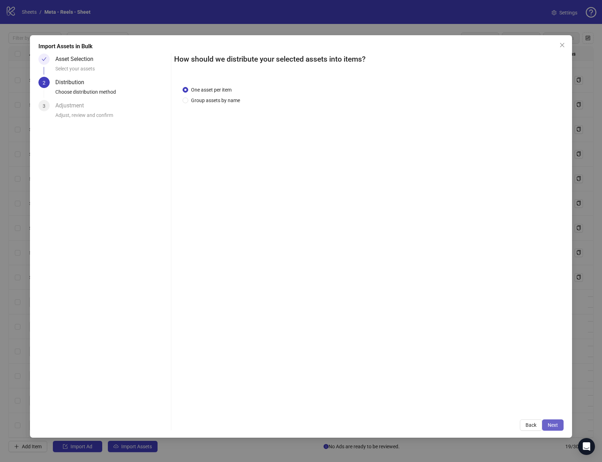
click at [560, 425] on button "Next" at bounding box center [553, 425] width 22 height 11
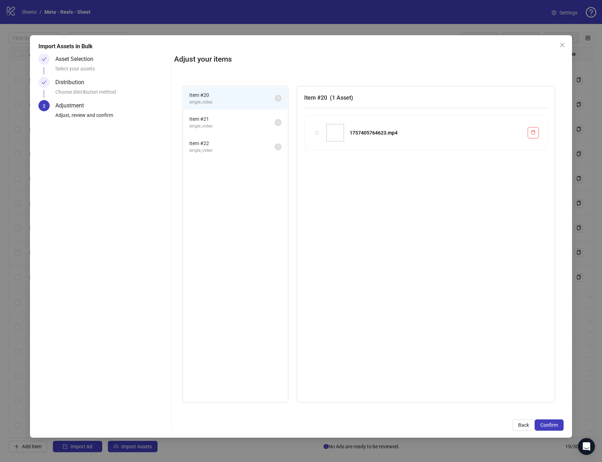
click at [560, 425] on button "Confirm" at bounding box center [549, 425] width 29 height 11
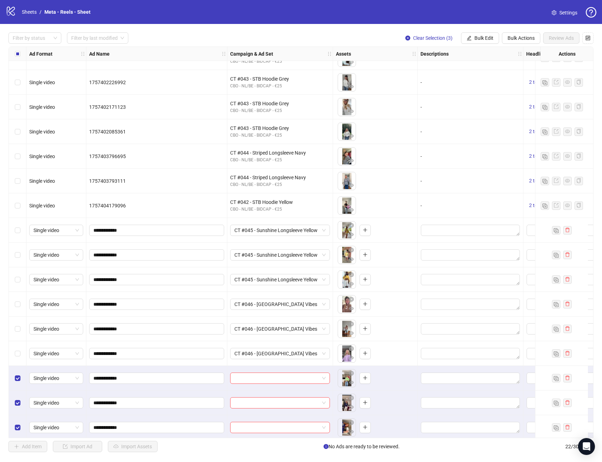
scroll to position [168, 0]
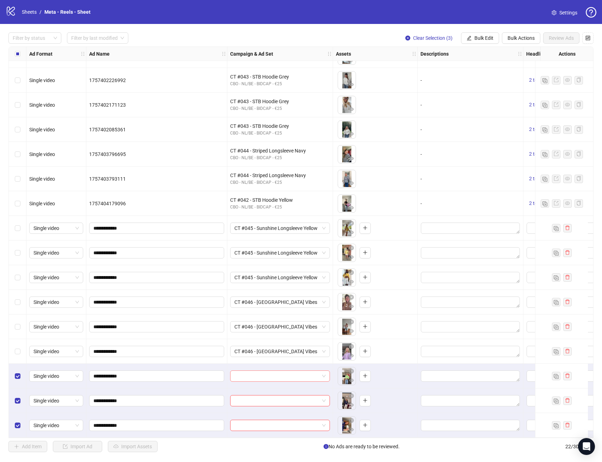
click at [324, 376] on span at bounding box center [279, 376] width 91 height 11
click at [321, 372] on span at bounding box center [279, 376] width 91 height 11
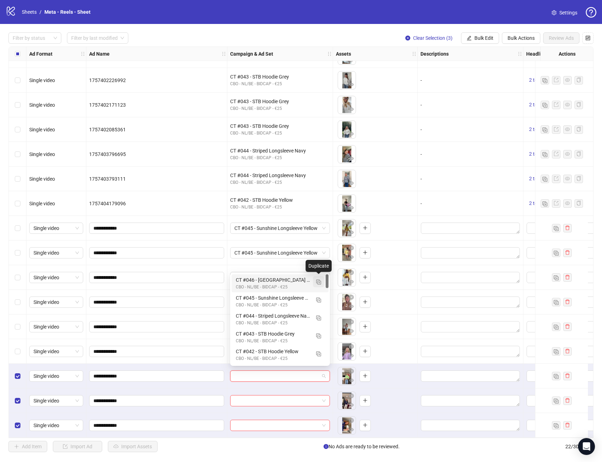
click at [319, 282] on img "button" at bounding box center [318, 282] width 5 height 5
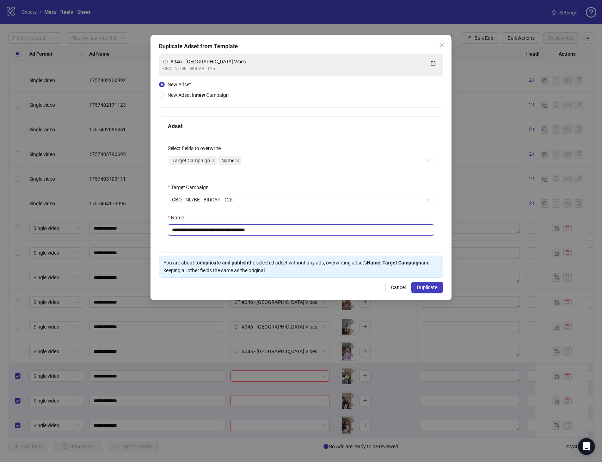
click at [324, 225] on input "**********" at bounding box center [301, 230] width 266 height 11
paste input "text"
type input "**********"
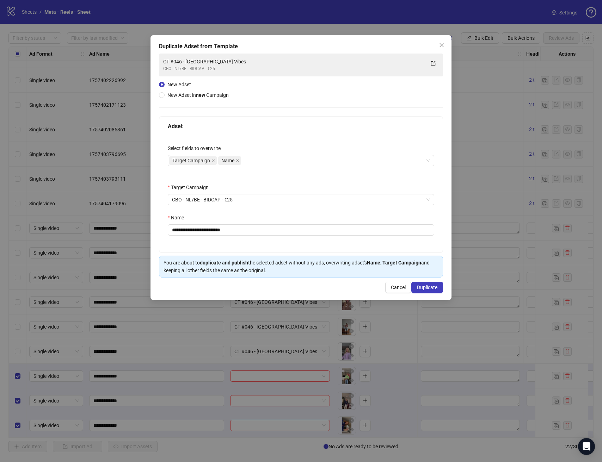
click at [326, 239] on div "**********" at bounding box center [300, 194] width 283 height 117
click at [431, 285] on span "Duplicate" at bounding box center [427, 288] width 20 height 6
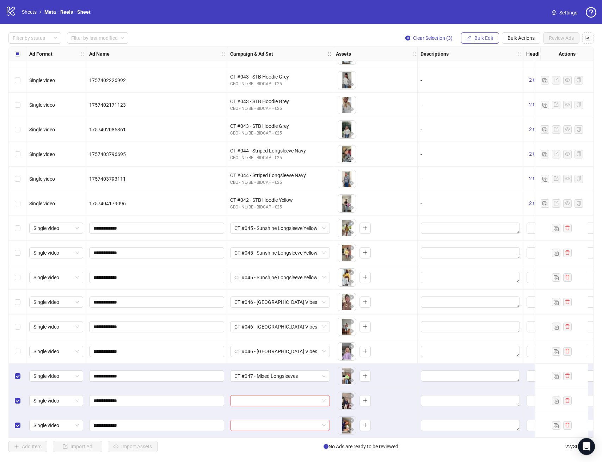
click at [491, 38] on span "Bulk Edit" at bounding box center [483, 38] width 19 height 6
click at [481, 74] on span "Campaign & Ad Set" at bounding box center [487, 75] width 42 height 8
click at [527, 89] on icon "check" at bounding box center [526, 86] width 5 height 5
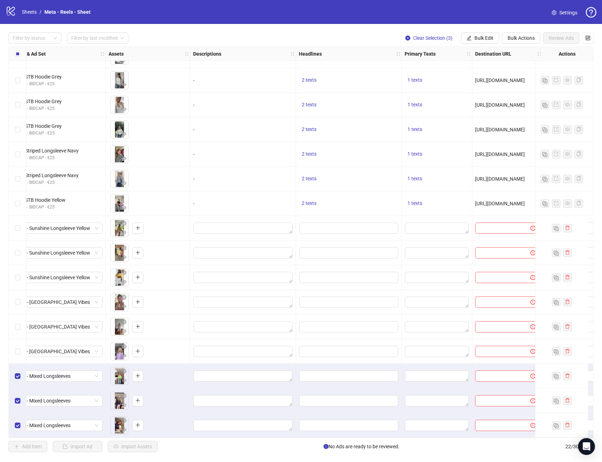
scroll to position [168, 228]
click at [342, 233] on div at bounding box center [348, 228] width 106 height 25
click at [343, 230] on input "Edit values" at bounding box center [348, 228] width 99 height 11
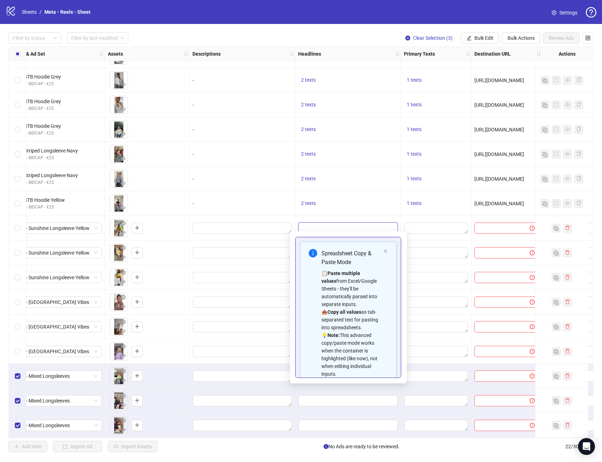
scroll to position [56, 0]
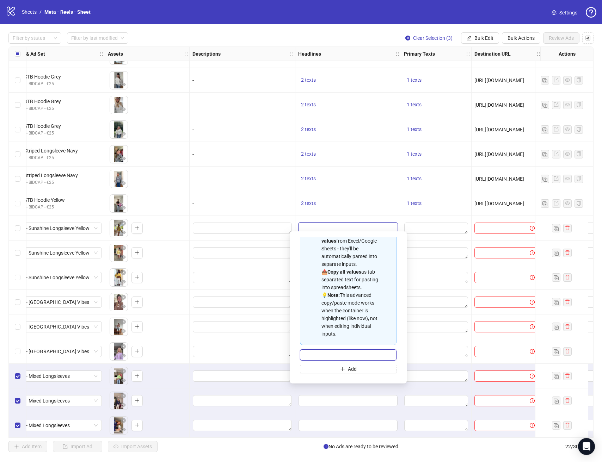
click at [350, 350] on input "Multi-input container - paste or copy values" at bounding box center [348, 355] width 97 height 11
type input "**********"
click at [350, 369] on span "Add" at bounding box center [352, 370] width 9 height 6
click at [351, 359] on input "Multi-input container - paste or copy values" at bounding box center [345, 355] width 82 height 8
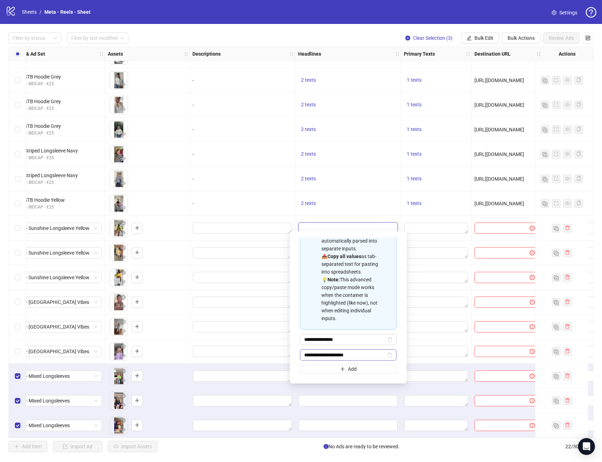
type input "**********"
click at [425, 227] on textarea "Edit values" at bounding box center [436, 228] width 64 height 11
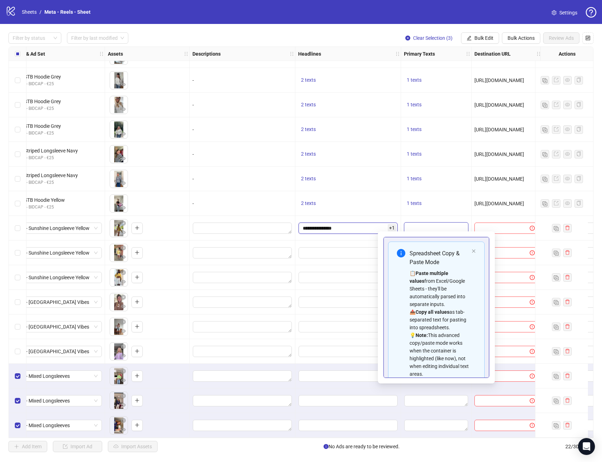
click at [376, 227] on input "**********" at bounding box center [348, 228] width 99 height 11
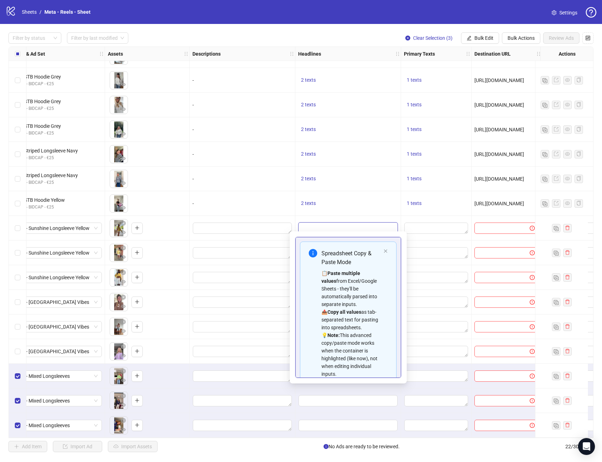
scroll to position [71, 0]
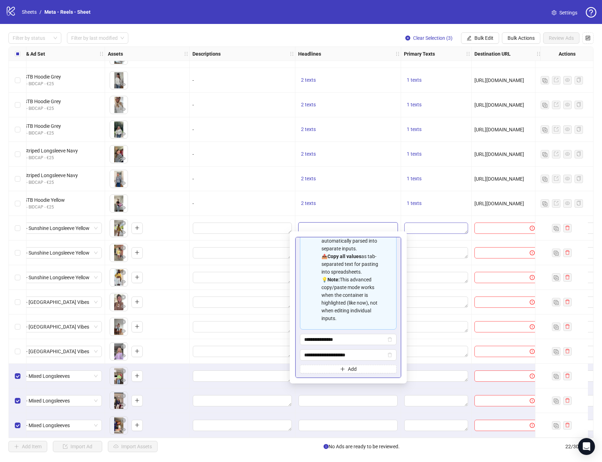
click at [443, 223] on textarea "Edit values" at bounding box center [436, 228] width 64 height 11
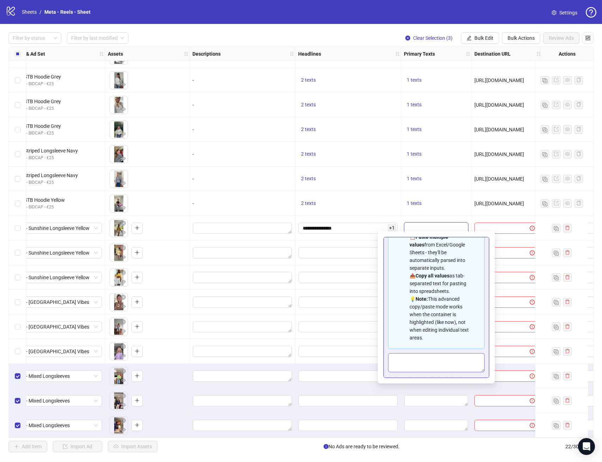
scroll to position [63, 0]
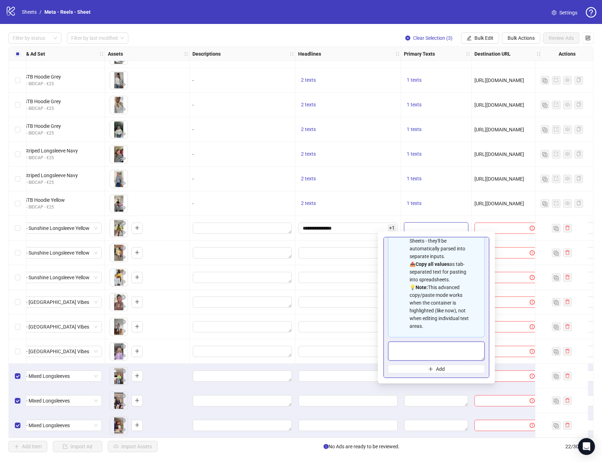
click at [438, 350] on textarea "Multi-text input container - paste or copy values" at bounding box center [436, 351] width 97 height 19
type textarea "**********"
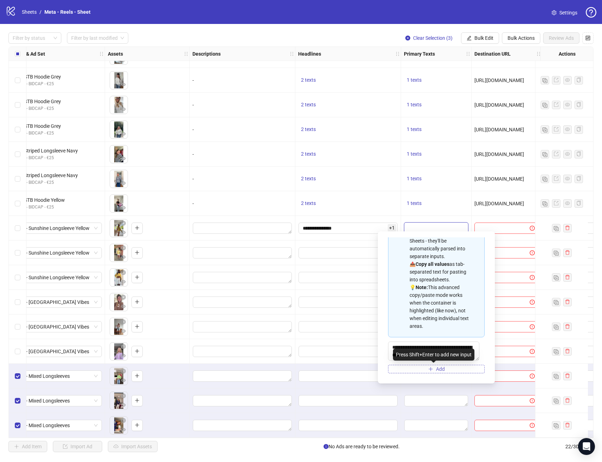
click at [426, 373] on button "Add" at bounding box center [436, 369] width 97 height 8
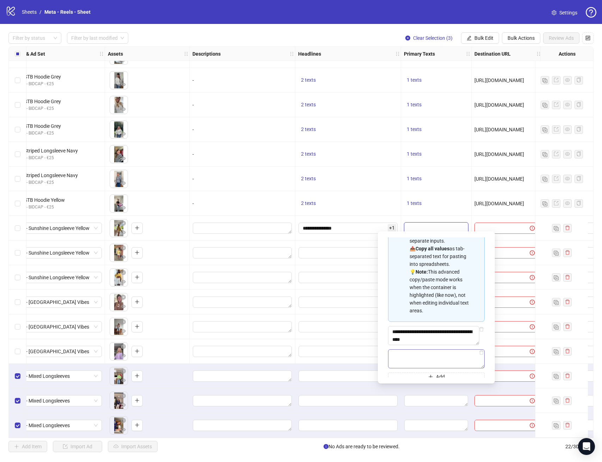
scroll to position [87, 0]
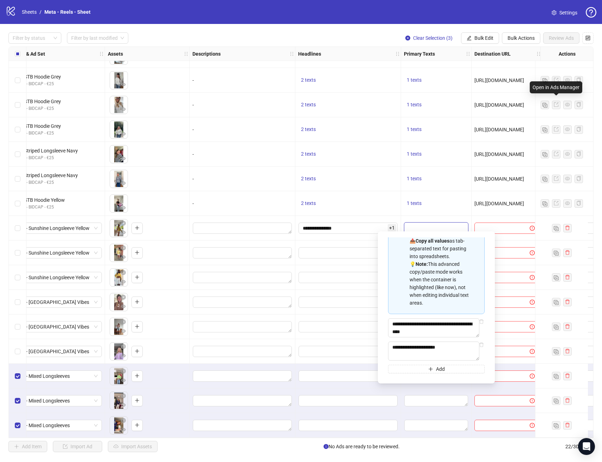
type textarea "**********"
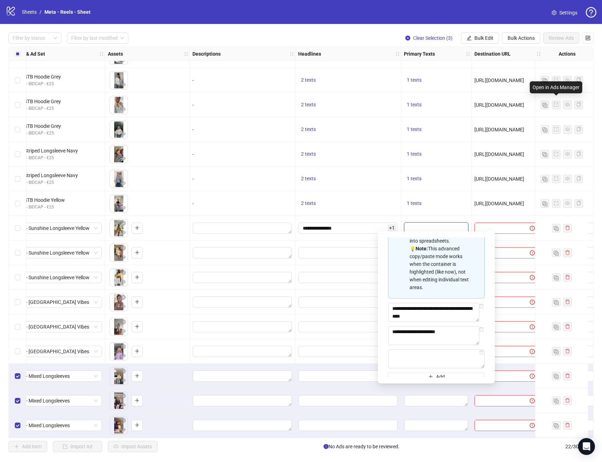
type textarea "*"
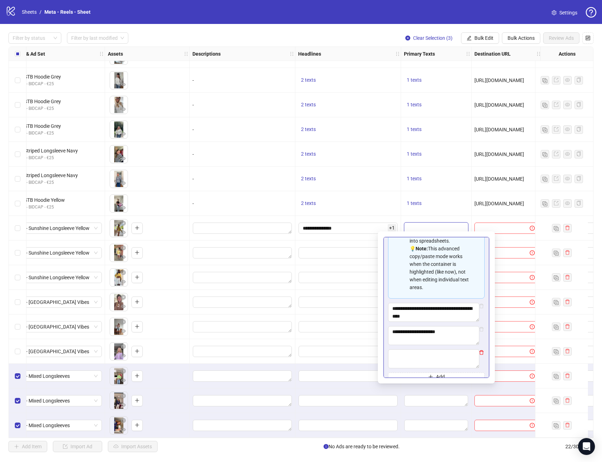
click at [479, 355] on icon "delete" at bounding box center [481, 352] width 5 height 5
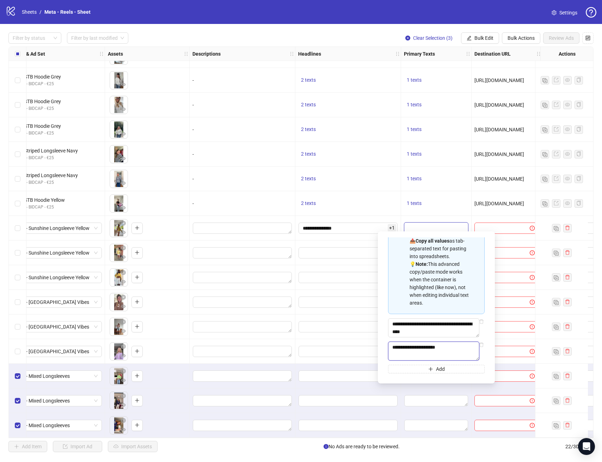
click at [450, 354] on textarea "**********" at bounding box center [433, 351] width 91 height 19
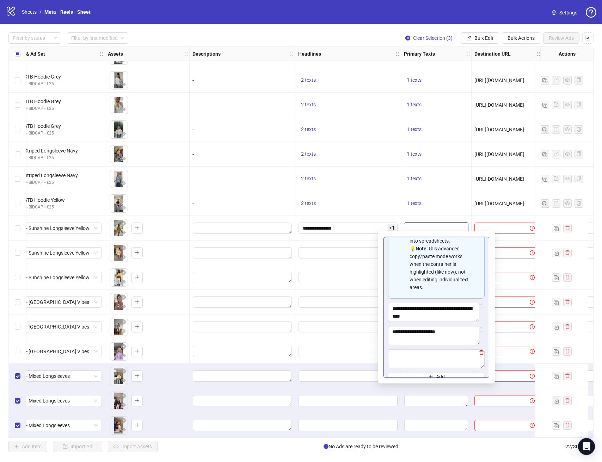
click at [479, 355] on icon "delete" at bounding box center [481, 352] width 5 height 5
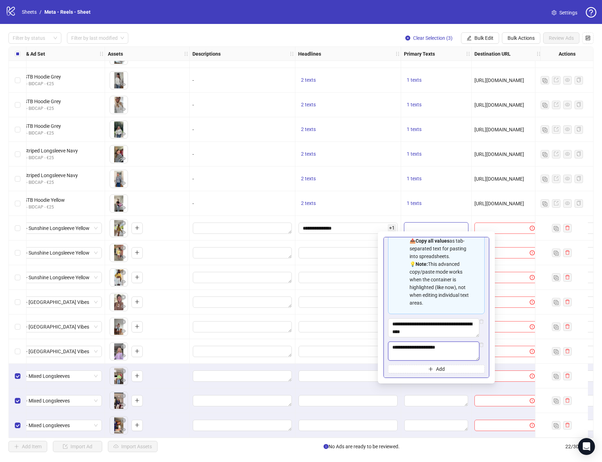
click at [452, 354] on textarea "**********" at bounding box center [433, 351] width 91 height 19
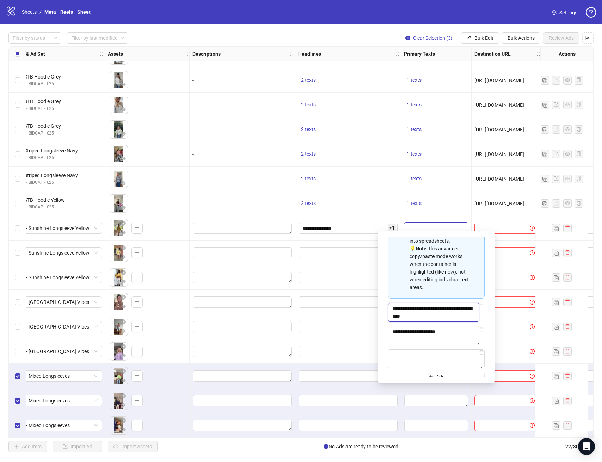
drag, startPoint x: 403, startPoint y: 324, endPoint x: 425, endPoint y: 340, distance: 27.3
click at [406, 322] on textarea "**********" at bounding box center [433, 312] width 91 height 19
click at [439, 345] on textarea "**********" at bounding box center [433, 335] width 91 height 19
click at [466, 345] on textarea "**********" at bounding box center [433, 335] width 91 height 19
click at [479, 355] on icon "delete" at bounding box center [481, 352] width 5 height 5
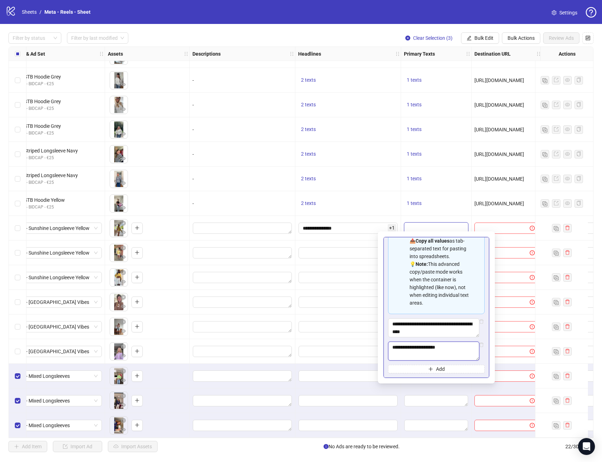
click at [458, 349] on textarea "**********" at bounding box center [433, 351] width 91 height 19
click at [442, 346] on textarea "**********" at bounding box center [433, 351] width 91 height 19
paste textarea "**********"
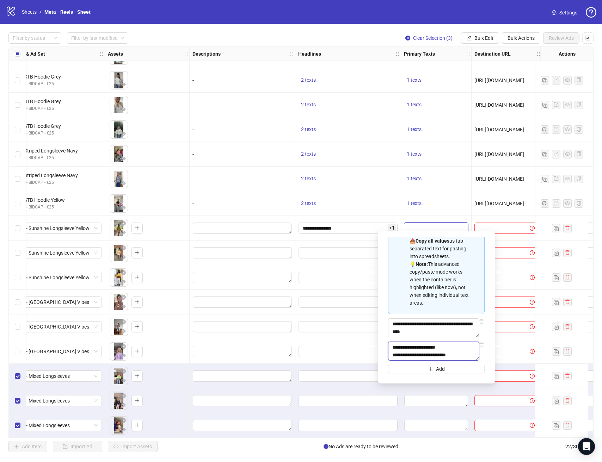
type textarea "**********"
click at [473, 220] on div at bounding box center [507, 228] width 70 height 25
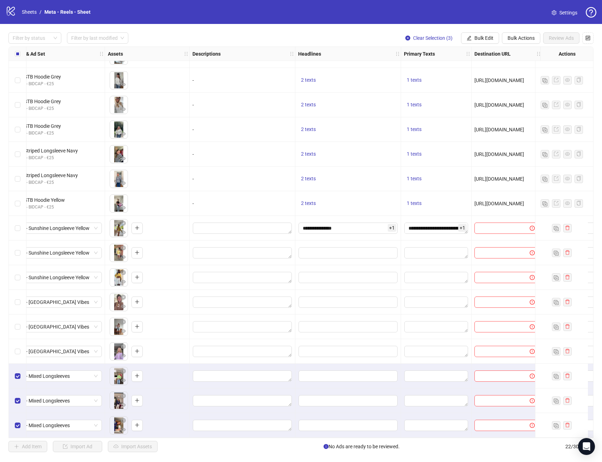
scroll to position [168, 408]
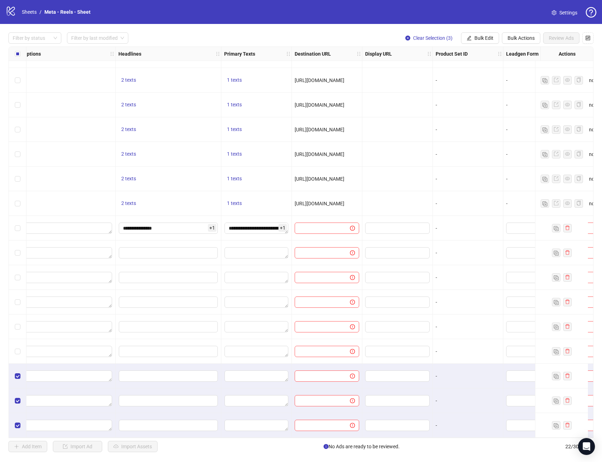
click at [341, 201] on span "[URL][DOMAIN_NAME]" at bounding box center [320, 204] width 50 height 6
copy span "[URL][DOMAIN_NAME]"
click at [326, 225] on input "text" at bounding box center [319, 229] width 41 height 8
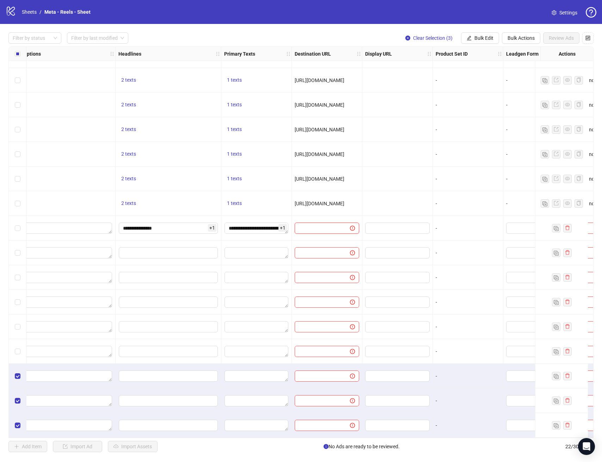
paste input "**********"
type input "**********"
click at [364, 219] on div at bounding box center [397, 228] width 70 height 25
drag, startPoint x: 368, startPoint y: 438, endPoint x: 372, endPoint y: 438, distance: 3.9
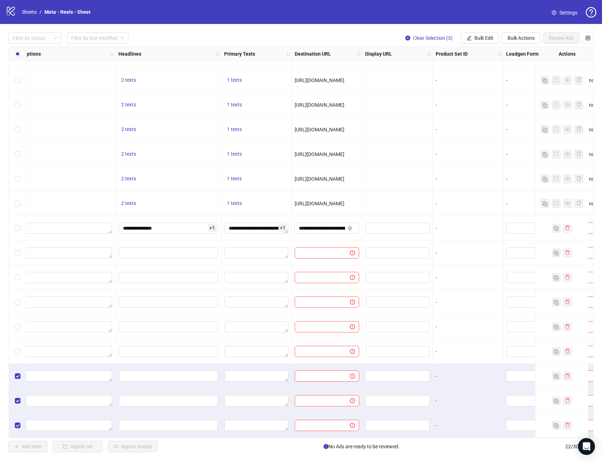
click at [372, 438] on div "Filter by status Filter by last modified Clear Selection (3) Bulk Edit Bulk Act…" at bounding box center [301, 242] width 602 height 437
drag, startPoint x: 372, startPoint y: 438, endPoint x: 499, endPoint y: 440, distance: 127.6
click at [499, 440] on div "Filter by status Filter by last modified Clear Selection (3) Bulk Edit Bulk Act…" at bounding box center [301, 242] width 602 height 437
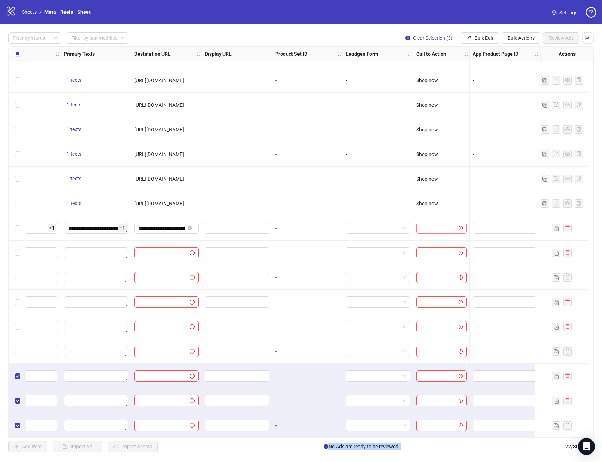
click at [440, 231] on div at bounding box center [441, 228] width 50 height 11
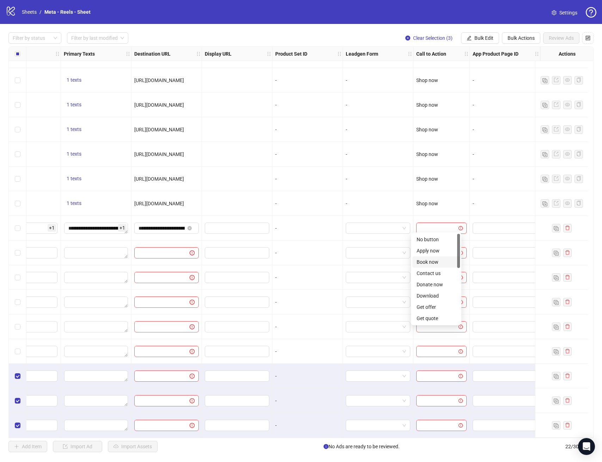
scroll to position [147, 0]
click at [438, 260] on div "Shop now" at bounding box center [436, 262] width 39 height 8
click at [473, 223] on div at bounding box center [505, 228] width 65 height 11
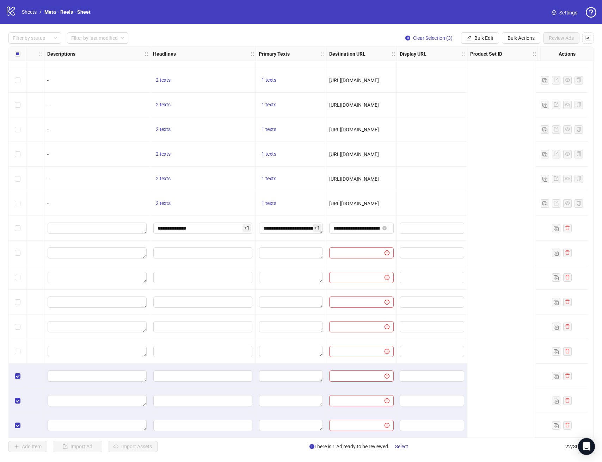
scroll to position [168, 0]
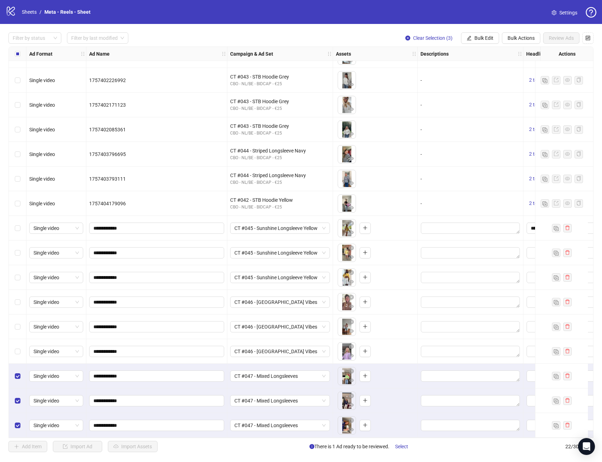
click at [14, 225] on div "Select row 14" at bounding box center [18, 228] width 18 height 25
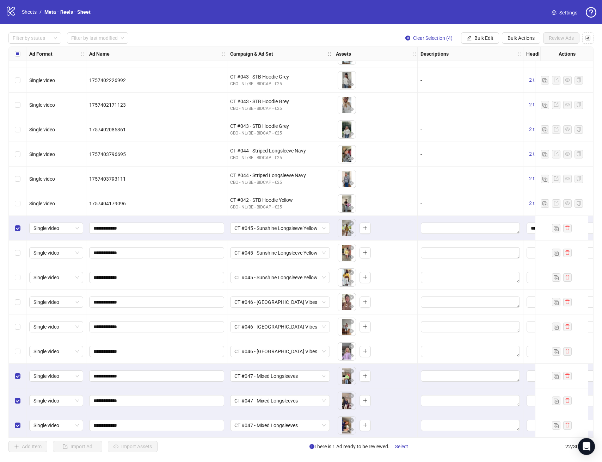
click at [23, 245] on div "Select row 15" at bounding box center [18, 253] width 18 height 25
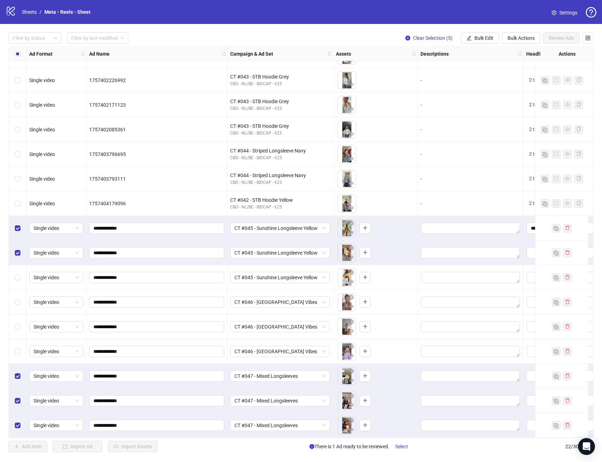
click at [22, 272] on div "Select row 16" at bounding box center [18, 277] width 18 height 25
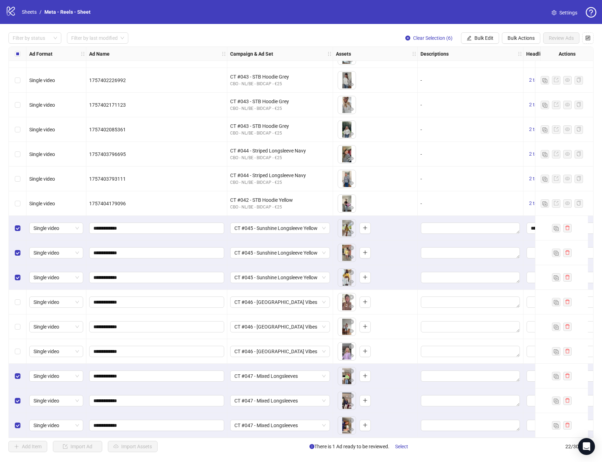
drag, startPoint x: 20, startPoint y: 300, endPoint x: 22, endPoint y: 325, distance: 25.1
click at [20, 300] on div "Select row 17" at bounding box center [18, 302] width 18 height 25
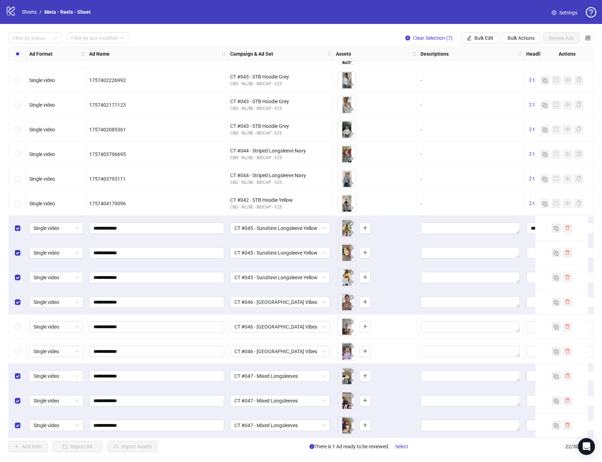
drag, startPoint x: 21, startPoint y: 327, endPoint x: 23, endPoint y: 339, distance: 12.8
click at [21, 327] on div "Select row 18" at bounding box center [18, 327] width 18 height 25
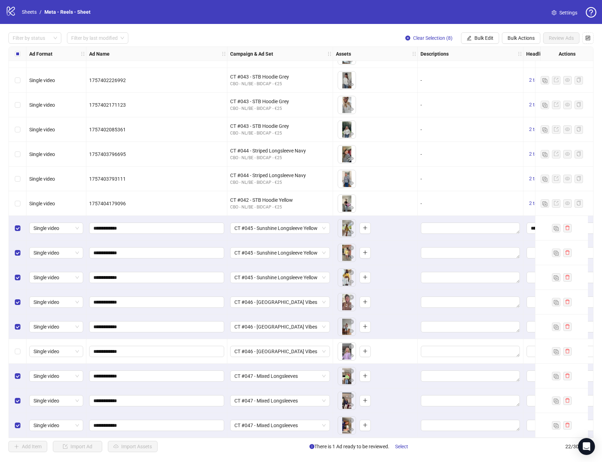
click at [23, 349] on div "Select row 19" at bounding box center [18, 351] width 18 height 25
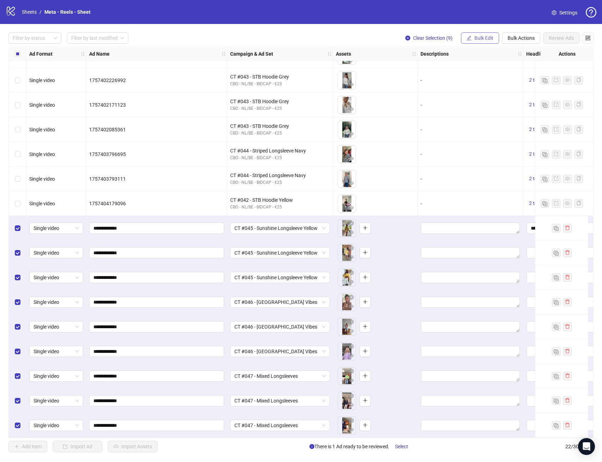
click at [488, 38] on span "Bulk Edit" at bounding box center [483, 38] width 19 height 6
click at [487, 94] on span "Headlines" at bounding box center [487, 97] width 42 height 8
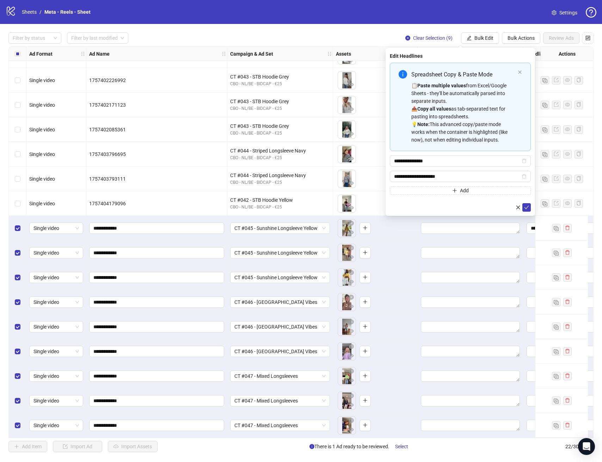
click at [531, 208] on div "**********" at bounding box center [460, 132] width 149 height 168
click at [528, 209] on icon "check" at bounding box center [526, 207] width 5 height 5
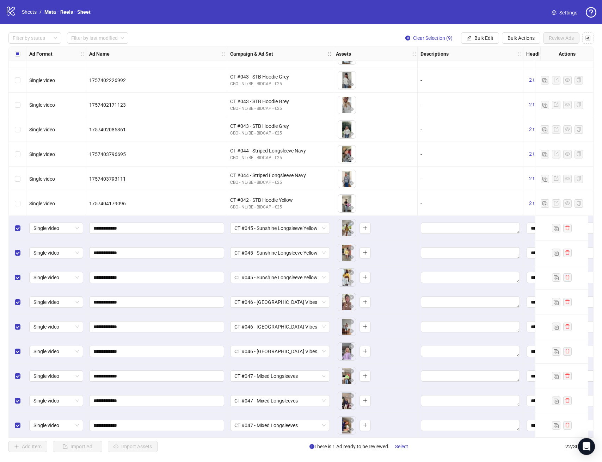
click at [494, 41] on button "Bulk Edit" at bounding box center [480, 37] width 38 height 11
click at [491, 107] on span "Primary Texts" at bounding box center [487, 109] width 42 height 8
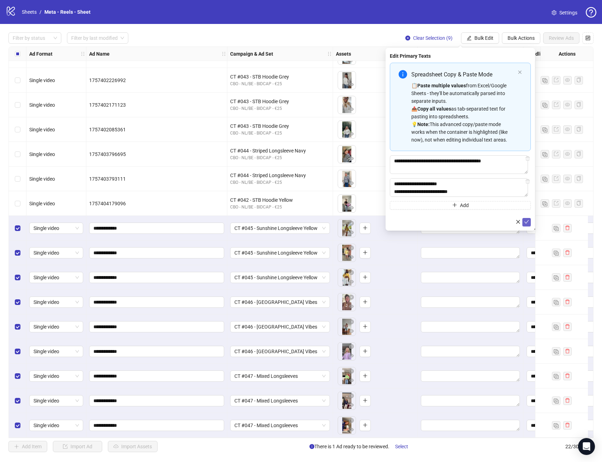
click at [526, 225] on icon "check" at bounding box center [526, 222] width 5 height 5
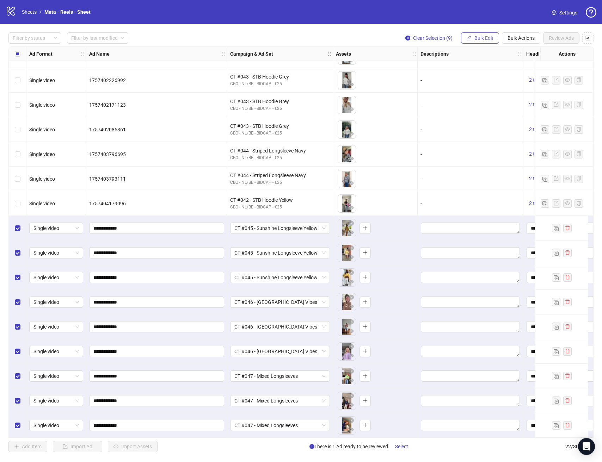
click at [483, 41] on span "Bulk Edit" at bounding box center [483, 38] width 19 height 6
click at [496, 122] on span "Destination URL" at bounding box center [487, 120] width 42 height 8
click at [526, 85] on icon "check" at bounding box center [526, 86] width 5 height 5
click at [485, 42] on button "Bulk Edit" at bounding box center [480, 37] width 38 height 11
click at [495, 155] on span "Call to Action" at bounding box center [487, 154] width 42 height 8
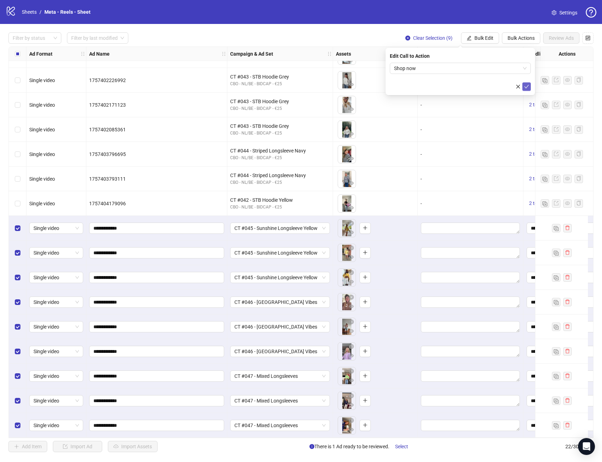
click at [527, 89] on span "submit" at bounding box center [526, 87] width 5 height 6
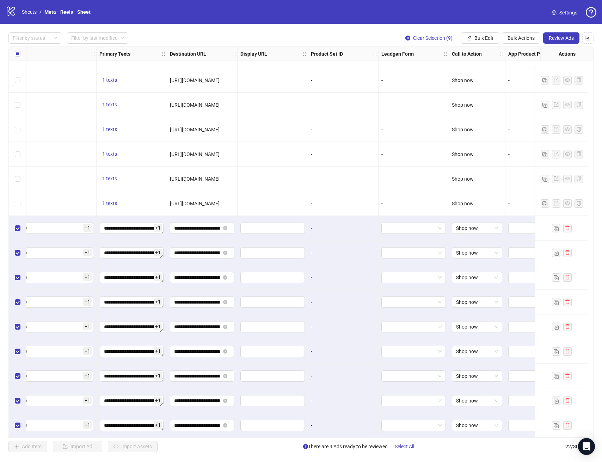
scroll to position [168, 574]
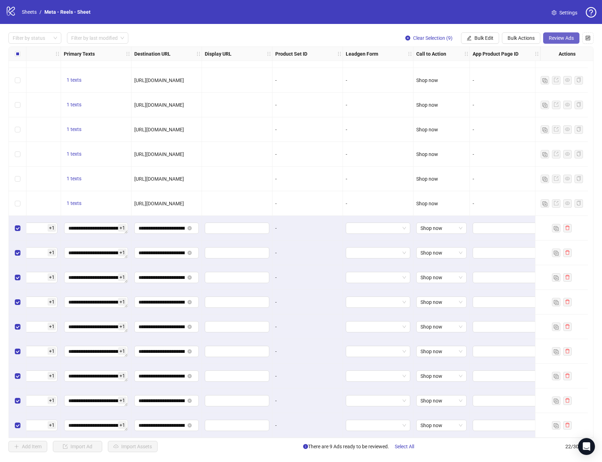
click at [558, 34] on button "Review Ads" at bounding box center [561, 37] width 36 height 11
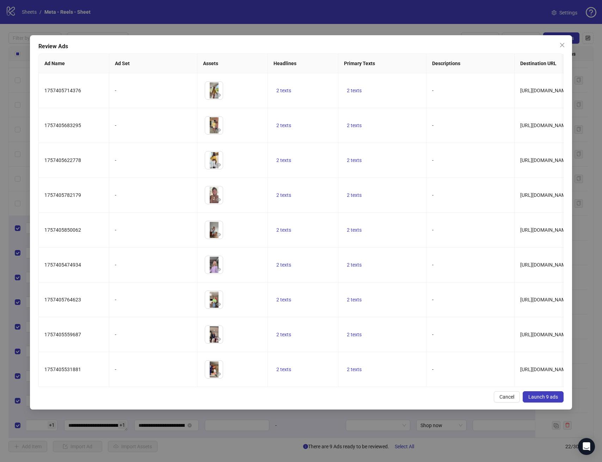
click at [548, 399] on span "Launch 9 ads" at bounding box center [543, 397] width 30 height 6
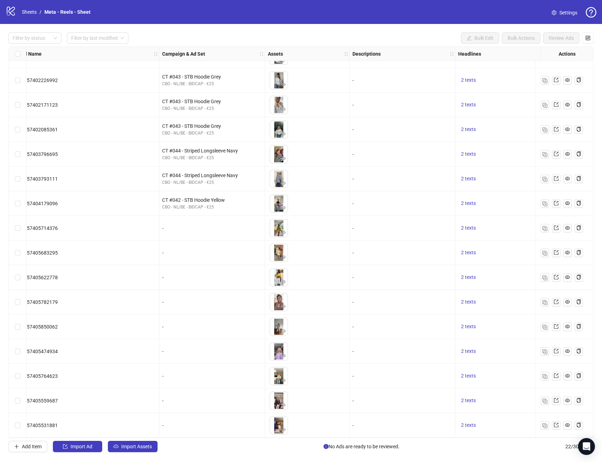
scroll to position [168, 0]
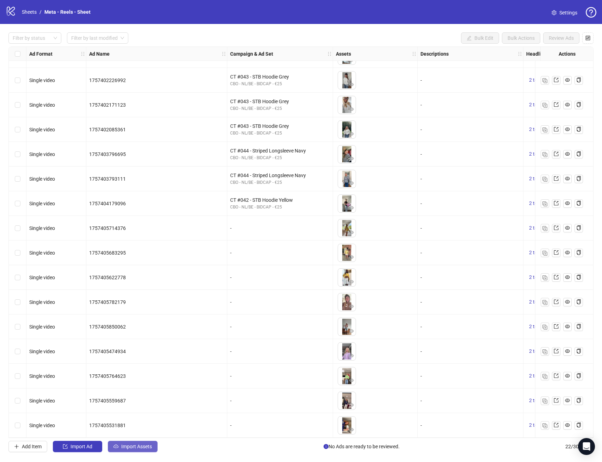
click at [150, 449] on span "Import Assets" at bounding box center [136, 447] width 31 height 6
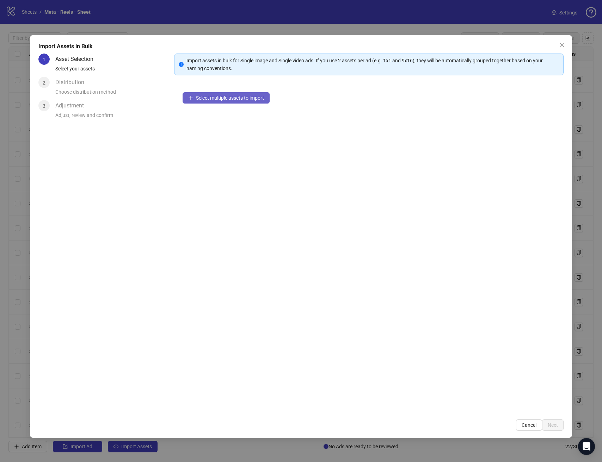
click at [232, 102] on button "Select multiple assets to import" at bounding box center [226, 97] width 87 height 11
click at [224, 124] on button "Add more assets" at bounding box center [211, 120] width 56 height 11
click at [554, 426] on span "Next" at bounding box center [553, 426] width 10 height 6
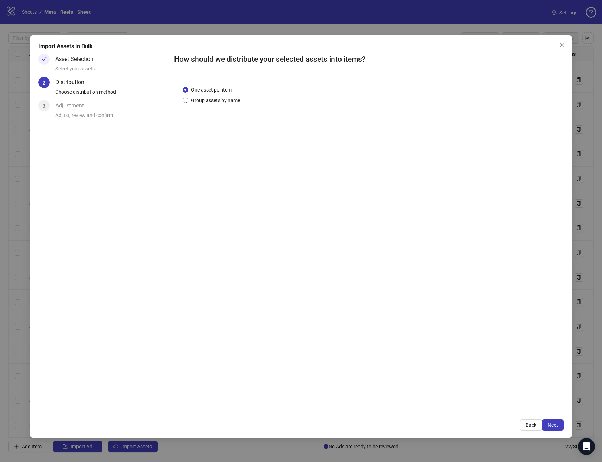
click at [204, 103] on span "Group assets by name" at bounding box center [215, 101] width 55 height 8
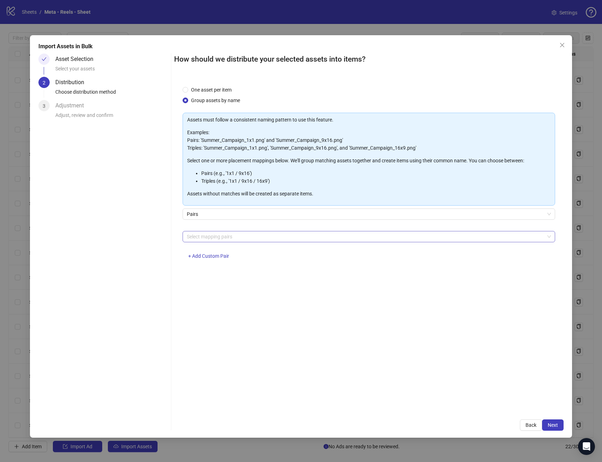
click at [225, 236] on div at bounding box center [365, 237] width 362 height 10
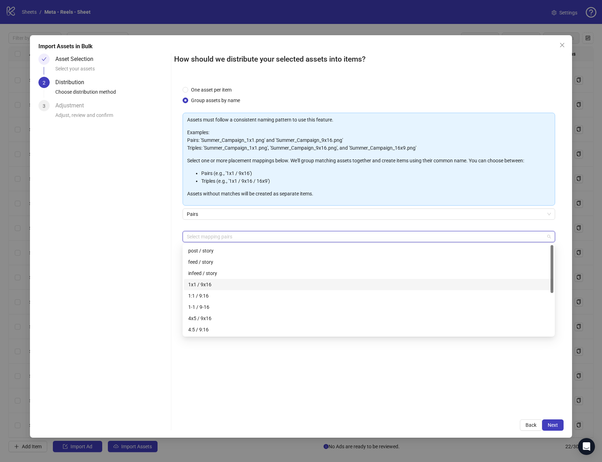
scroll to position [79, 0]
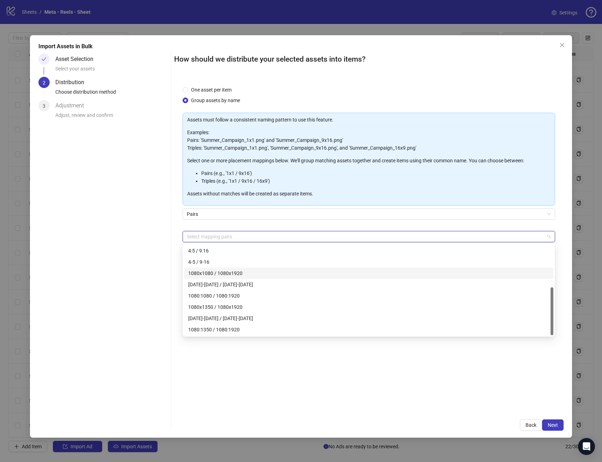
click at [258, 277] on div "1080x1080 / 1080x1920" at bounding box center [368, 274] width 361 height 8
click at [378, 374] on div "One asset per item Group assets by name Assets must follow a consistent naming …" at bounding box center [368, 245] width 389 height 334
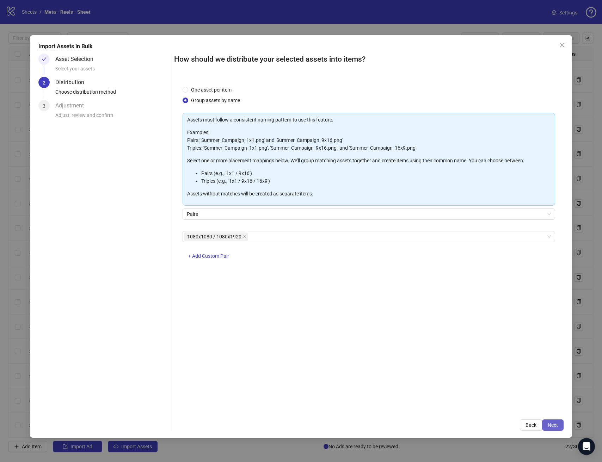
click at [555, 427] on span "Next" at bounding box center [553, 426] width 10 height 6
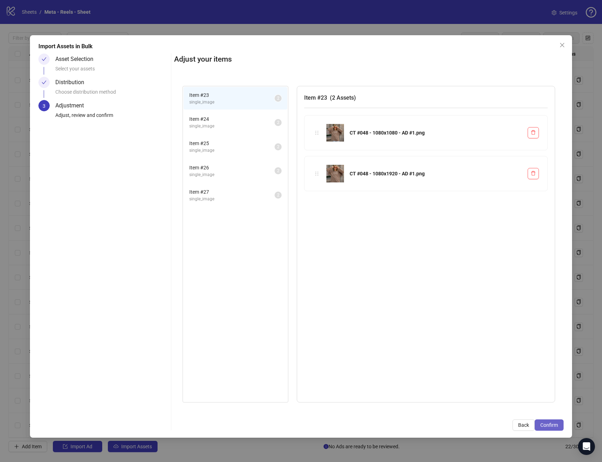
click at [548, 423] on span "Confirm" at bounding box center [549, 426] width 18 height 6
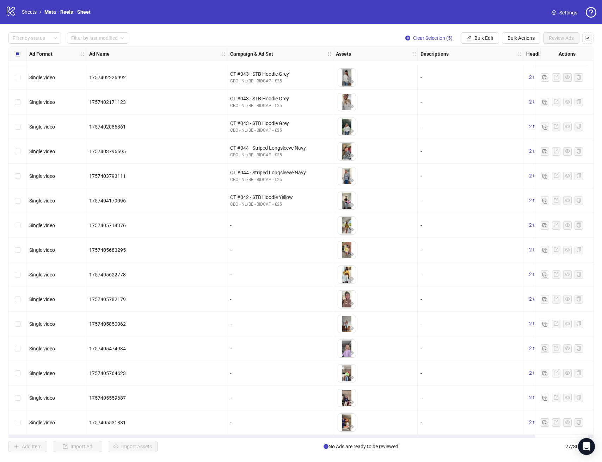
scroll to position [292, 0]
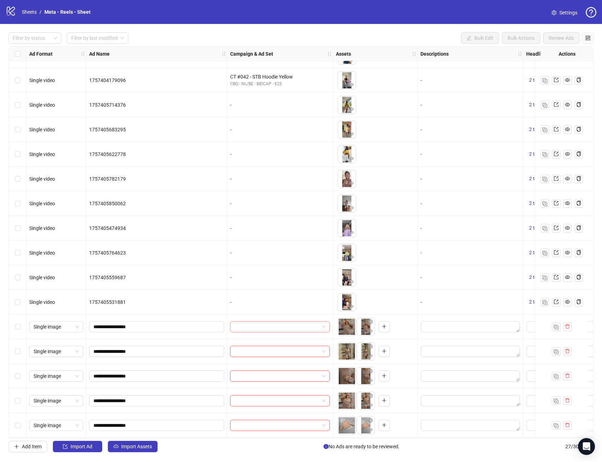
click at [325, 322] on span at bounding box center [279, 327] width 91 height 11
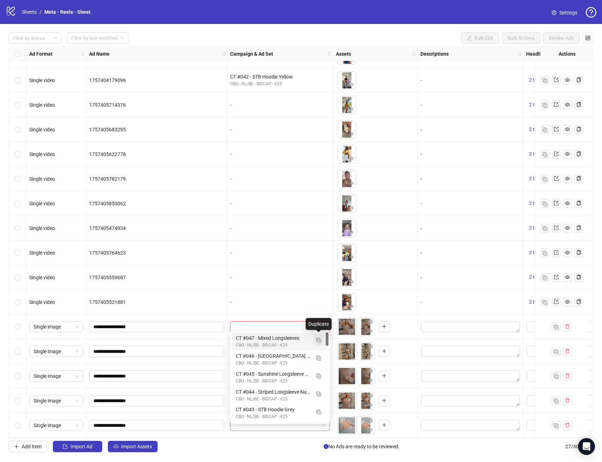
click at [321, 341] on button "button" at bounding box center [318, 340] width 11 height 11
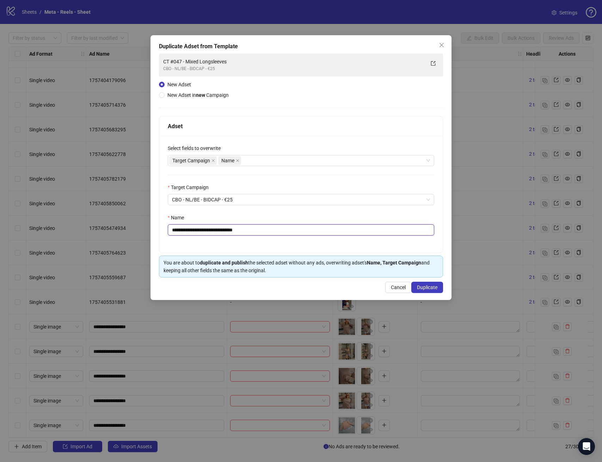
click at [189, 231] on input "**********" at bounding box center [301, 230] width 266 height 11
drag, startPoint x: 195, startPoint y: 229, endPoint x: 311, endPoint y: 228, distance: 116.3
click at [301, 230] on input "**********" at bounding box center [301, 230] width 266 height 11
click at [314, 235] on input "**********" at bounding box center [301, 230] width 266 height 11
type input "**********"
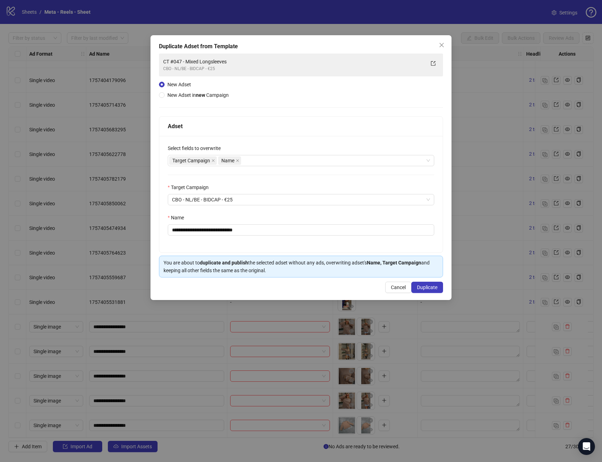
click at [384, 250] on div "**********" at bounding box center [300, 194] width 283 height 117
click at [433, 292] on button "Duplicate" at bounding box center [427, 287] width 32 height 11
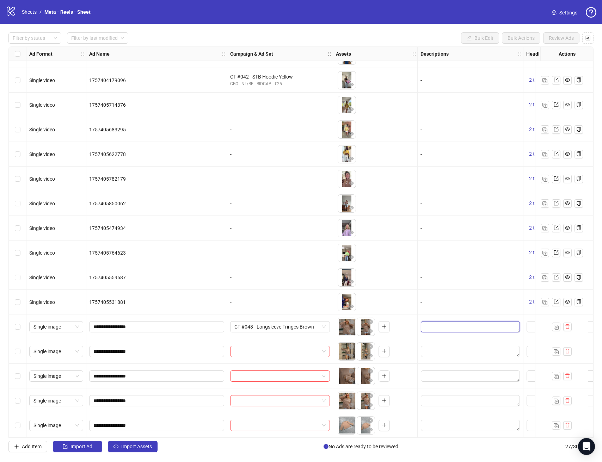
click at [476, 323] on textarea "Edit values" at bounding box center [470, 326] width 99 height 11
click at [289, 434] on div at bounding box center [280, 425] width 106 height 25
click at [289, 438] on div "Filter by status Filter by last modified Bulk Edit Bulk Actions Review Ads Ad F…" at bounding box center [301, 242] width 602 height 437
drag, startPoint x: 288, startPoint y: 438, endPoint x: 321, endPoint y: 439, distance: 33.5
click at [321, 439] on div "Filter by status Filter by last modified Bulk Edit Bulk Actions Review Ads Ad F…" at bounding box center [301, 242] width 602 height 437
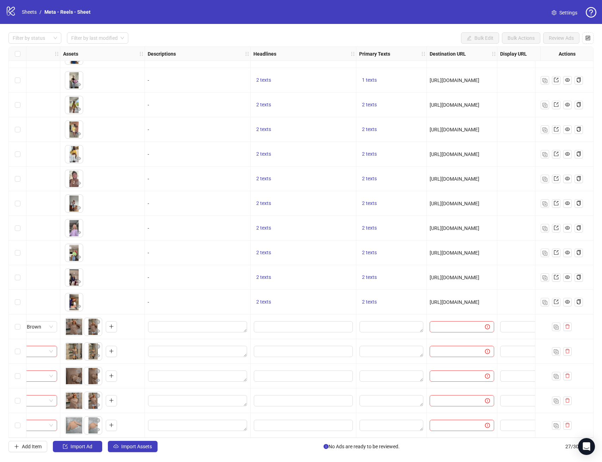
scroll to position [292, 313]
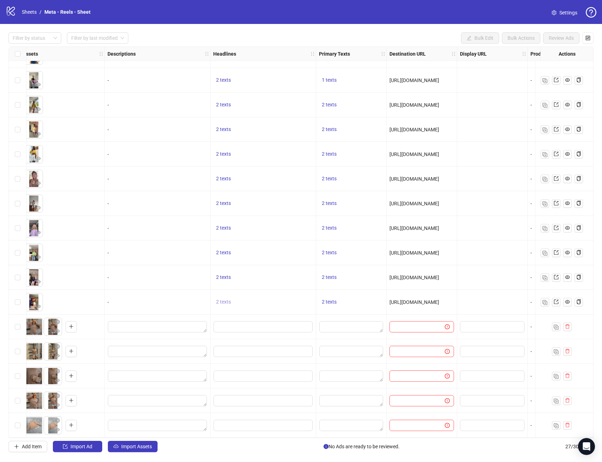
drag, startPoint x: 231, startPoint y: 298, endPoint x: 225, endPoint y: 298, distance: 6.0
click at [231, 298] on button "2 texts" at bounding box center [223, 302] width 20 height 8
click at [305, 294] on div "UNITED BY STYLE." at bounding box center [295, 294] width 59 height 8
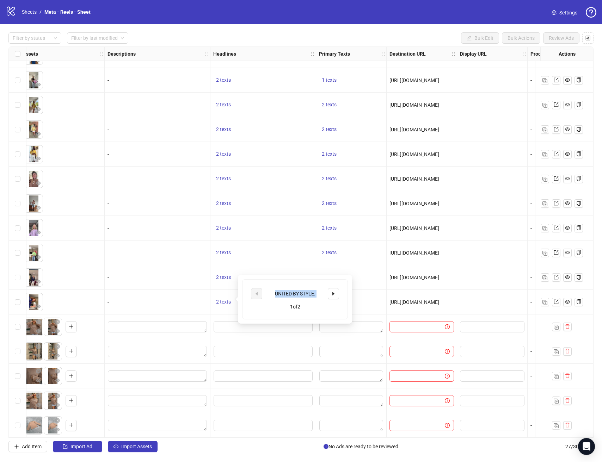
copy div "UNITED BY STYLE."
click at [257, 326] on input "Edit values" at bounding box center [263, 326] width 99 height 11
click at [258, 326] on input "Edit values" at bounding box center [263, 326] width 99 height 11
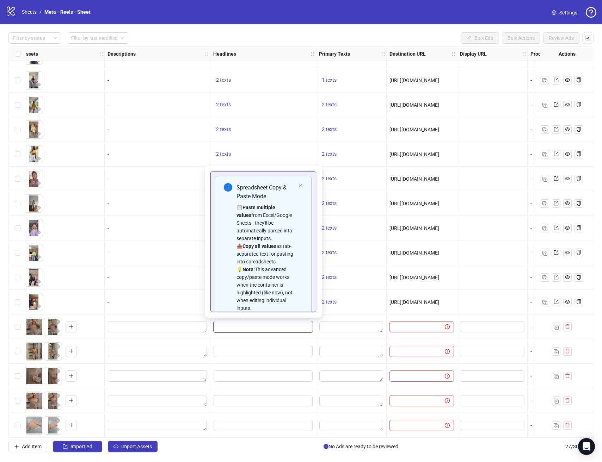
scroll to position [56, 0]
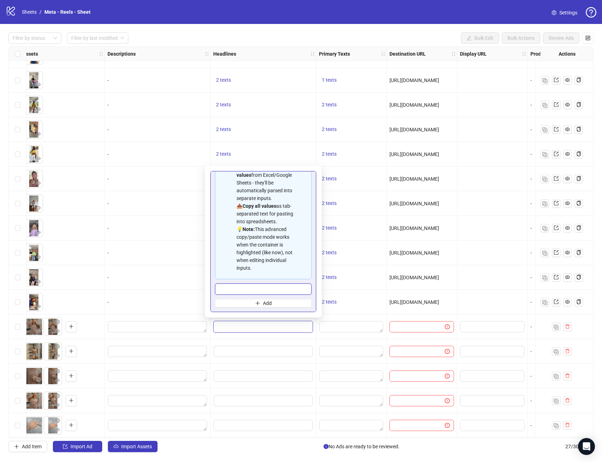
click at [287, 289] on input "Multi-input container - paste or copy values" at bounding box center [263, 289] width 97 height 11
paste input "**********"
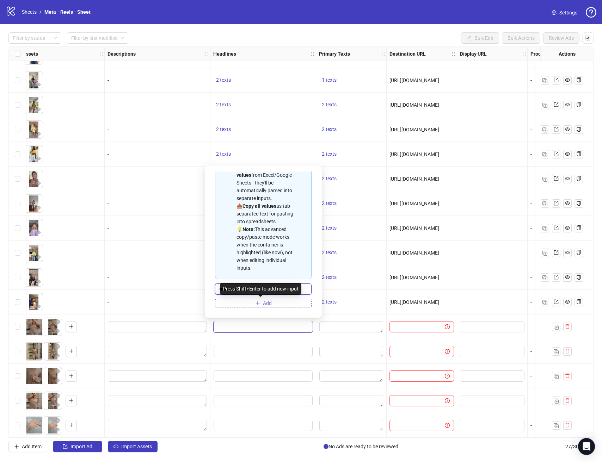
type input "**********"
click at [284, 302] on button "Add" at bounding box center [263, 303] width 97 height 8
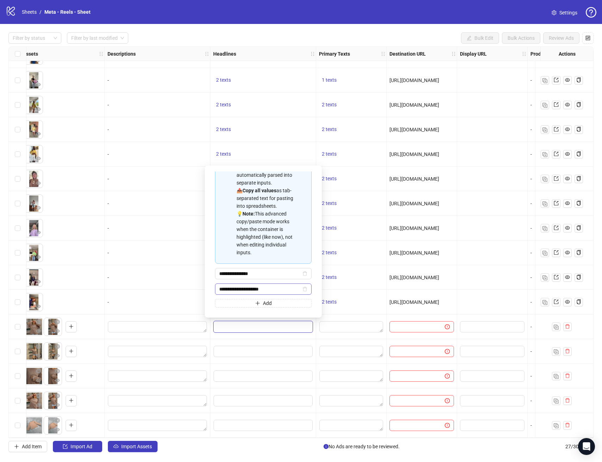
type input "**********"
click at [252, 353] on input "Edit values" at bounding box center [263, 351] width 99 height 11
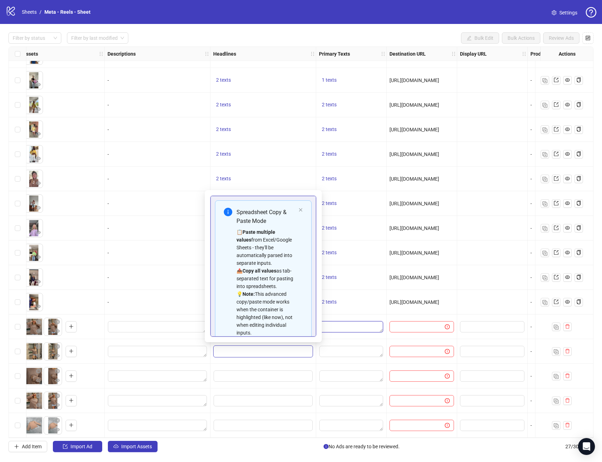
click at [341, 324] on textarea "Edit values" at bounding box center [351, 326] width 64 height 11
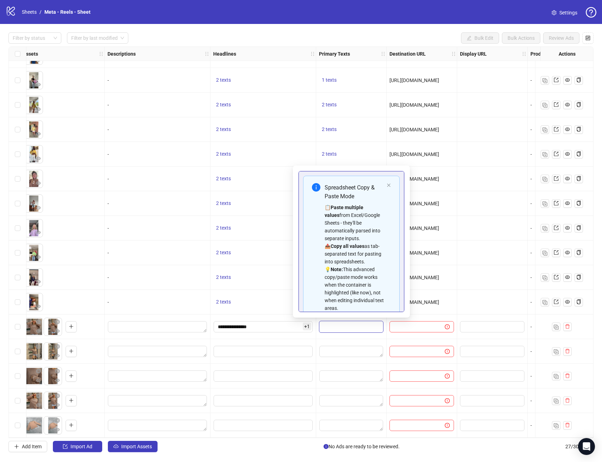
click at [305, 342] on div at bounding box center [263, 351] width 106 height 25
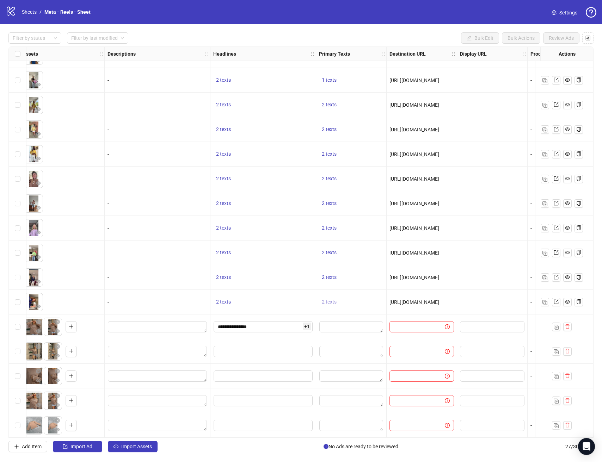
click at [327, 299] on span "2 texts" at bounding box center [329, 302] width 15 height 6
click at [411, 287] on div "POV: You've finally found the perfect longsleeve." at bounding box center [401, 294] width 59 height 16
copy div "POV: You've finally found the perfect longsleeve."
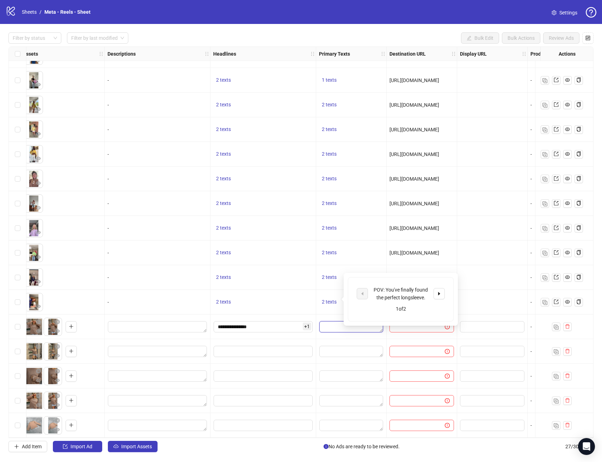
click at [341, 323] on textarea "Edit values" at bounding box center [351, 326] width 64 height 11
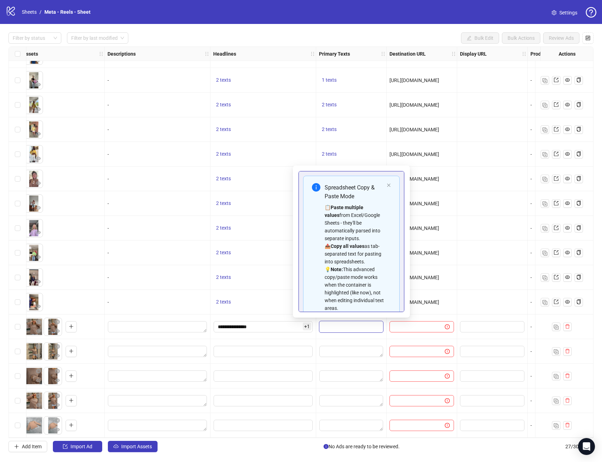
click at [339, 324] on textarea "Edit values" at bounding box center [351, 326] width 64 height 11
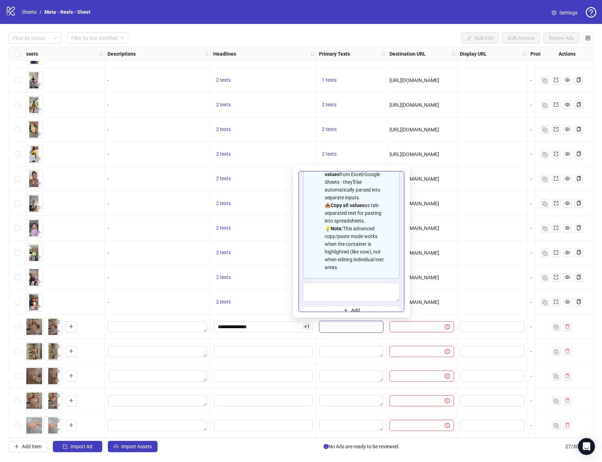
scroll to position [63, 0]
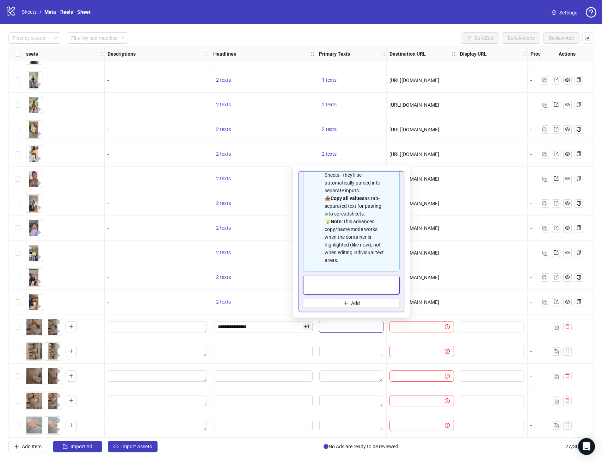
click at [350, 288] on textarea "Multi-text input container - paste or copy values" at bounding box center [351, 285] width 97 height 19
paste textarea "**********"
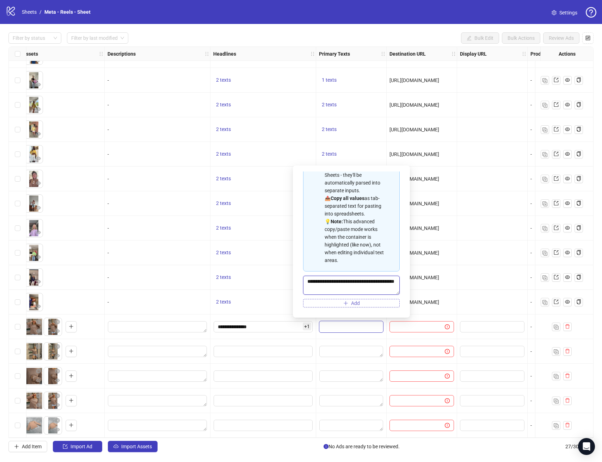
scroll to position [6, 0]
click at [361, 303] on button "Add" at bounding box center [351, 303] width 97 height 8
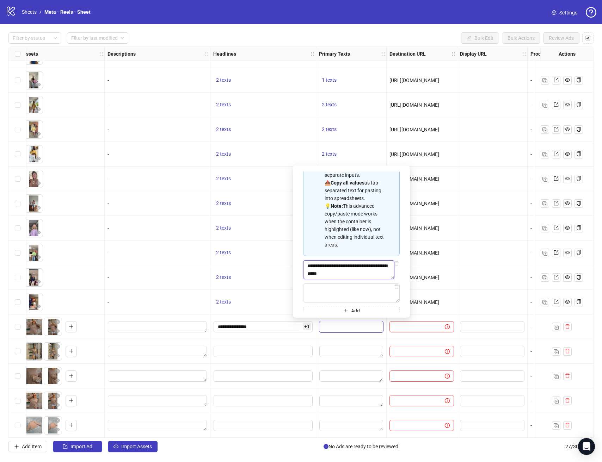
click at [353, 280] on textarea "**********" at bounding box center [348, 269] width 91 height 19
type textarea "**********"
click at [363, 341] on div at bounding box center [351, 351] width 70 height 25
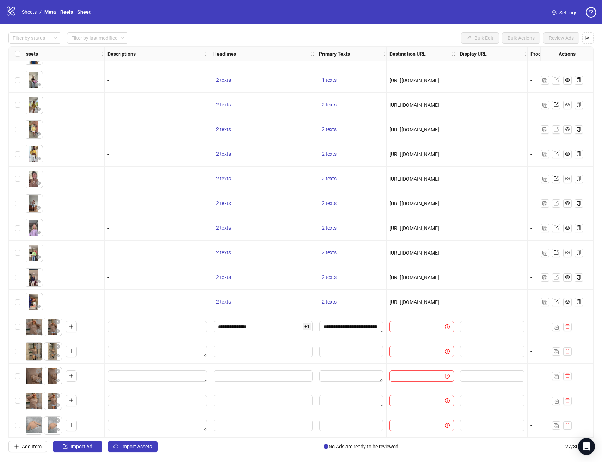
click at [355, 298] on div "2 texts" at bounding box center [351, 302] width 65 height 8
click at [327, 299] on span "2 texts" at bounding box center [329, 302] width 15 height 6
click at [439, 294] on icon "caret-right" at bounding box center [439, 294] width 2 height 4
click at [397, 296] on div "Not Basic. Never Boring. [PERSON_NAME] made to stand out." at bounding box center [401, 293] width 59 height 23
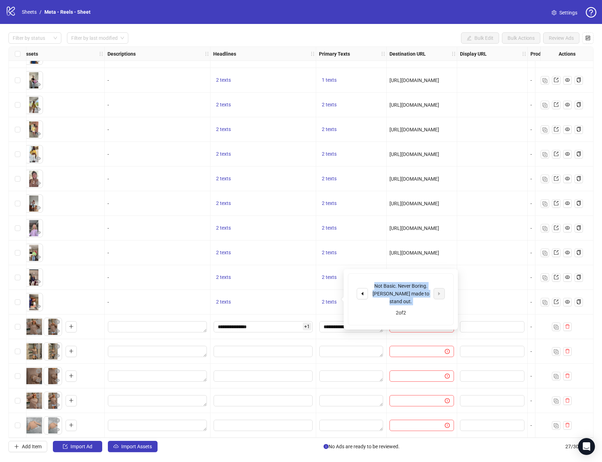
click at [397, 296] on div "Not Basic. Never Boring. [PERSON_NAME] made to stand out." at bounding box center [401, 293] width 59 height 23
copy div "Not Basic. Never Boring. [PERSON_NAME] made to stand out."
click at [344, 332] on div "**********" at bounding box center [351, 327] width 70 height 25
click at [333, 325] on textarea "**********" at bounding box center [351, 326] width 64 height 11
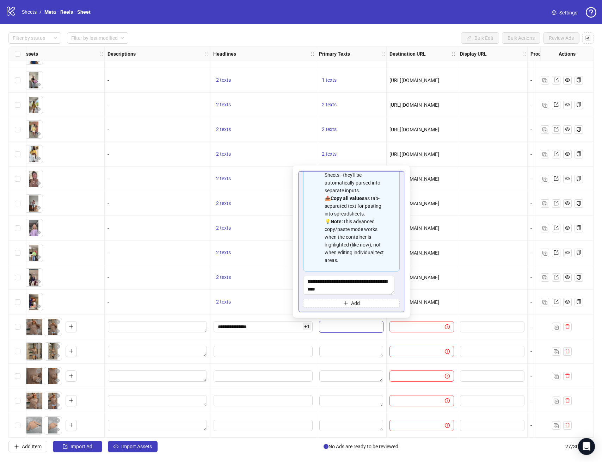
scroll to position [63, 0]
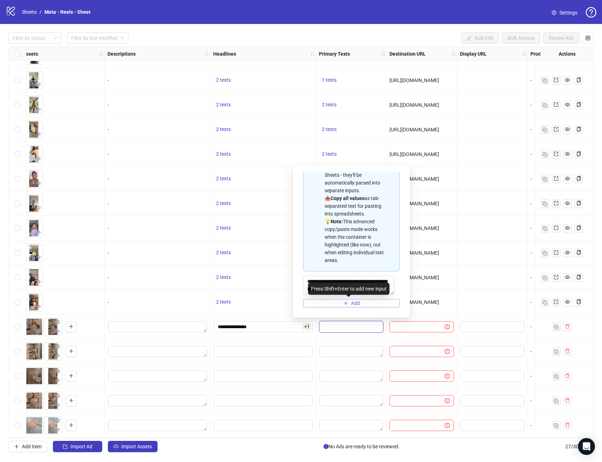
click at [356, 302] on span "Add" at bounding box center [355, 304] width 9 height 6
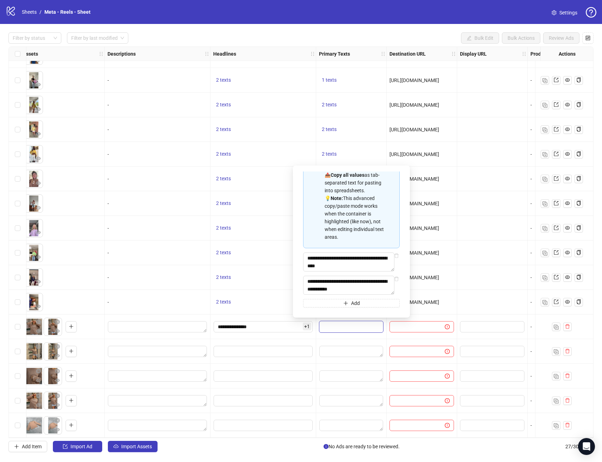
scroll to position [87, 0]
type textarea "**********"
drag, startPoint x: 362, startPoint y: 283, endPoint x: 399, endPoint y: 341, distance: 69.0
click at [362, 283] on textarea "**********" at bounding box center [348, 285] width 91 height 19
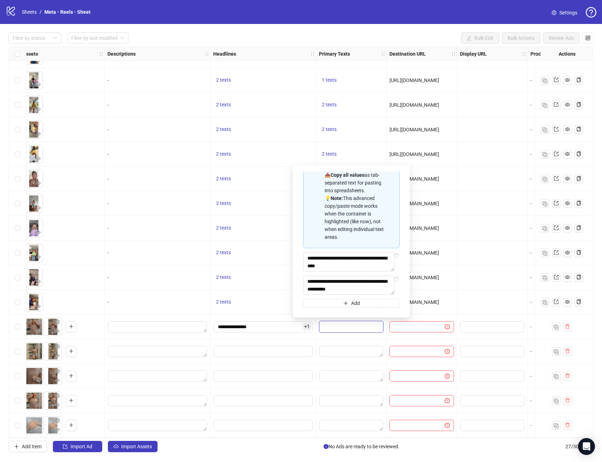
click at [380, 346] on div "Edit values" at bounding box center [351, 351] width 64 height 11
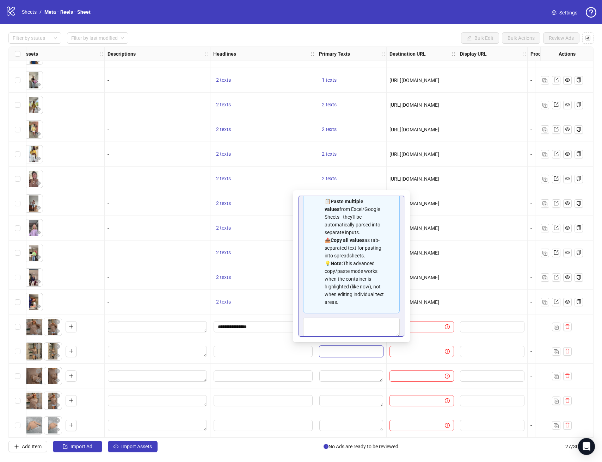
scroll to position [63, 0]
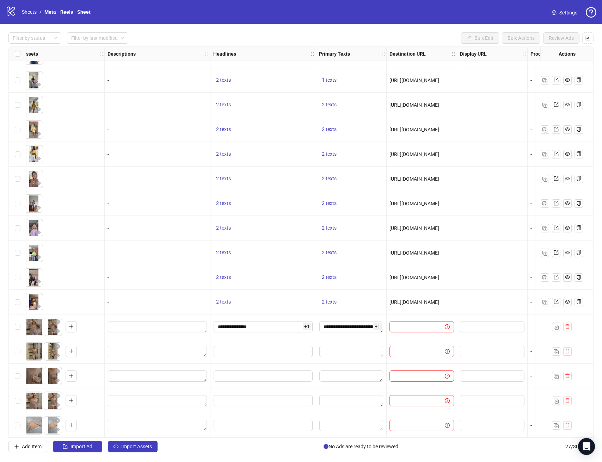
click at [434, 335] on div at bounding box center [422, 327] width 70 height 25
click at [331, 326] on textarea "**********" at bounding box center [351, 326] width 64 height 11
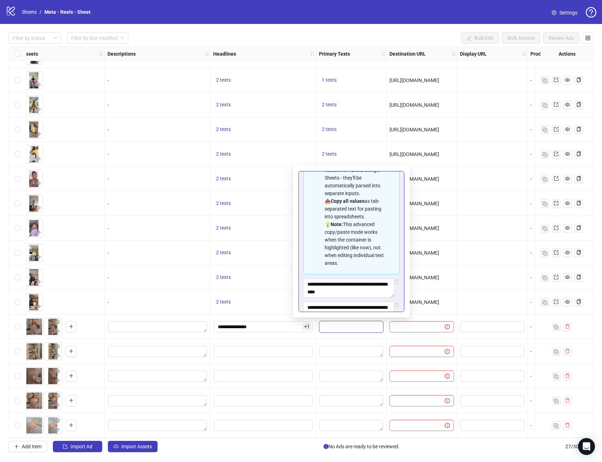
scroll to position [87, 0]
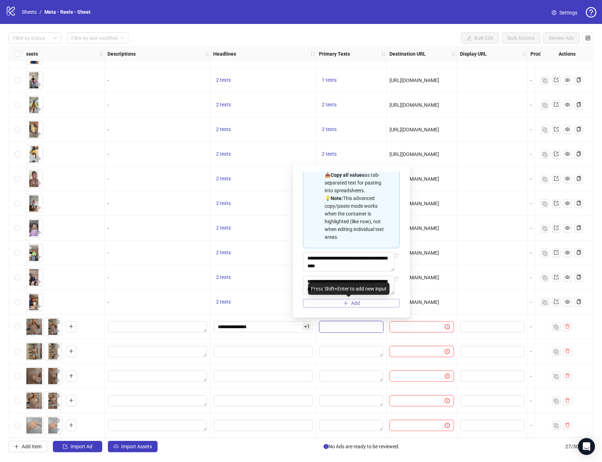
click at [351, 303] on span "Add" at bounding box center [355, 304] width 9 height 6
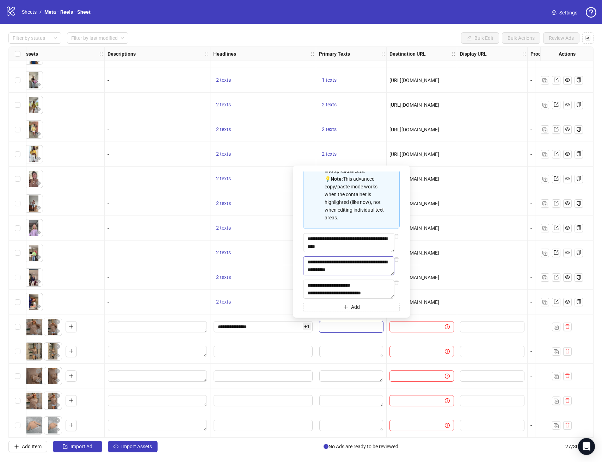
scroll to position [110, 0]
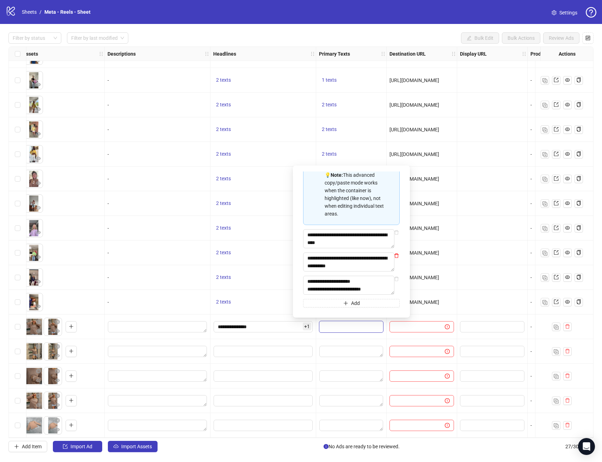
type textarea "**********"
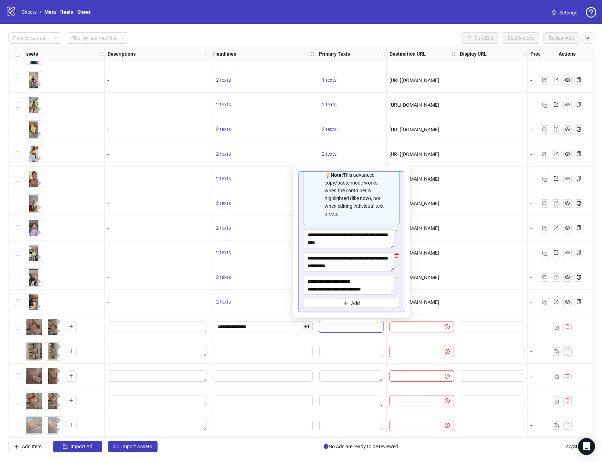
click at [394, 257] on icon "delete" at bounding box center [396, 255] width 5 height 5
type textarea "**********"
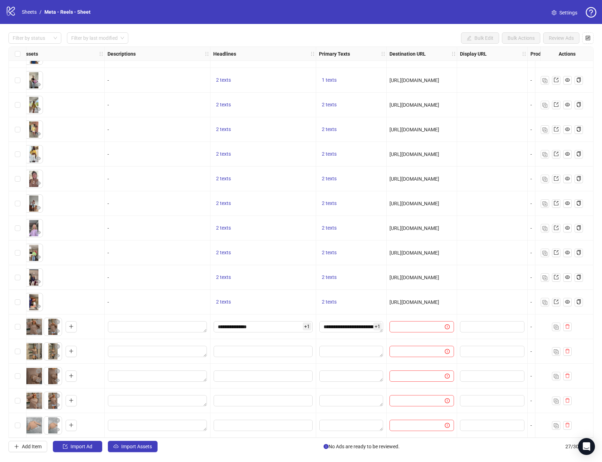
click at [465, 315] on div at bounding box center [492, 327] width 70 height 25
click at [409, 299] on div "[URL][DOMAIN_NAME]" at bounding box center [422, 303] width 65 height 8
copy span "[URL][DOMAIN_NAME]"
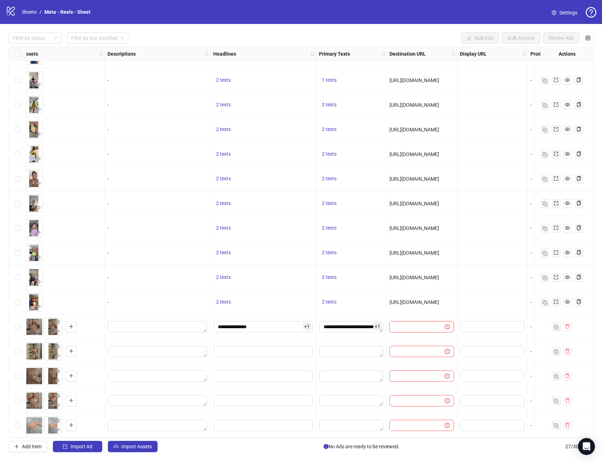
click at [416, 323] on input "text" at bounding box center [414, 327] width 41 height 8
paste input "**********"
type input "**********"
click at [458, 315] on div at bounding box center [492, 327] width 70 height 25
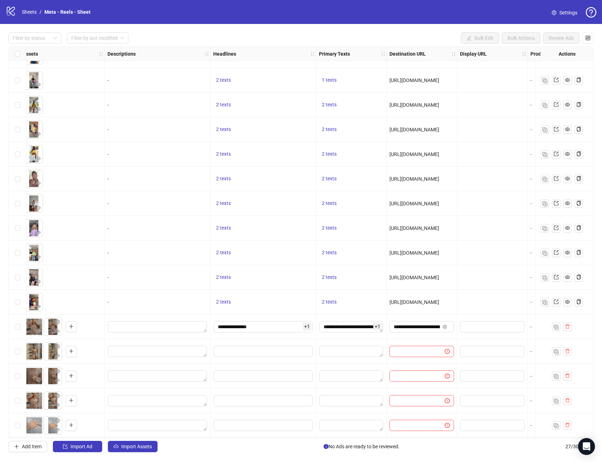
scroll to position [292, 574]
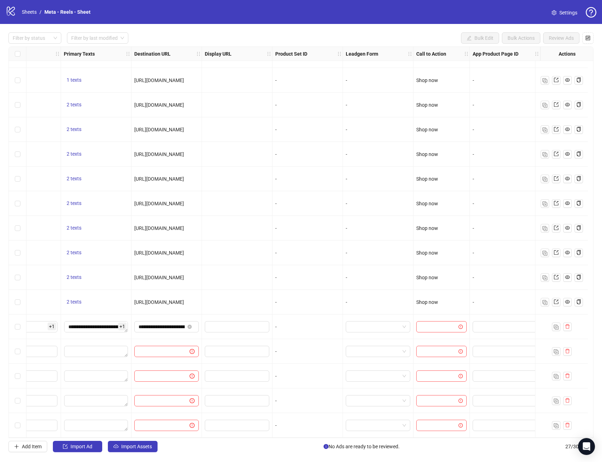
click at [439, 330] on div at bounding box center [441, 327] width 56 height 25
click at [438, 327] on input "search" at bounding box center [439, 327] width 36 height 11
click at [435, 358] on div "Shop now" at bounding box center [436, 361] width 39 height 8
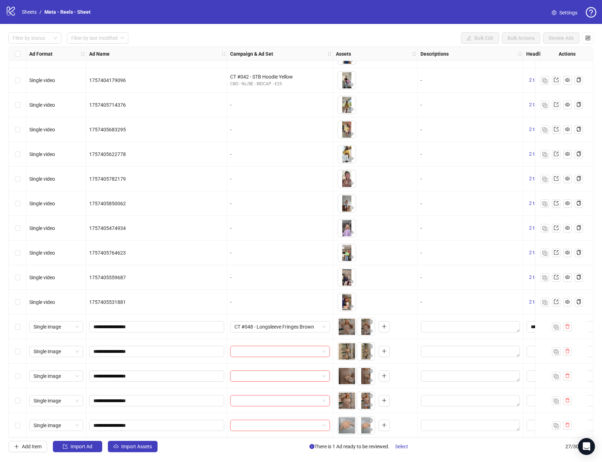
click at [13, 328] on div "Select row 23" at bounding box center [18, 327] width 18 height 25
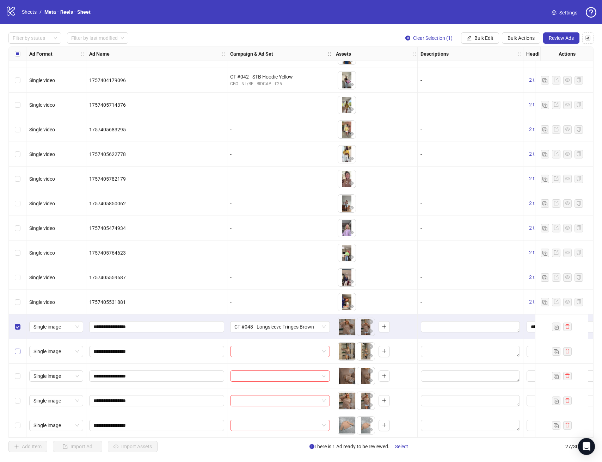
click at [18, 348] on label "Select row 24" at bounding box center [18, 352] width 6 height 8
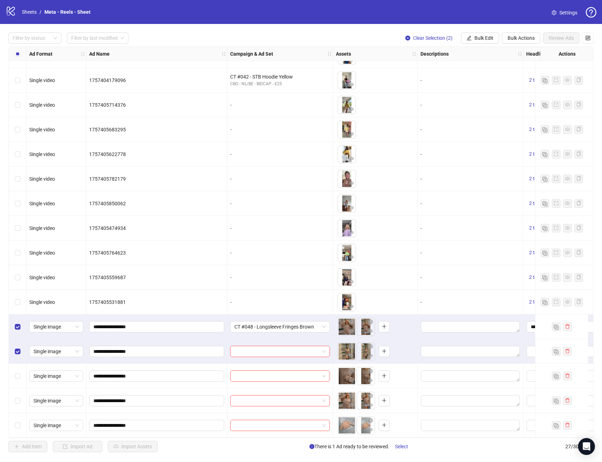
click at [21, 375] on div "Select row 25" at bounding box center [18, 376] width 18 height 25
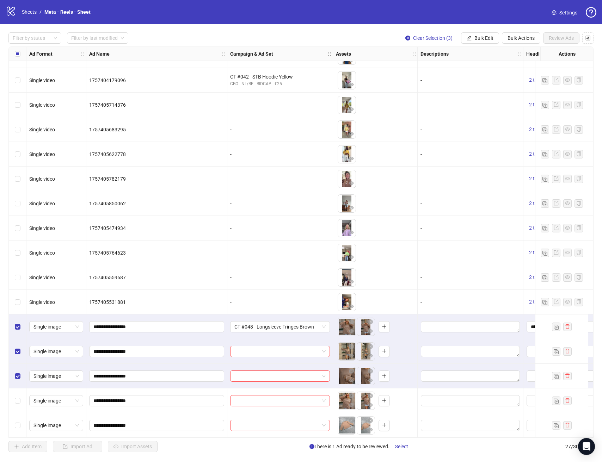
click at [21, 400] on div "Select row 26" at bounding box center [18, 401] width 18 height 25
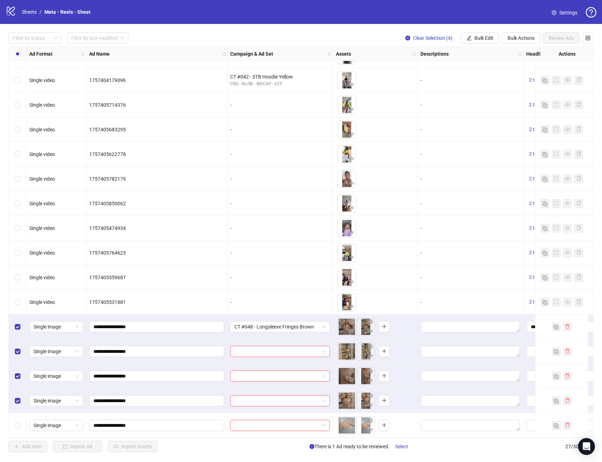
click at [15, 429] on div "Select row 27" at bounding box center [18, 425] width 18 height 25
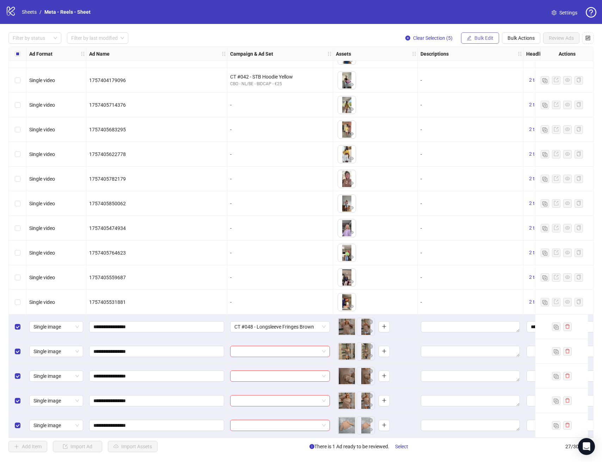
click at [474, 33] on button "Bulk Edit" at bounding box center [480, 37] width 38 height 11
click at [479, 71] on span "Campaign & Ad Set" at bounding box center [487, 75] width 42 height 8
click at [527, 87] on icon "check" at bounding box center [526, 86] width 5 height 5
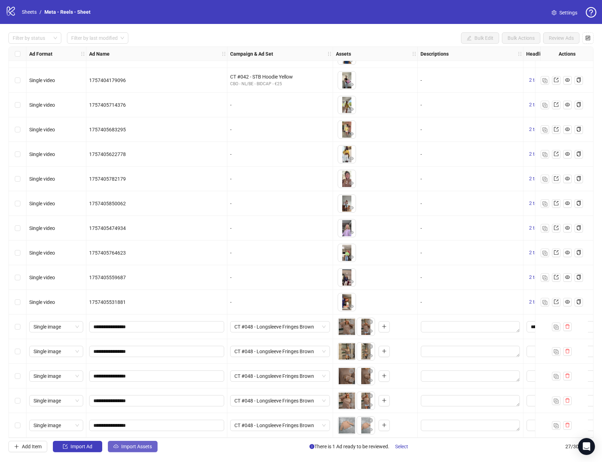
click at [124, 445] on span "Import Assets" at bounding box center [136, 447] width 31 height 6
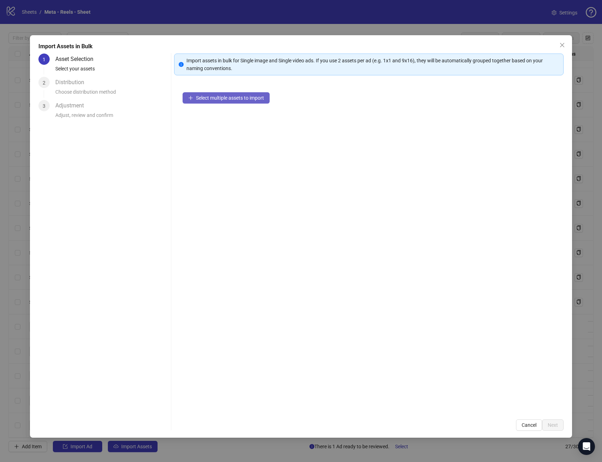
click at [235, 100] on span "Select multiple assets to import" at bounding box center [230, 98] width 68 height 6
click at [546, 424] on button "Next" at bounding box center [553, 425] width 22 height 11
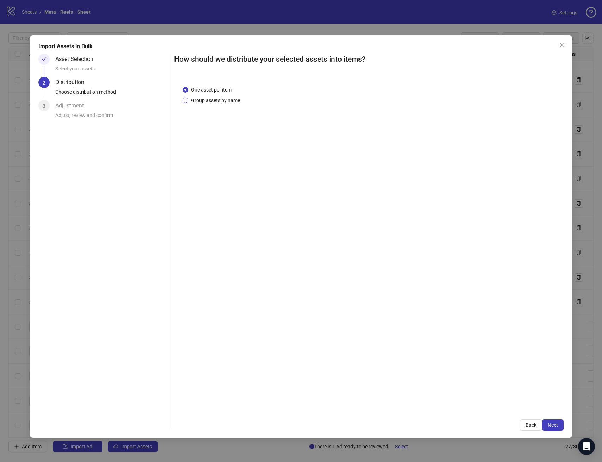
click at [208, 98] on span "Group assets by name" at bounding box center [215, 101] width 55 height 8
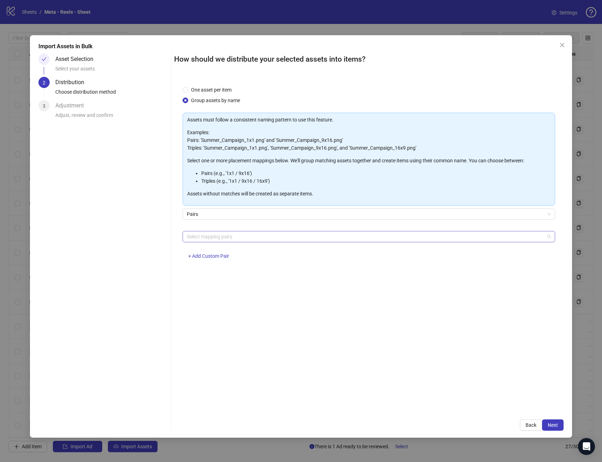
click at [214, 233] on div at bounding box center [365, 237] width 362 height 10
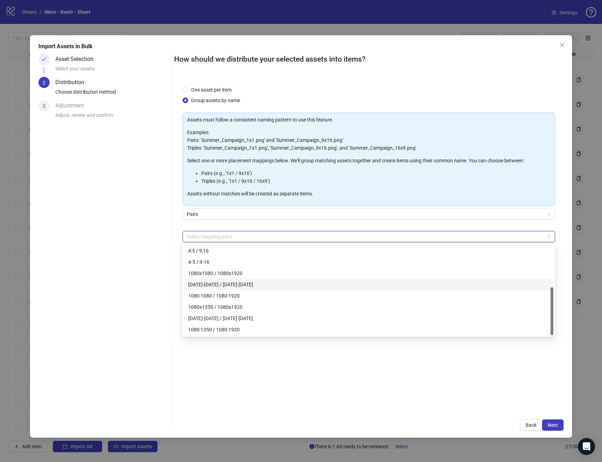
scroll to position [78, 0]
click at [237, 273] on div "1080x1080 / 1080x1920" at bounding box center [368, 275] width 361 height 8
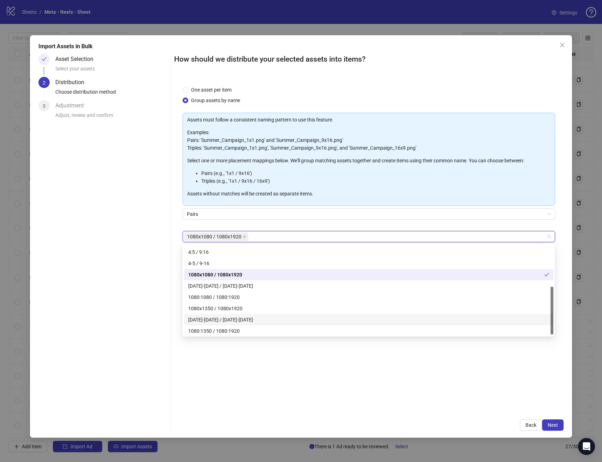
drag, startPoint x: 330, startPoint y: 390, endPoint x: 333, endPoint y: 388, distance: 4.3
click at [330, 390] on div "One asset per item Group assets by name Assets must follow a consistent naming …" at bounding box center [368, 245] width 389 height 334
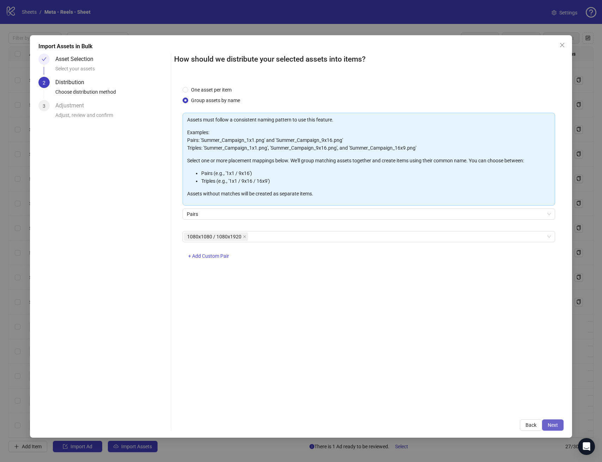
click at [545, 420] on button "Next" at bounding box center [553, 425] width 22 height 11
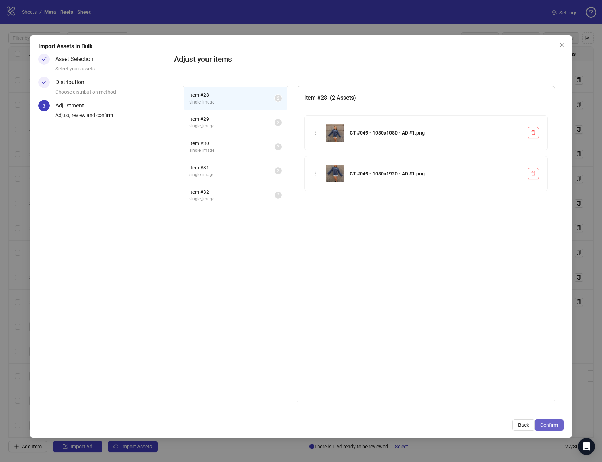
click at [547, 423] on span "Confirm" at bounding box center [549, 426] width 18 height 6
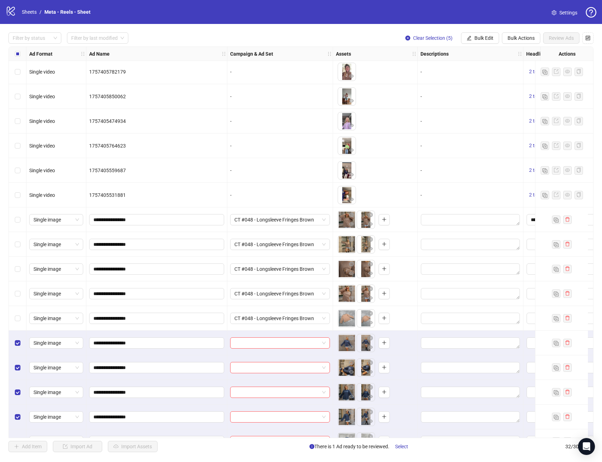
scroll to position [415, 0]
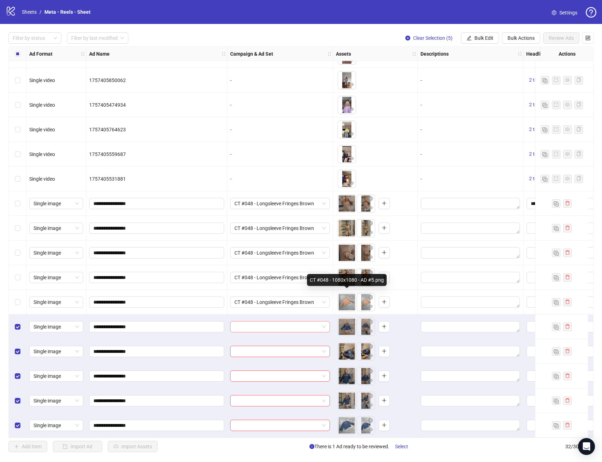
click at [323, 326] on span at bounding box center [279, 327] width 91 height 11
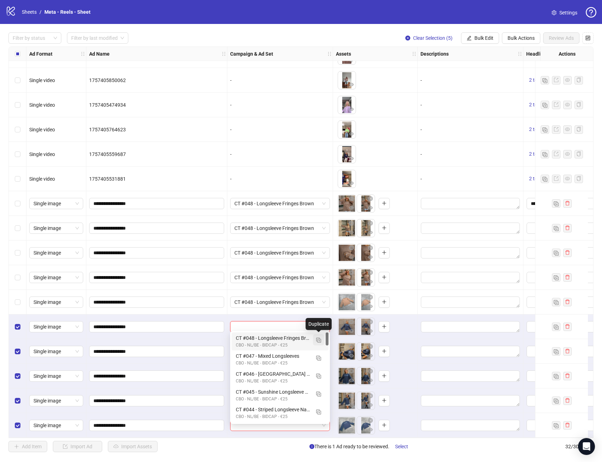
click at [318, 341] on img "button" at bounding box center [318, 340] width 5 height 5
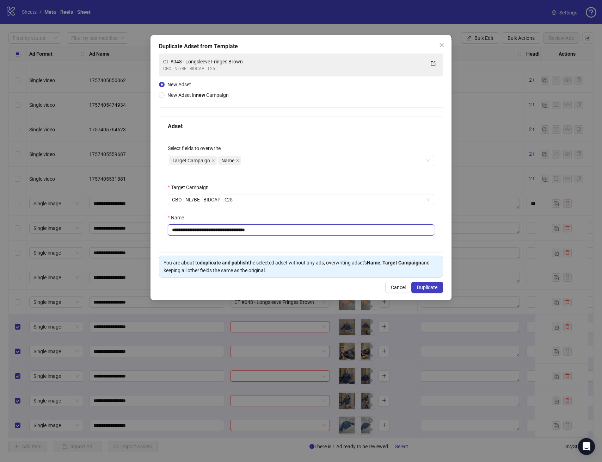
click at [190, 231] on input "**********" at bounding box center [301, 230] width 266 height 11
drag, startPoint x: 238, startPoint y: 229, endPoint x: 311, endPoint y: 231, distance: 73.0
click at [298, 232] on input "**********" at bounding box center [301, 230] width 266 height 11
type input "**********"
drag, startPoint x: 309, startPoint y: 239, endPoint x: 399, endPoint y: 281, distance: 98.4
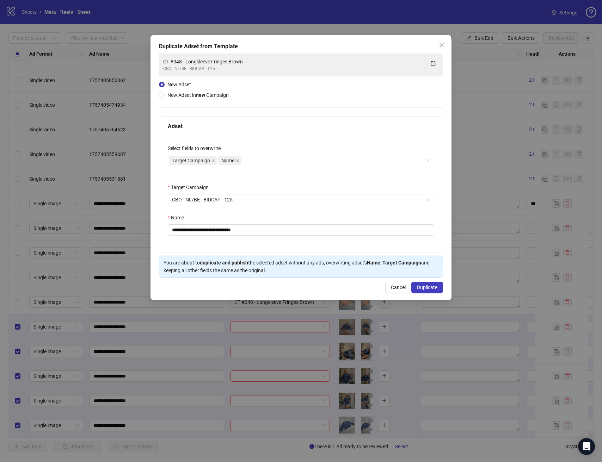
click at [309, 239] on div "**********" at bounding box center [300, 194] width 283 height 117
click at [422, 291] on button "Duplicate" at bounding box center [427, 287] width 32 height 11
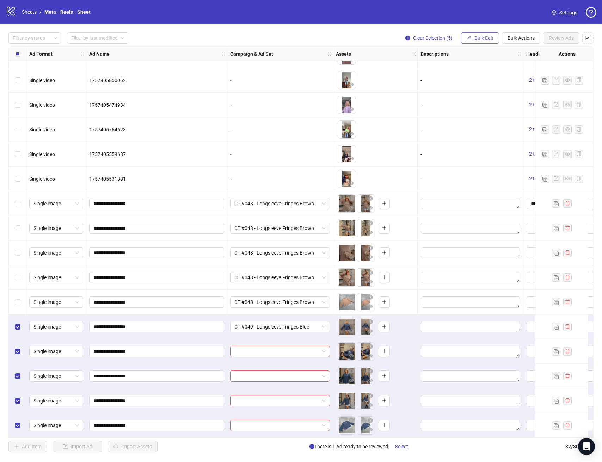
click at [494, 43] on button "Bulk Edit" at bounding box center [480, 37] width 38 height 11
click at [488, 77] on span "Campaign & Ad Set" at bounding box center [487, 75] width 42 height 8
click at [527, 89] on icon "check" at bounding box center [526, 86] width 5 height 5
click at [13, 203] on div "Select row 23" at bounding box center [18, 203] width 18 height 25
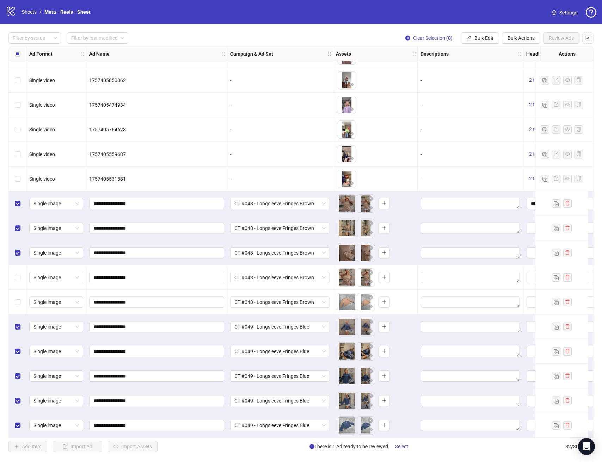
click at [18, 269] on div "Select row 26" at bounding box center [18, 277] width 18 height 25
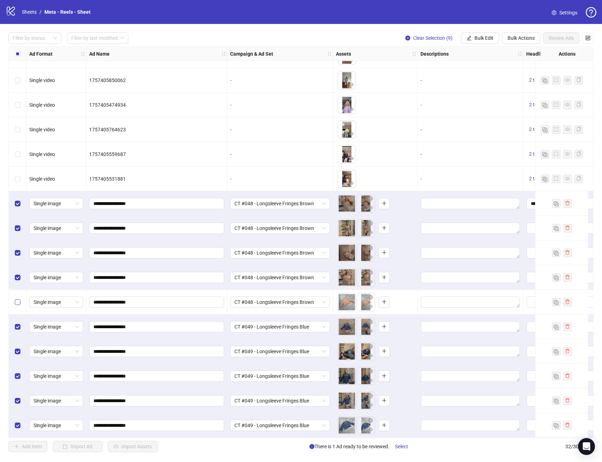
drag, startPoint x: 15, startPoint y: 292, endPoint x: 15, endPoint y: 295, distance: 3.9
click at [15, 292] on div "Select row 27" at bounding box center [18, 302] width 18 height 25
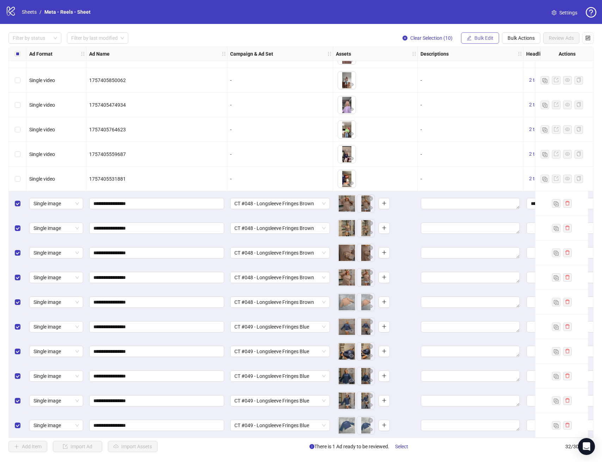
click at [479, 41] on button "Bulk Edit" at bounding box center [480, 37] width 38 height 11
click at [476, 98] on span "Headlines" at bounding box center [487, 97] width 42 height 8
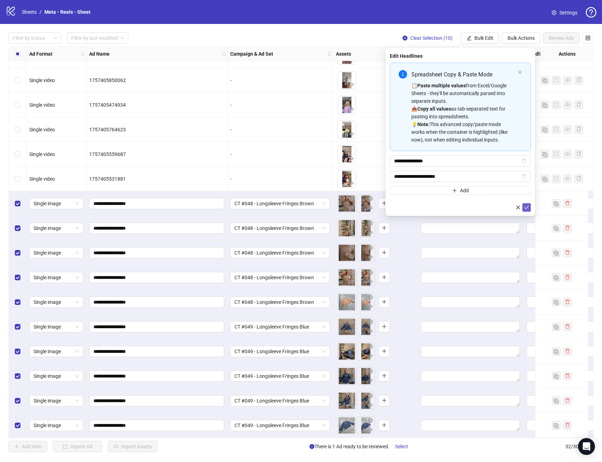
click at [530, 210] on button "submit" at bounding box center [526, 207] width 8 height 8
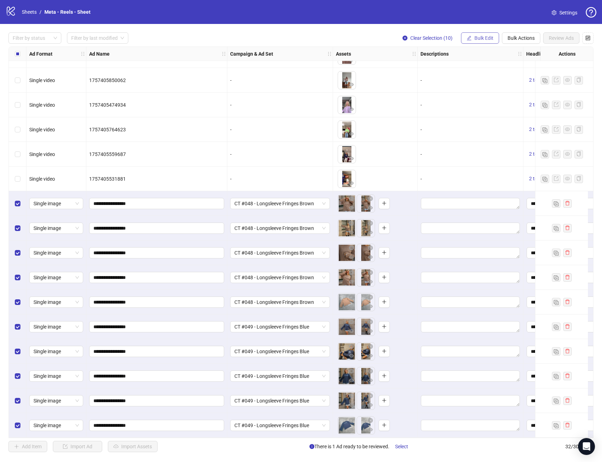
click at [483, 39] on span "Bulk Edit" at bounding box center [483, 38] width 19 height 6
click at [478, 112] on span "Primary Texts" at bounding box center [487, 109] width 42 height 8
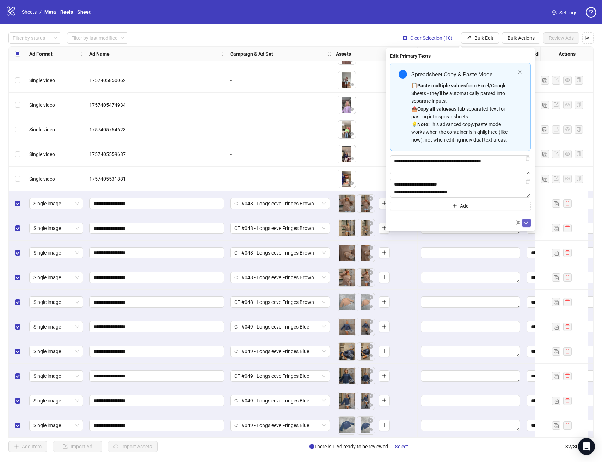
click at [528, 225] on icon "check" at bounding box center [526, 222] width 5 height 5
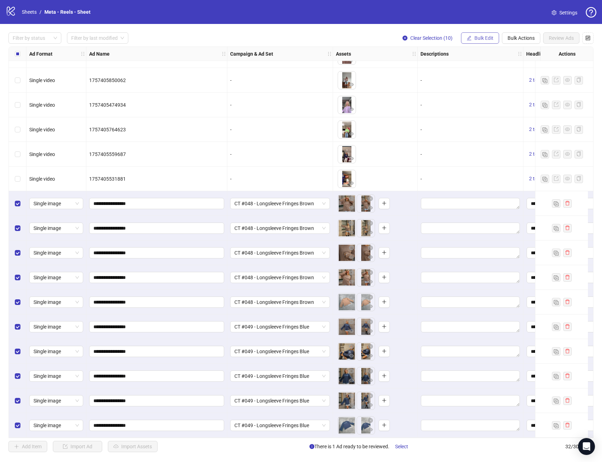
click at [483, 38] on span "Bulk Edit" at bounding box center [483, 38] width 19 height 6
click at [494, 124] on li "Destination URL" at bounding box center [487, 119] width 50 height 11
click at [524, 89] on icon "check" at bounding box center [526, 86] width 5 height 5
click at [473, 37] on button "Bulk Edit" at bounding box center [480, 37] width 38 height 11
click at [482, 150] on span "Call to Action" at bounding box center [487, 154] width 42 height 8
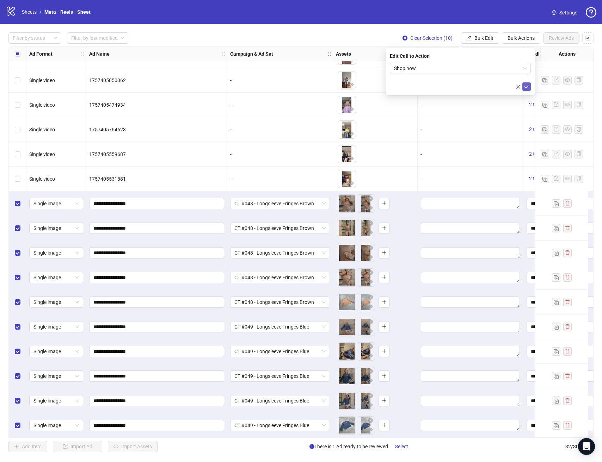
click at [526, 86] on icon "check" at bounding box center [526, 86] width 5 height 5
drag, startPoint x: 294, startPoint y: 439, endPoint x: 493, endPoint y: 429, distance: 199.4
click at [489, 430] on div "Filter by status Filter by last modified Clear Selection (10) Bulk Edit Bulk Ac…" at bounding box center [301, 242] width 602 height 437
click at [565, 31] on div "Filter by status Filter by last modified Clear Selection (10) Bulk Edit Bulk Ac…" at bounding box center [301, 242] width 602 height 437
click at [566, 35] on span "Review Ads" at bounding box center [561, 38] width 25 height 6
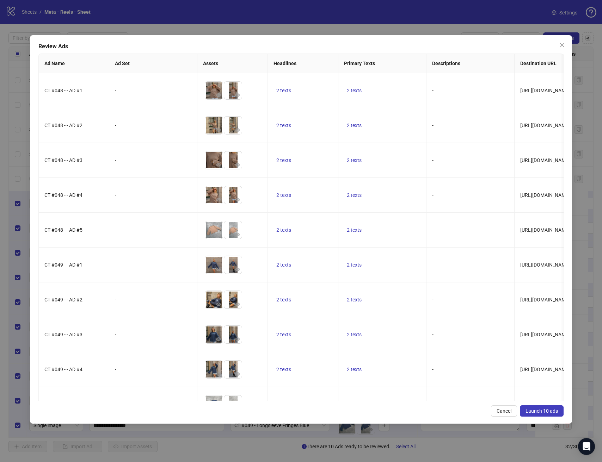
click at [551, 413] on span "Launch 10 ads" at bounding box center [542, 412] width 32 height 6
